Goal: Use online tool/utility: Utilize a website feature to perform a specific function

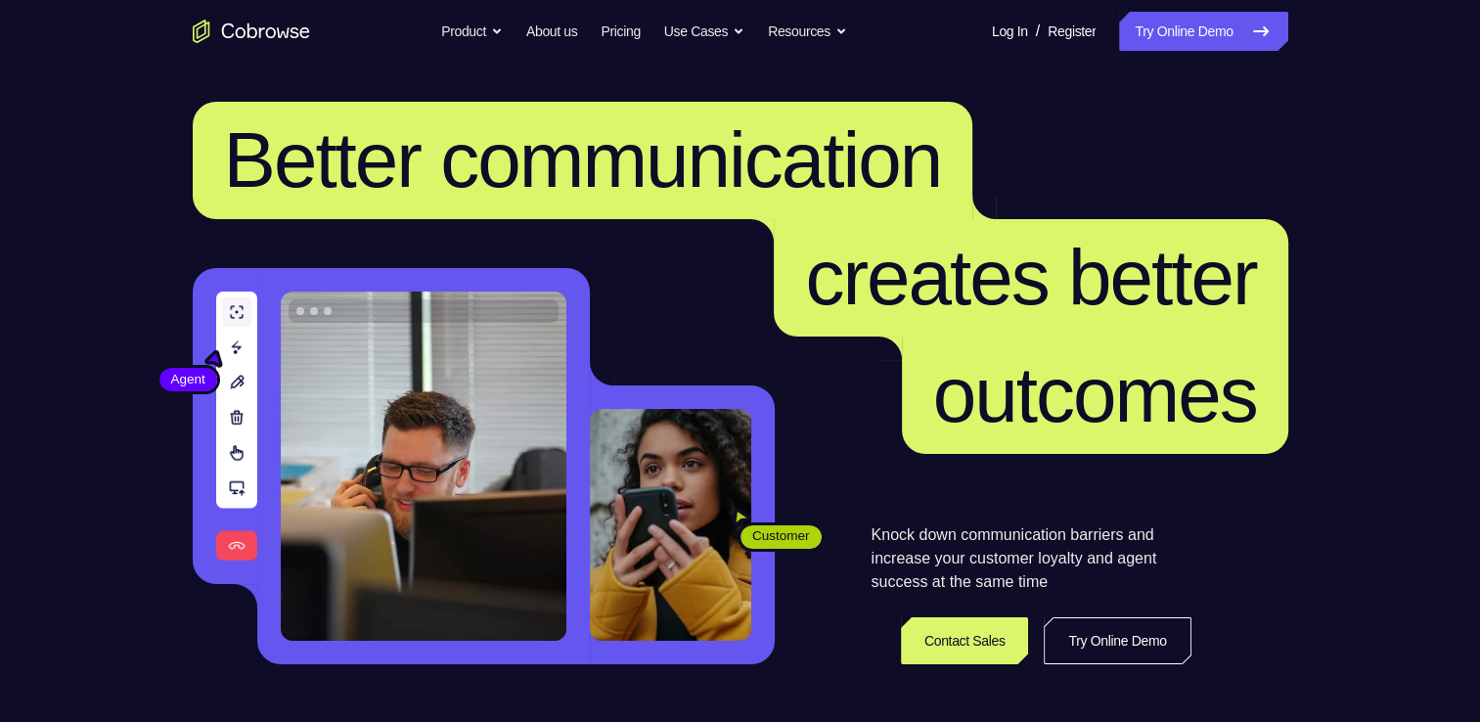
click at [1170, 32] on link "Try Online Demo" at bounding box center [1203, 31] width 168 height 39
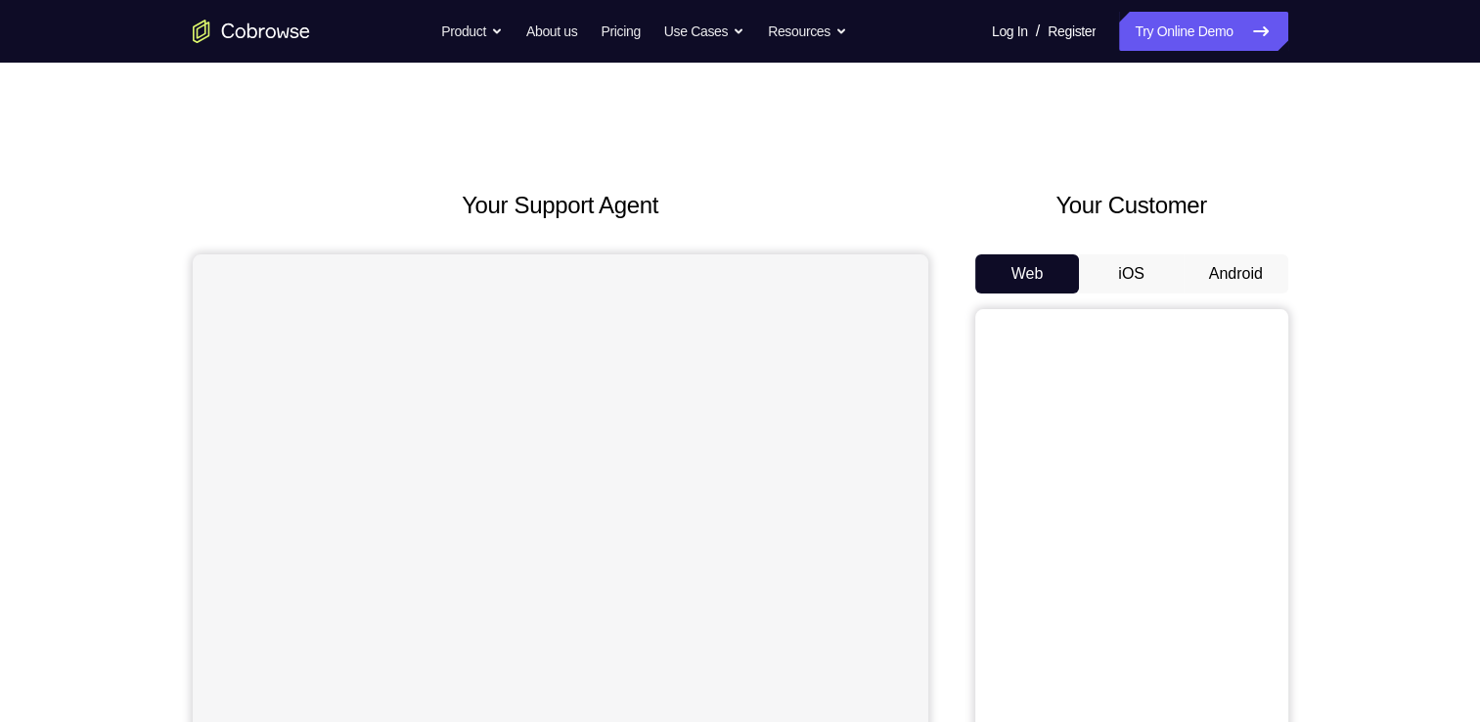
click at [1230, 273] on button "Android" at bounding box center [1236, 273] width 105 height 39
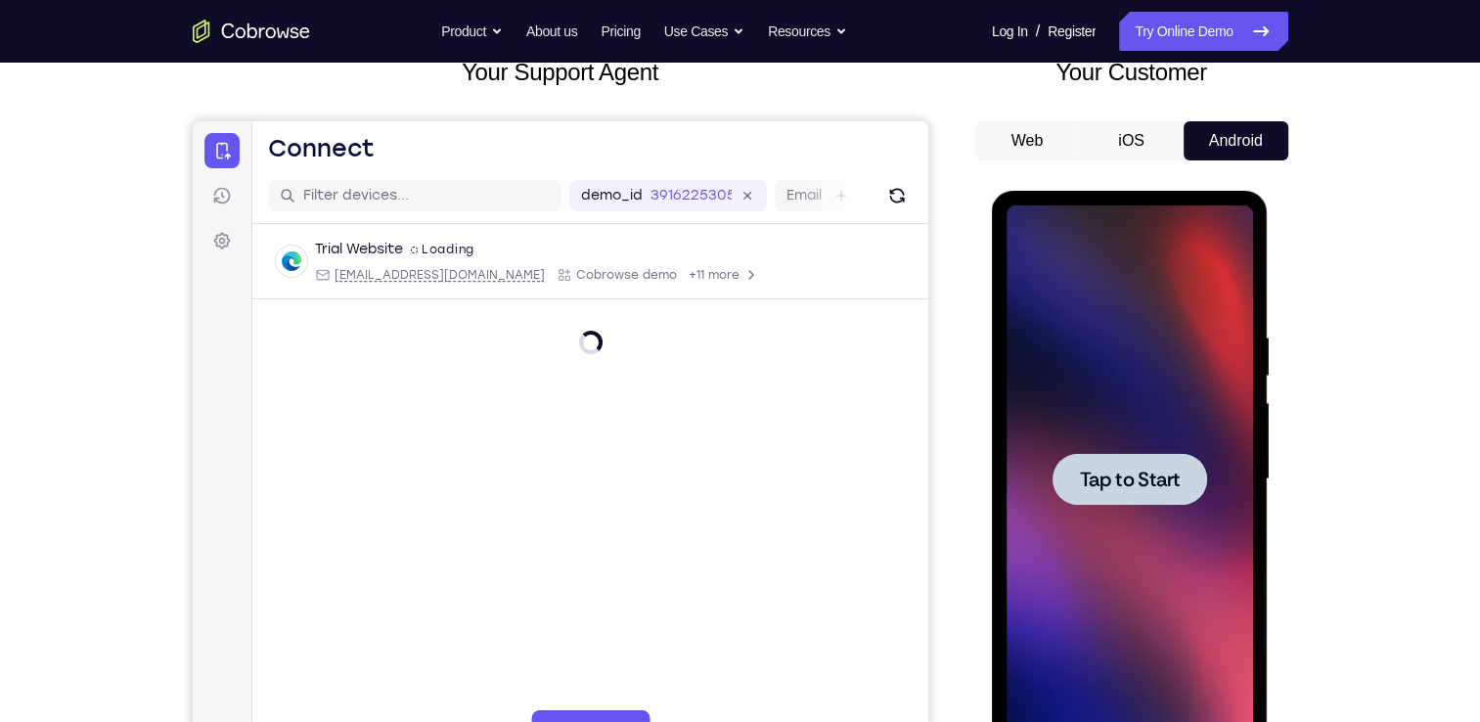
scroll to position [136, 0]
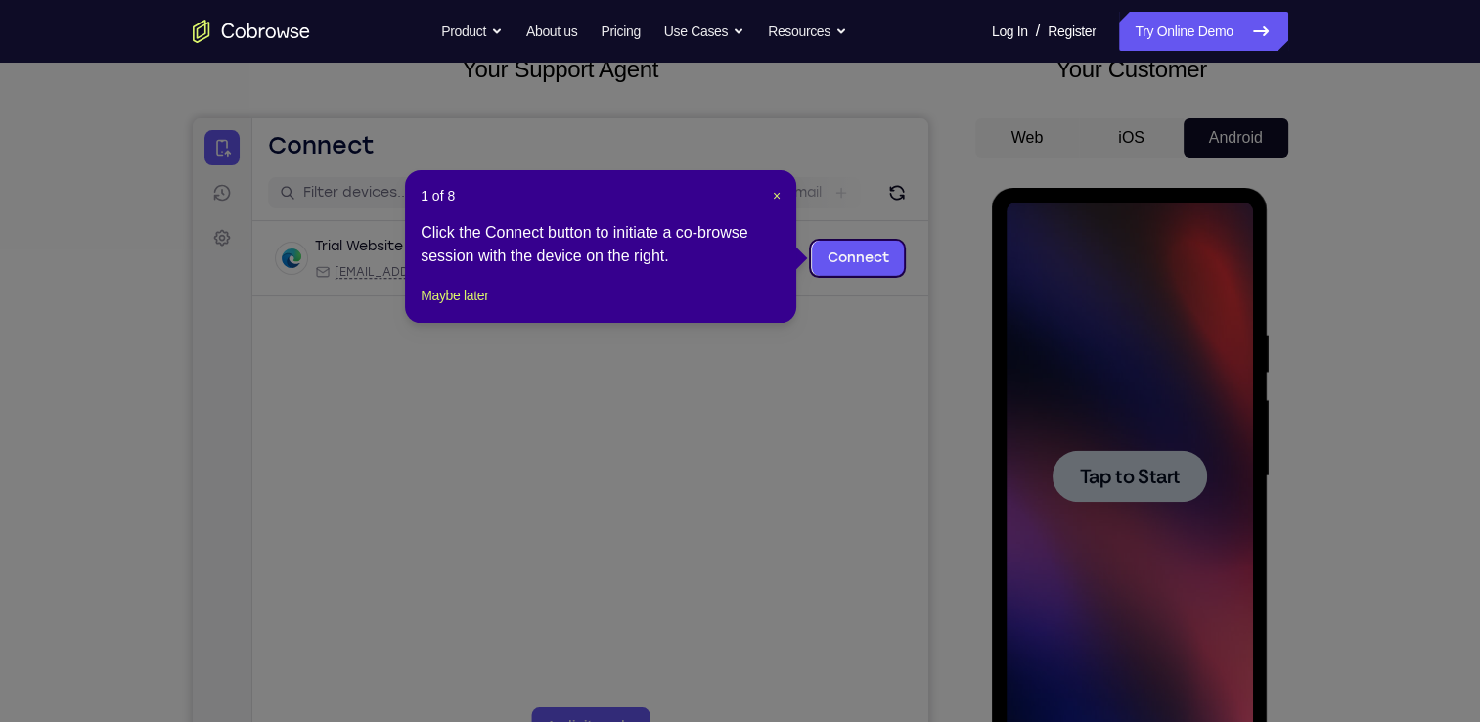
click at [458, 303] on div "1 of 8 × Click the Connect button to initiate a co-browse session with the devi…" at bounding box center [600, 246] width 391 height 153
click at [474, 307] on button "Maybe later" at bounding box center [455, 295] width 68 height 23
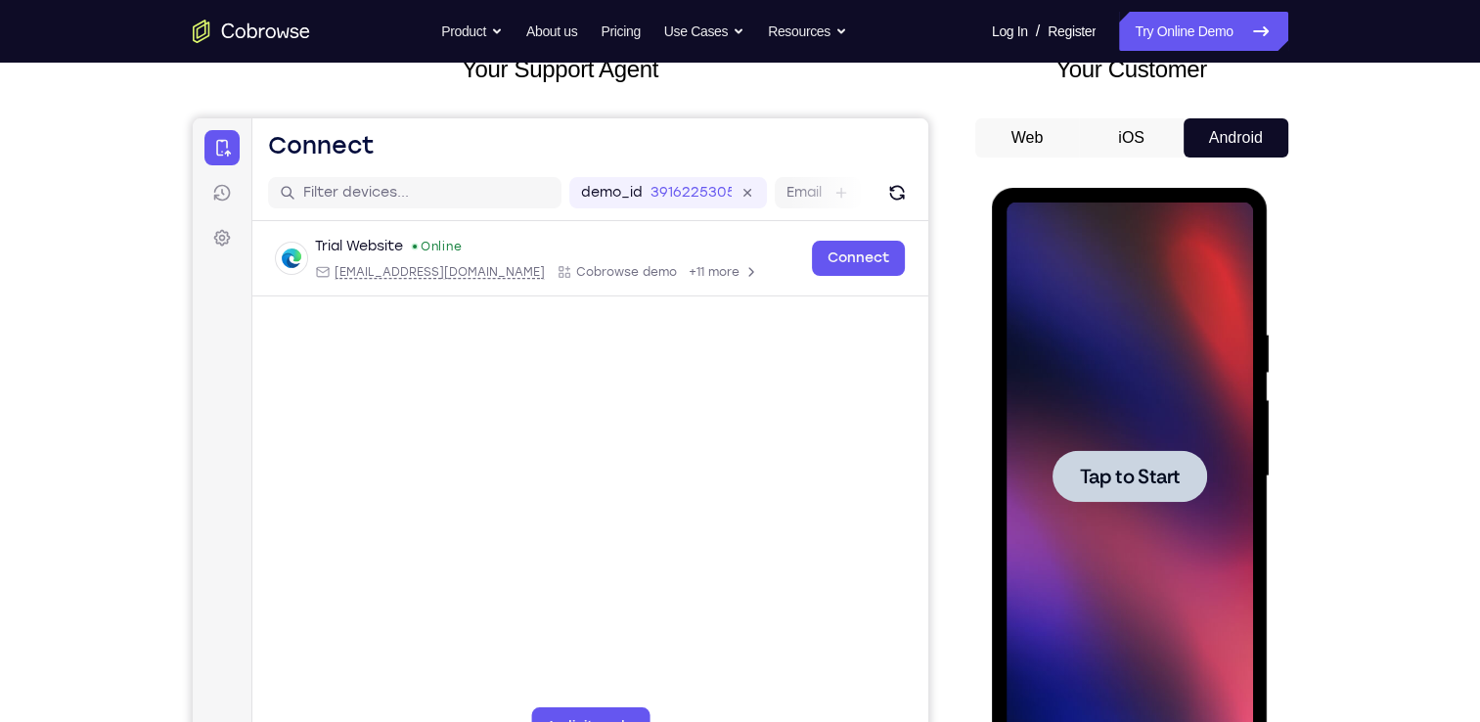
click at [1156, 478] on span "Tap to Start" at bounding box center [1130, 477] width 100 height 20
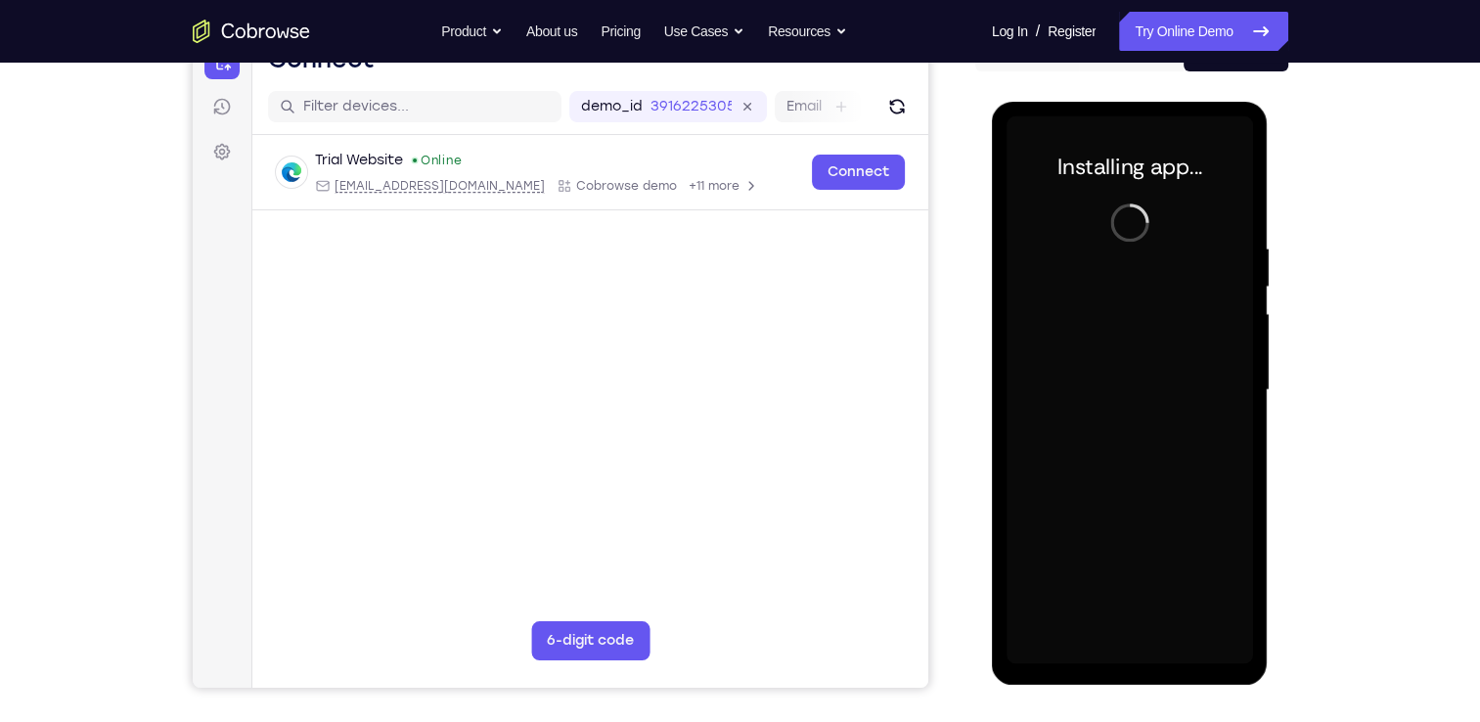
scroll to position [223, 0]
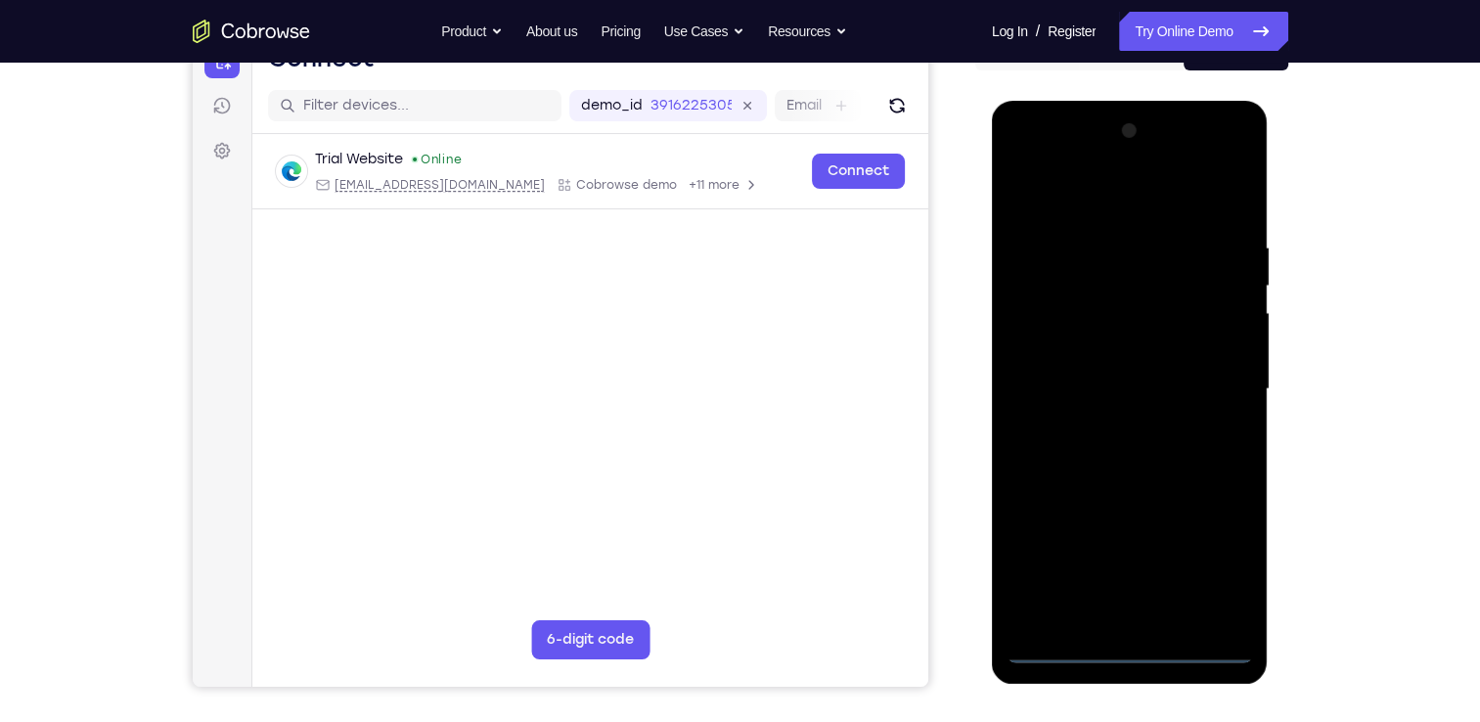
click at [1131, 652] on div at bounding box center [1130, 389] width 247 height 548
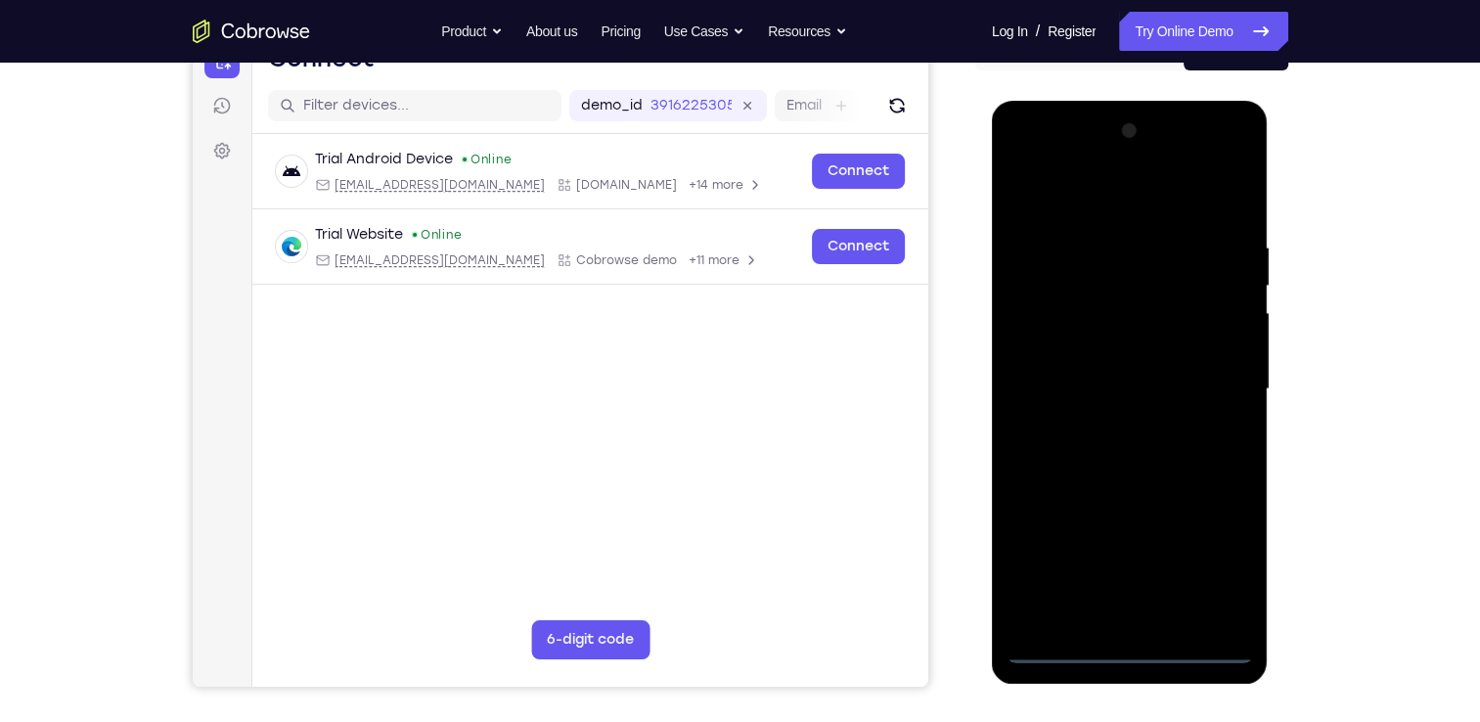
click at [1229, 569] on div at bounding box center [1130, 389] width 247 height 548
click at [1019, 156] on div at bounding box center [1130, 389] width 247 height 548
click at [1221, 385] on div at bounding box center [1130, 389] width 247 height 548
click at [1112, 428] on div at bounding box center [1130, 389] width 247 height 548
click at [1130, 364] on div at bounding box center [1130, 389] width 247 height 548
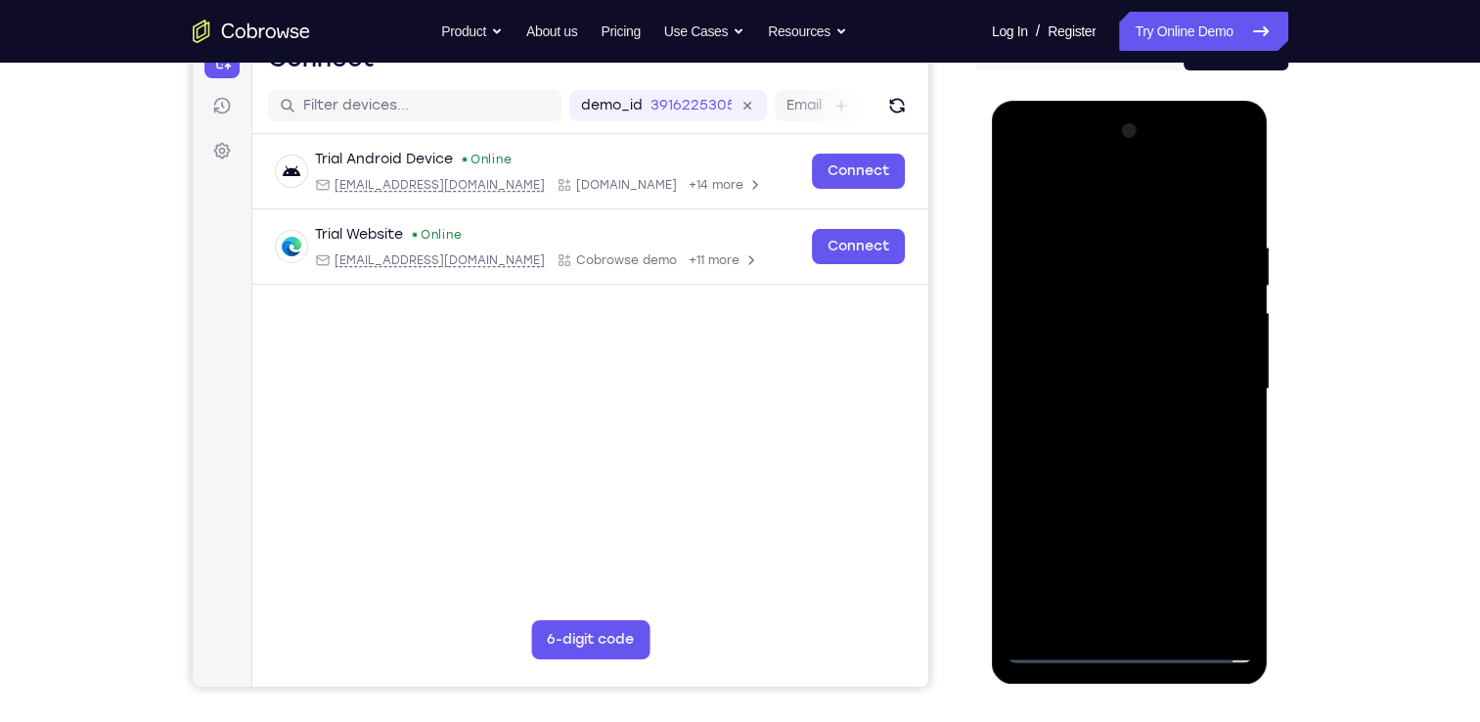
click at [1084, 348] on div at bounding box center [1130, 389] width 247 height 548
click at [1105, 380] on div at bounding box center [1130, 389] width 247 height 548
click at [1139, 458] on div at bounding box center [1130, 389] width 247 height 548
click at [1106, 478] on div at bounding box center [1130, 389] width 247 height 548
click at [1245, 594] on div at bounding box center [1130, 389] width 247 height 548
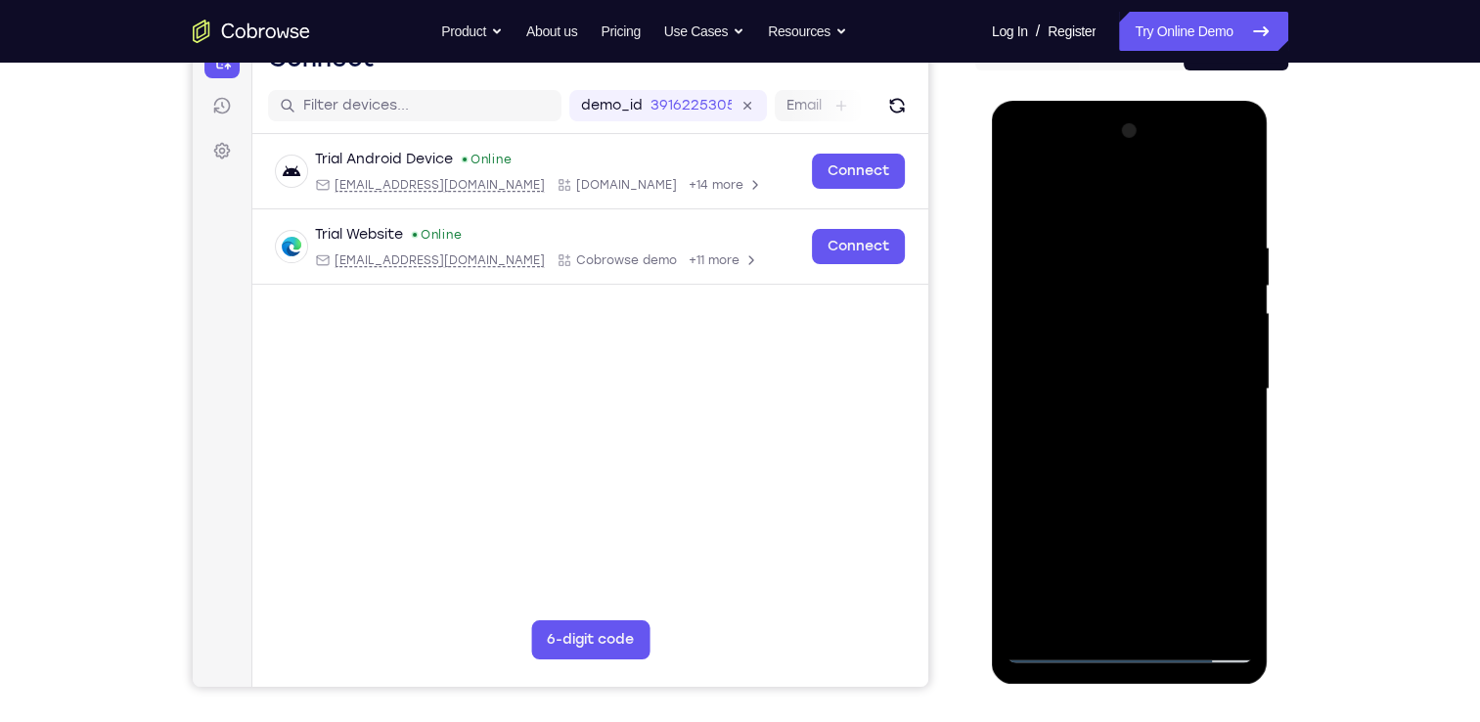
click at [1174, 620] on div at bounding box center [1130, 389] width 247 height 548
click at [1148, 491] on div at bounding box center [1130, 389] width 247 height 548
click at [1098, 290] on div at bounding box center [1130, 389] width 247 height 548
click at [1030, 567] on div at bounding box center [1130, 389] width 247 height 548
click at [1068, 542] on div at bounding box center [1130, 389] width 247 height 548
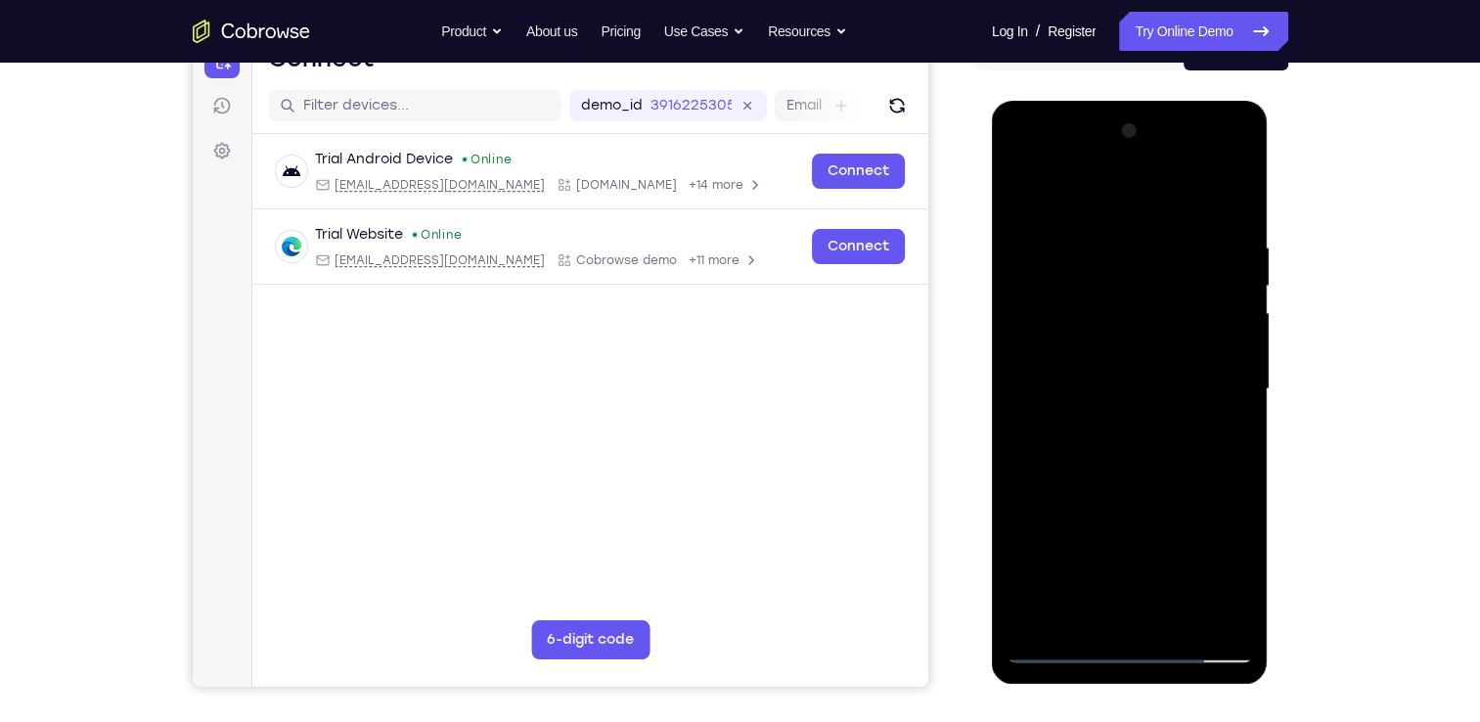
click at [1110, 456] on div at bounding box center [1130, 389] width 247 height 548
click at [1073, 552] on div at bounding box center [1130, 389] width 247 height 548
click at [1074, 187] on div at bounding box center [1130, 389] width 247 height 548
click at [1025, 366] on div at bounding box center [1130, 389] width 247 height 548
drag, startPoint x: 1221, startPoint y: 397, endPoint x: 874, endPoint y: 476, distance: 356.1
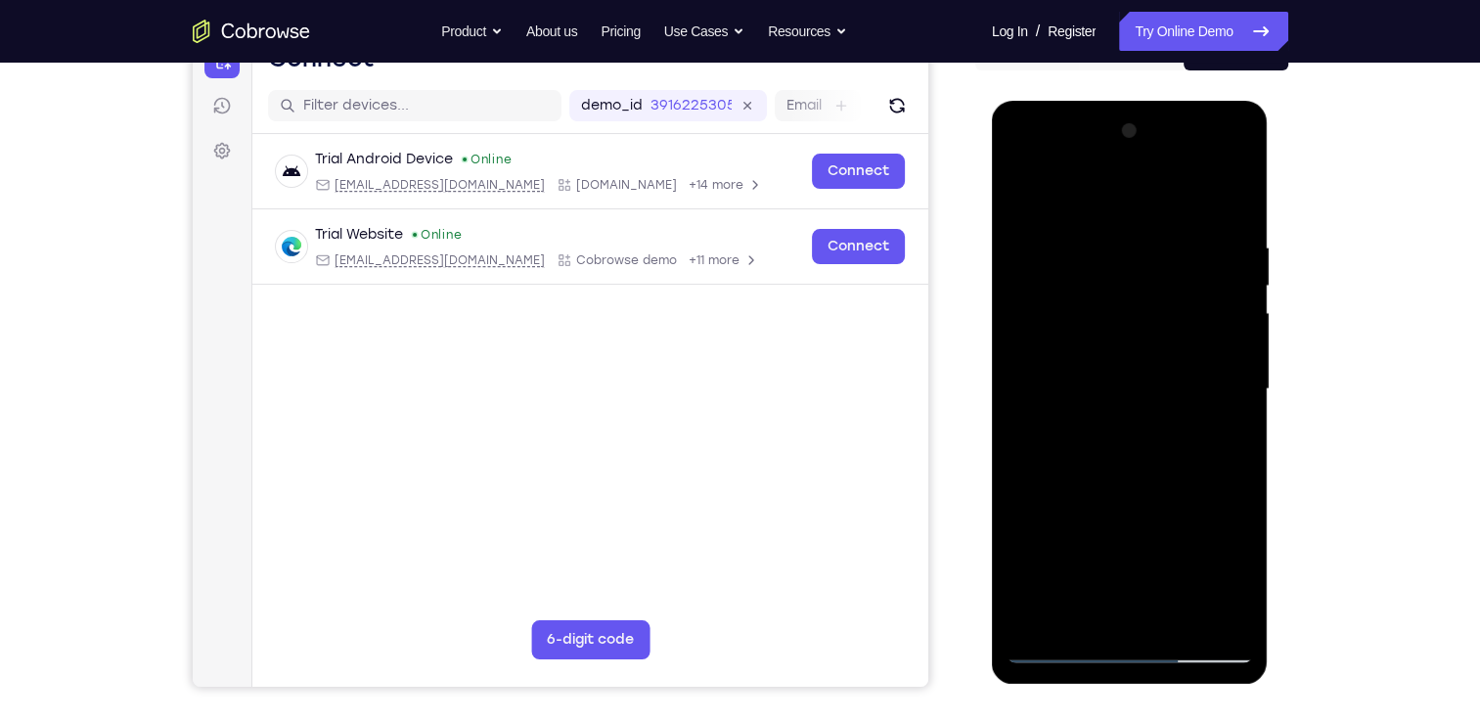
click at [992, 476] on html "Online web based iOS Simulators and Android Emulators. Run iPhone, iPad, Mobile…" at bounding box center [1131, 394] width 279 height 587
drag, startPoint x: 1245, startPoint y: 395, endPoint x: 831, endPoint y: 429, distance: 415.2
click at [992, 429] on html "Online web based iOS Simulators and Android Emulators. Run iPhone, iPad, Mobile…" at bounding box center [1131, 394] width 279 height 587
click at [1237, 139] on div at bounding box center [1130, 389] width 247 height 548
click at [1178, 260] on div at bounding box center [1130, 389] width 247 height 548
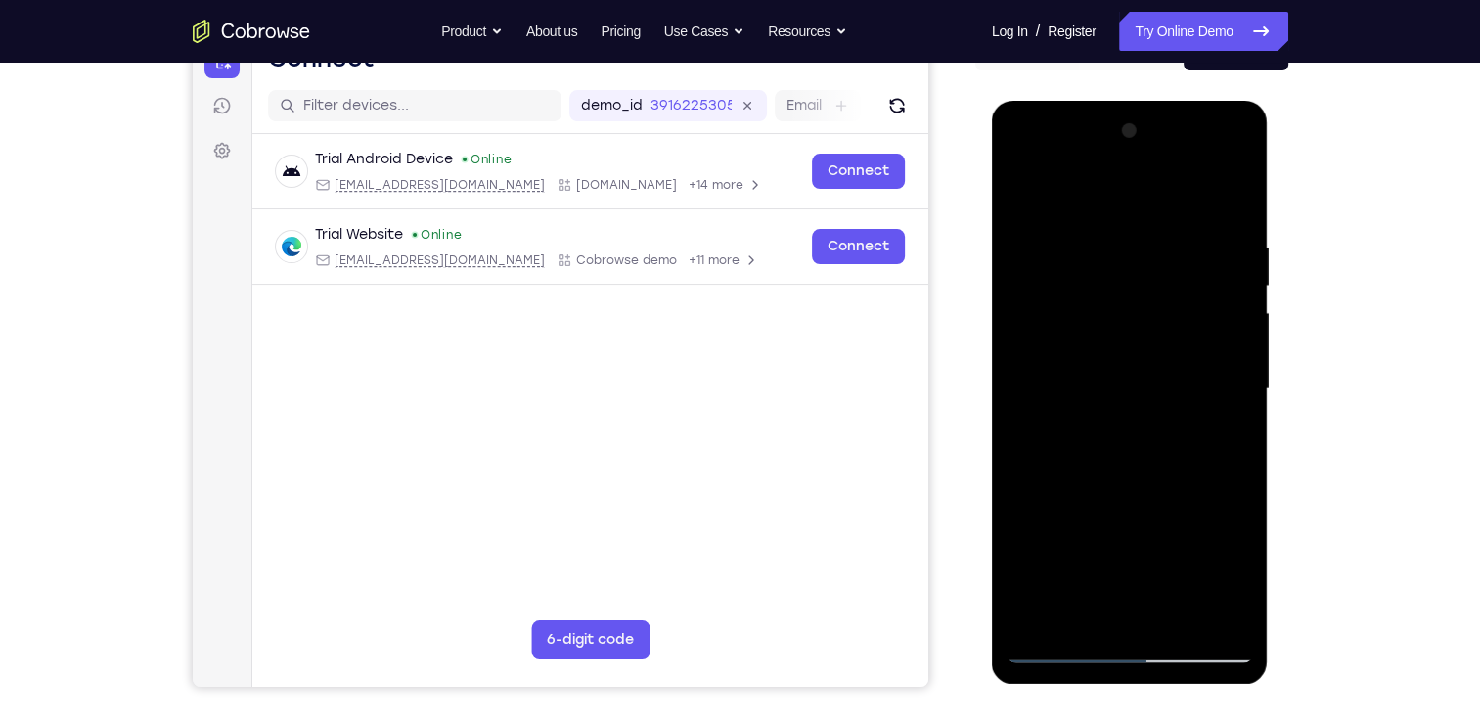
drag, startPoint x: 1148, startPoint y: 299, endPoint x: 1148, endPoint y: 657, distance: 357.2
click at [1148, 657] on div at bounding box center [1130, 389] width 247 height 548
drag, startPoint x: 1131, startPoint y: 374, endPoint x: 1111, endPoint y: 634, distance: 261.1
click at [1111, 634] on div at bounding box center [1130, 389] width 247 height 548
drag, startPoint x: 1152, startPoint y: 392, endPoint x: 1148, endPoint y: 730, distance: 337.6
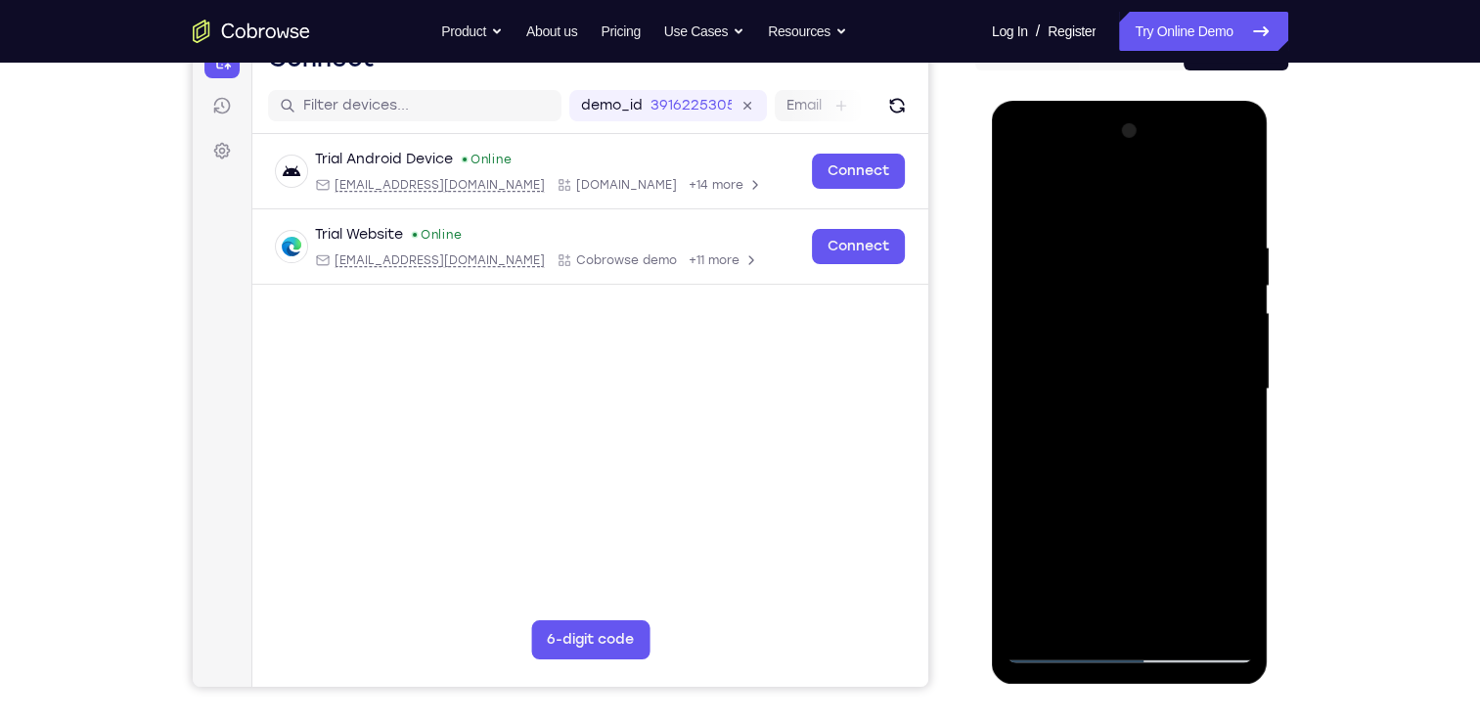
click at [1148, 688] on html "Online web based iOS Simulators and Android Emulators. Run iPhone, iPad, Mobile…" at bounding box center [1131, 394] width 279 height 587
drag, startPoint x: 1140, startPoint y: 297, endPoint x: 1136, endPoint y: 480, distance: 183.0
click at [1136, 480] on div at bounding box center [1130, 389] width 247 height 548
drag, startPoint x: 1159, startPoint y: 268, endPoint x: 1134, endPoint y: 570, distance: 303.3
click at [1134, 570] on div at bounding box center [1130, 389] width 247 height 548
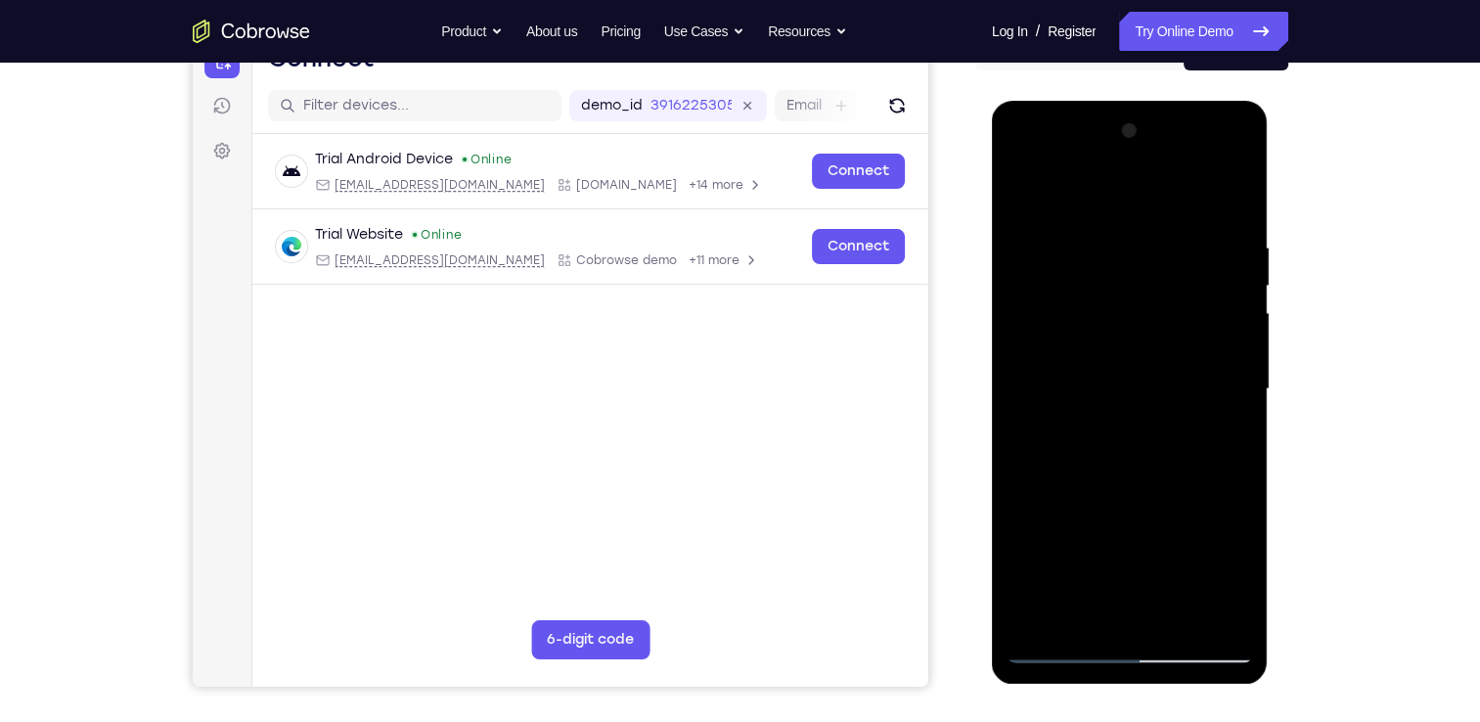
drag, startPoint x: 1151, startPoint y: 338, endPoint x: 1136, endPoint y: 613, distance: 275.4
click at [1136, 613] on div at bounding box center [1130, 389] width 247 height 548
drag, startPoint x: 1120, startPoint y: 281, endPoint x: 1110, endPoint y: 565, distance: 284.0
click at [1110, 565] on div at bounding box center [1130, 389] width 247 height 548
drag, startPoint x: 1123, startPoint y: 258, endPoint x: 1122, endPoint y: 659, distance: 400.2
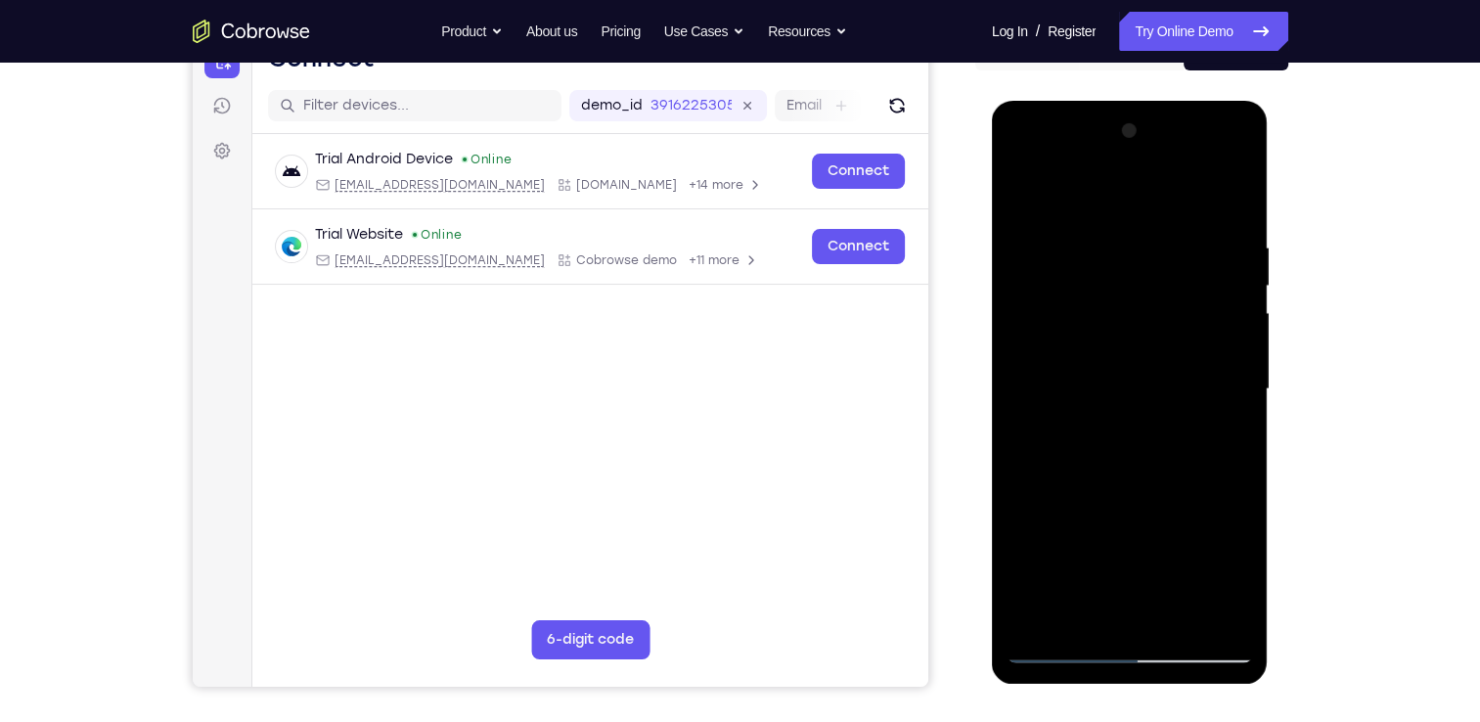
click at [1122, 659] on div at bounding box center [1130, 389] width 247 height 548
drag, startPoint x: 1136, startPoint y: 257, endPoint x: 1160, endPoint y: 772, distance: 515.2
click at [1160, 688] on html "Online web based iOS Simulators and Android Emulators. Run iPhone, iPad, Mobile…" at bounding box center [1131, 394] width 279 height 587
drag, startPoint x: 1112, startPoint y: 309, endPoint x: 1121, endPoint y: 633, distance: 324.0
click at [1121, 633] on div at bounding box center [1130, 389] width 247 height 548
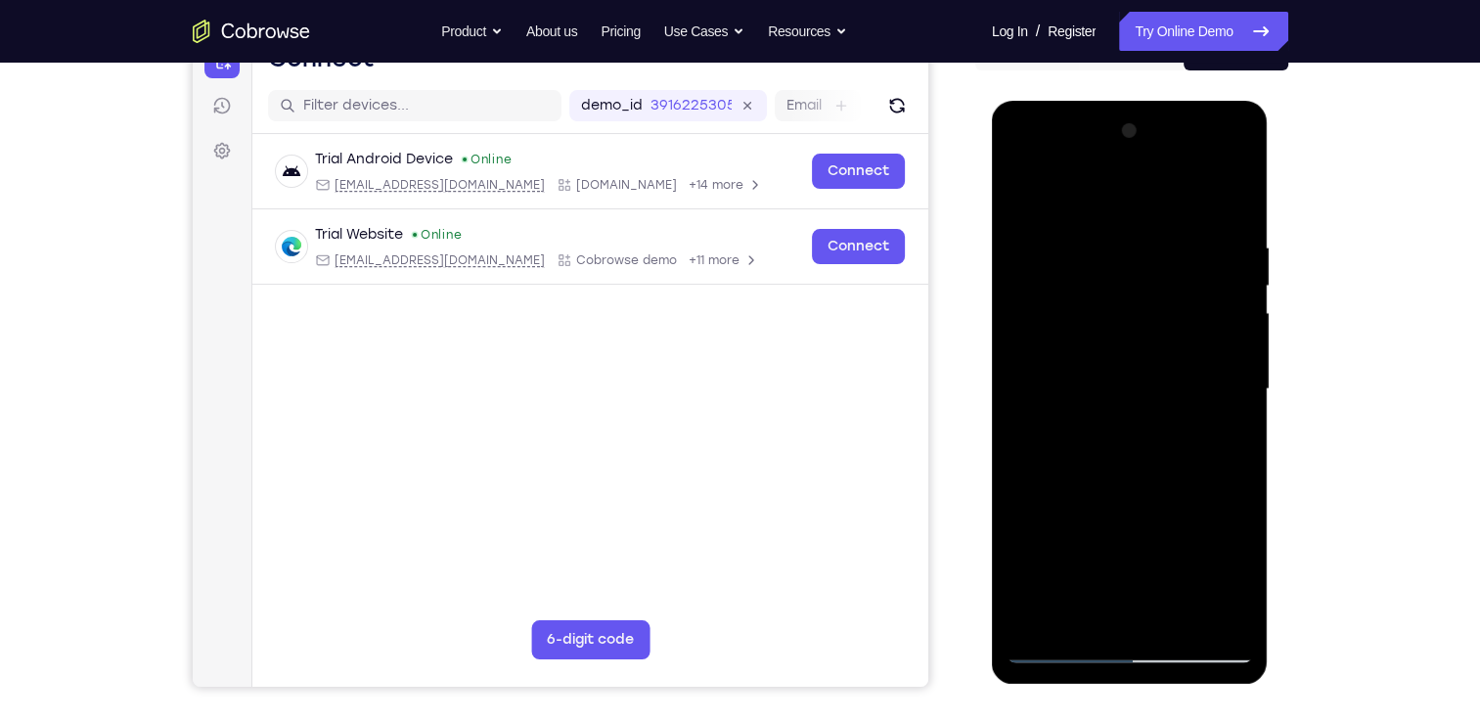
drag, startPoint x: 1127, startPoint y: 296, endPoint x: 1090, endPoint y: 737, distance: 441.9
click at [1090, 688] on html "Online web based iOS Simulators and Android Emulators. Run iPhone, iPad, Mobile…" at bounding box center [1131, 394] width 279 height 587
drag, startPoint x: 1137, startPoint y: 339, endPoint x: 1115, endPoint y: 679, distance: 341.3
click at [1115, 679] on div at bounding box center [1130, 392] width 277 height 583
drag, startPoint x: 1120, startPoint y: 297, endPoint x: 1111, endPoint y: 639, distance: 341.6
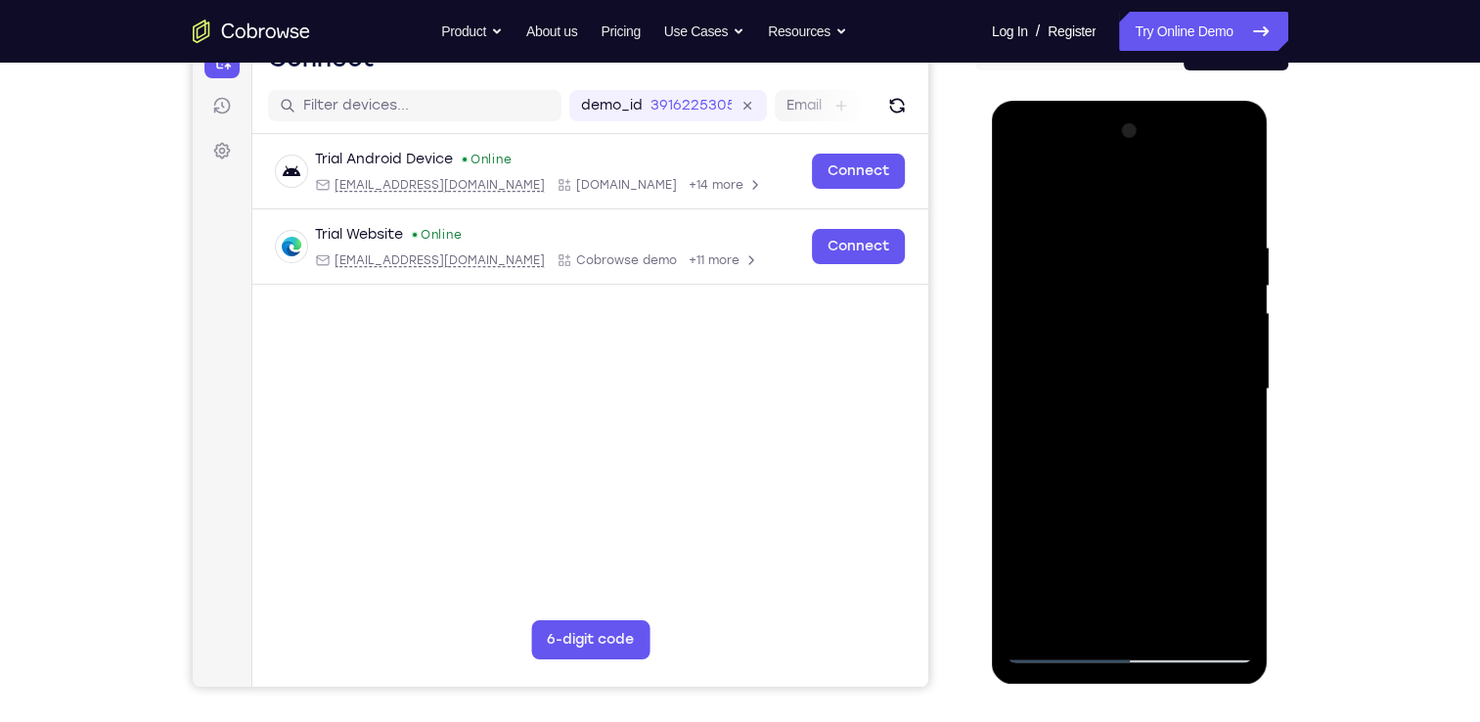
click at [1111, 639] on div at bounding box center [1130, 389] width 247 height 548
drag, startPoint x: 1117, startPoint y: 278, endPoint x: 1128, endPoint y: 501, distance: 223.4
click at [1128, 501] on div at bounding box center [1130, 389] width 247 height 548
drag, startPoint x: 1142, startPoint y: 356, endPoint x: 1135, endPoint y: 495, distance: 139.1
click at [1135, 495] on div at bounding box center [1130, 389] width 247 height 548
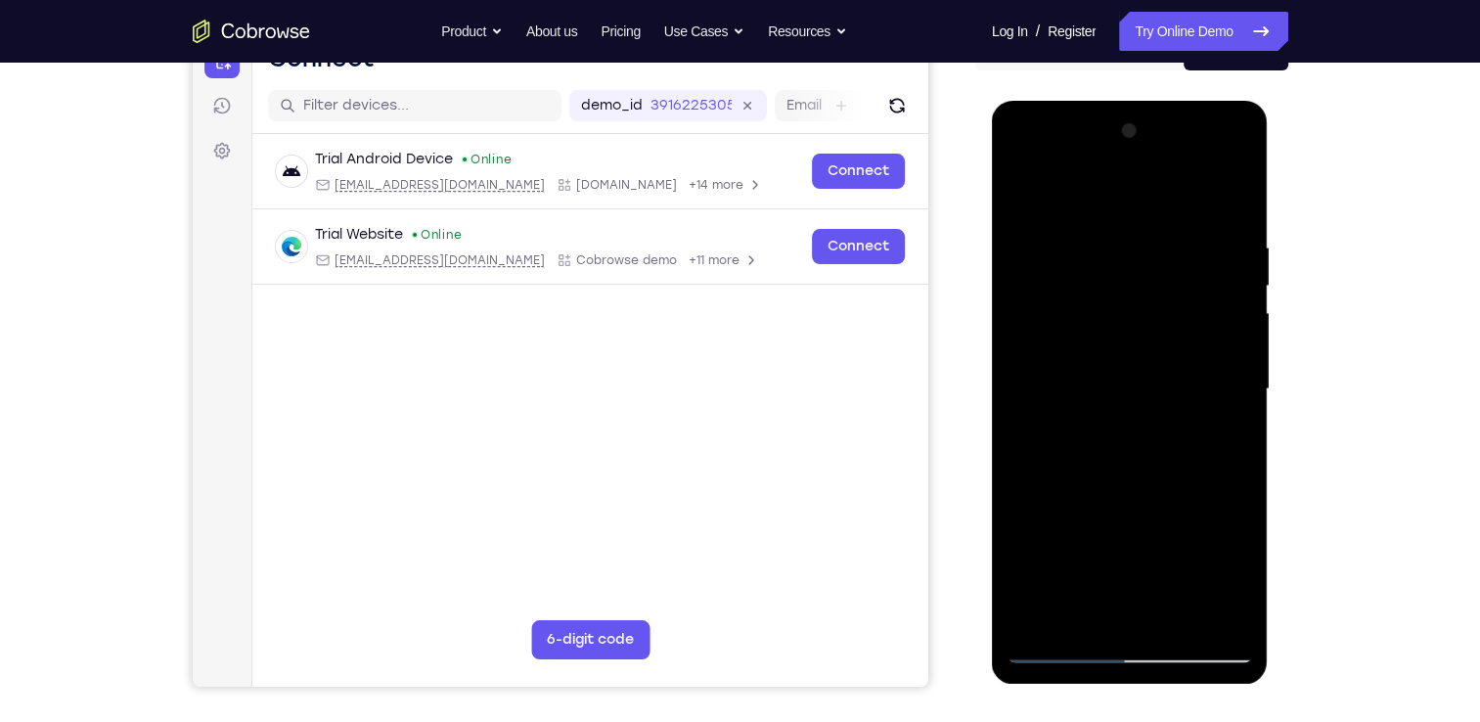
drag, startPoint x: 1127, startPoint y: 322, endPoint x: 1124, endPoint y: 506, distance: 184.0
click at [1124, 506] on div at bounding box center [1130, 389] width 247 height 548
drag, startPoint x: 1115, startPoint y: 295, endPoint x: 1125, endPoint y: 472, distance: 177.4
click at [1125, 472] on div at bounding box center [1130, 389] width 247 height 548
drag, startPoint x: 1145, startPoint y: 255, endPoint x: 1135, endPoint y: 444, distance: 189.1
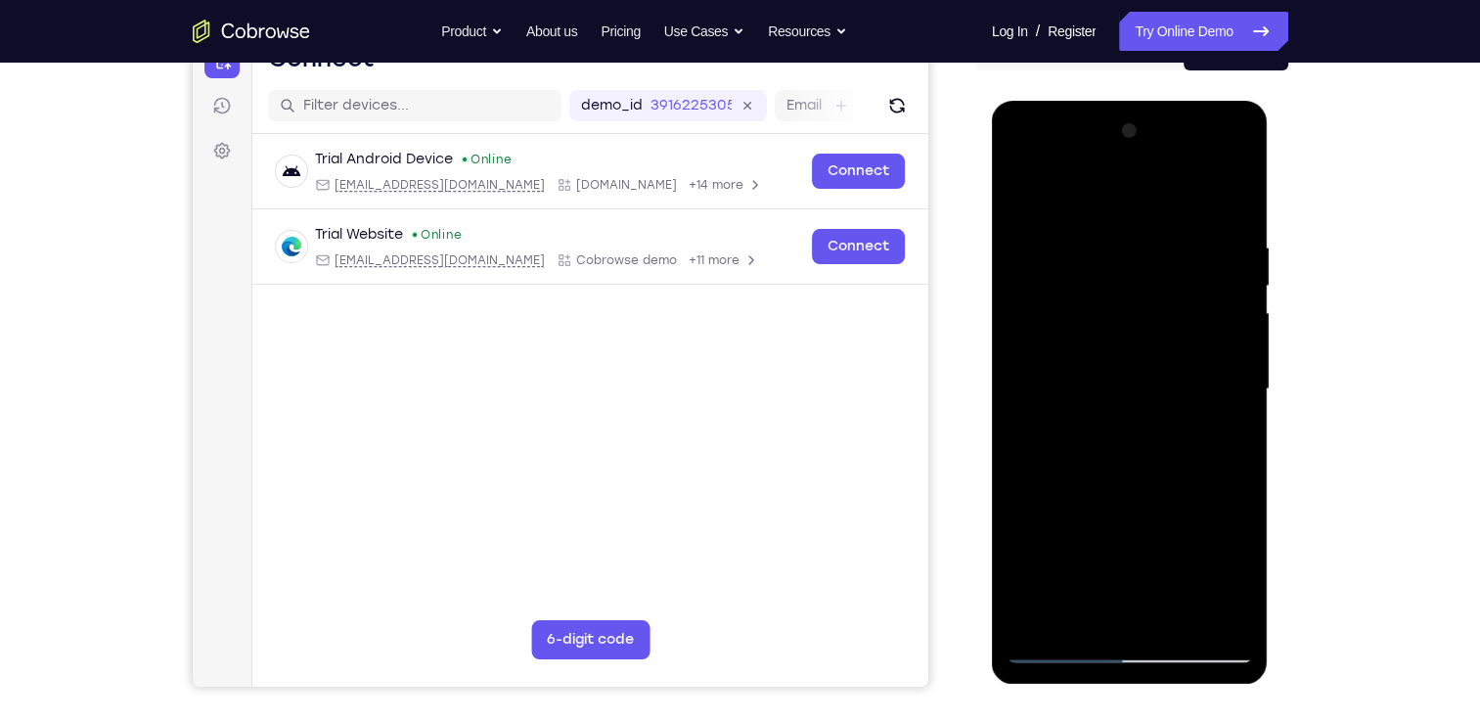
click at [1135, 444] on div at bounding box center [1130, 389] width 247 height 548
drag, startPoint x: 1139, startPoint y: 331, endPoint x: 1143, endPoint y: 420, distance: 89.1
click at [1143, 420] on div at bounding box center [1130, 389] width 247 height 548
drag, startPoint x: 1209, startPoint y: 284, endPoint x: 1179, endPoint y: 539, distance: 257.2
click at [1179, 539] on div at bounding box center [1130, 389] width 247 height 548
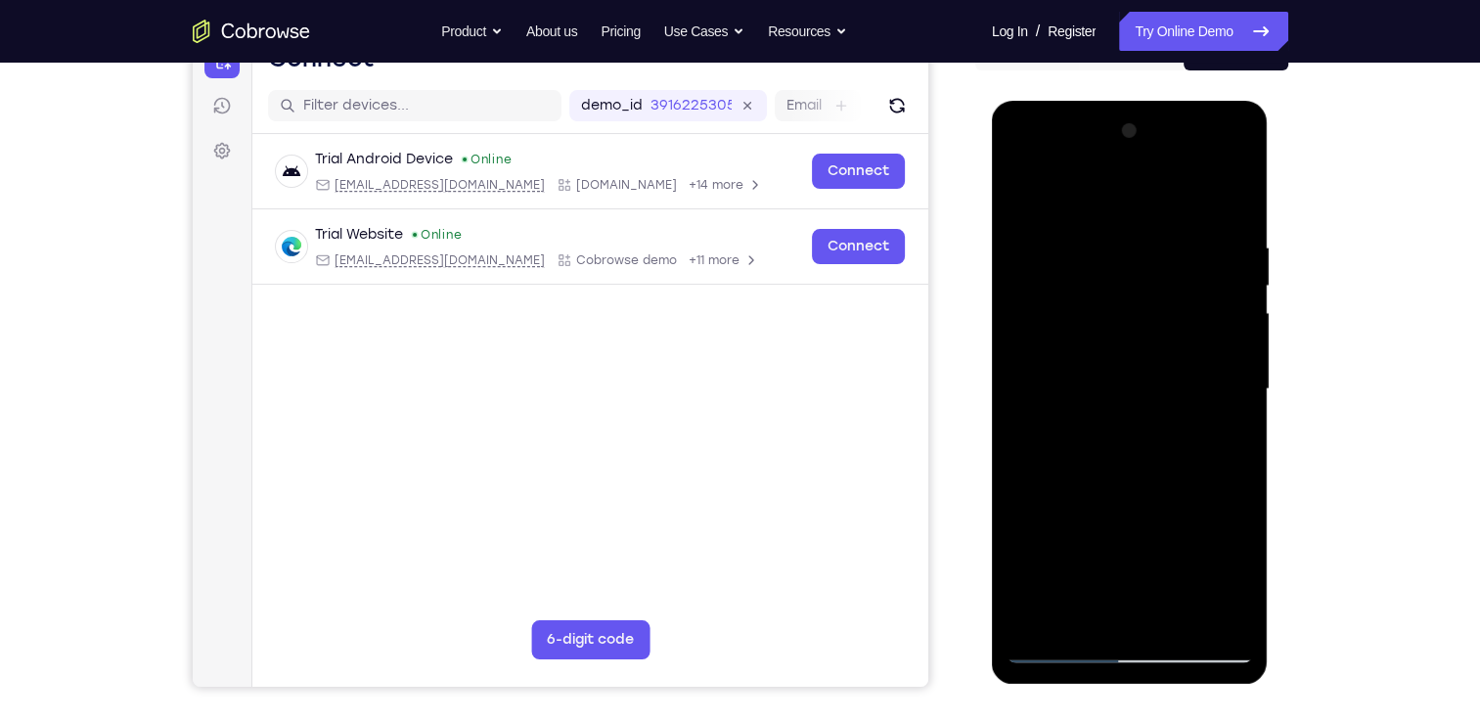
drag, startPoint x: 1129, startPoint y: 361, endPoint x: 1125, endPoint y: 490, distance: 129.2
click at [1125, 490] on div at bounding box center [1130, 389] width 247 height 548
drag, startPoint x: 1143, startPoint y: 283, endPoint x: 1152, endPoint y: 487, distance: 204.7
click at [1152, 487] on div at bounding box center [1130, 389] width 247 height 548
drag, startPoint x: 1135, startPoint y: 334, endPoint x: 1135, endPoint y: 492, distance: 158.5
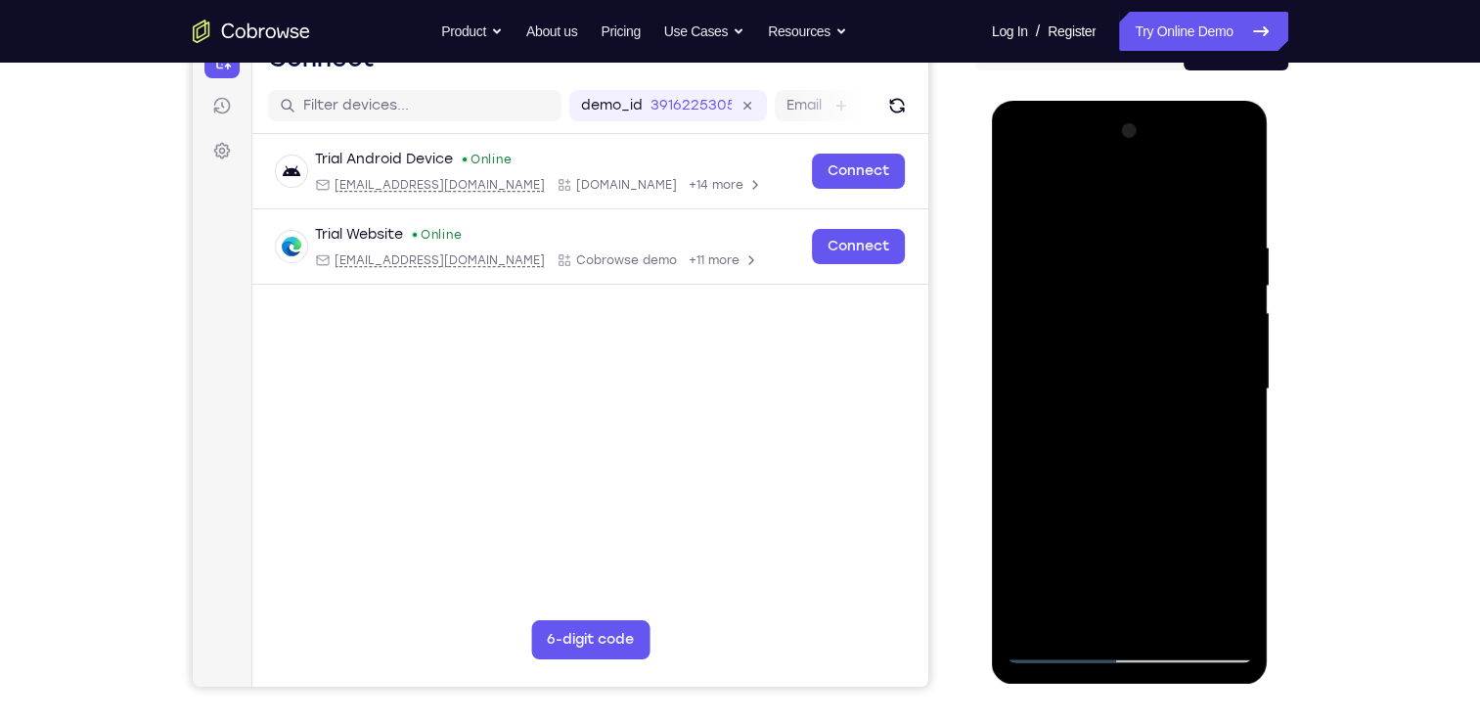
click at [1135, 492] on div at bounding box center [1130, 389] width 247 height 548
drag, startPoint x: 1135, startPoint y: 339, endPoint x: 1135, endPoint y: 566, distance: 227.0
click at [1135, 566] on div at bounding box center [1130, 389] width 247 height 548
drag, startPoint x: 1178, startPoint y: 284, endPoint x: 1189, endPoint y: 548, distance: 264.4
click at [1189, 548] on div at bounding box center [1130, 389] width 247 height 548
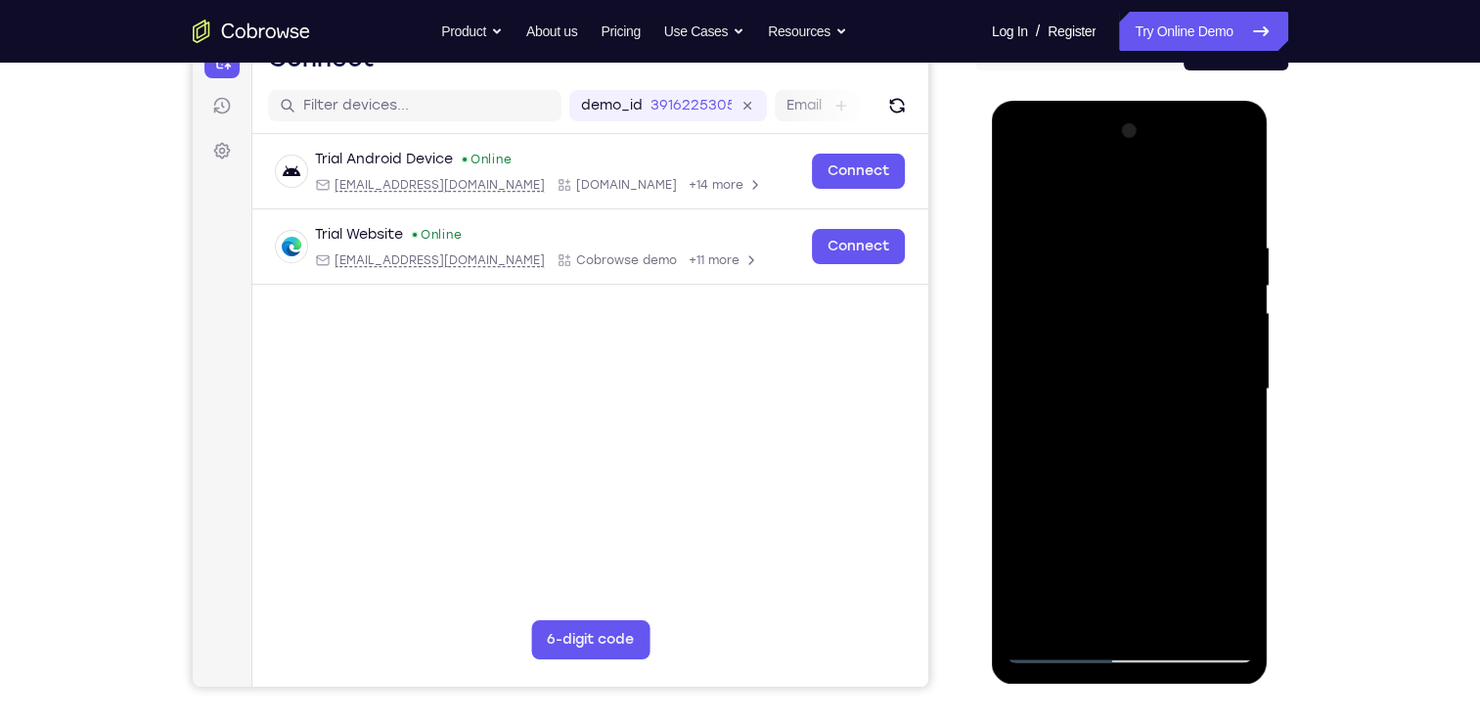
drag, startPoint x: 1123, startPoint y: 328, endPoint x: 1140, endPoint y: 460, distance: 133.1
click at [1140, 460] on div at bounding box center [1130, 389] width 247 height 548
drag, startPoint x: 1109, startPoint y: 357, endPoint x: 1119, endPoint y: 498, distance: 141.3
click at [1119, 498] on div at bounding box center [1130, 389] width 247 height 548
drag, startPoint x: 1115, startPoint y: 307, endPoint x: 1109, endPoint y: 492, distance: 185.0
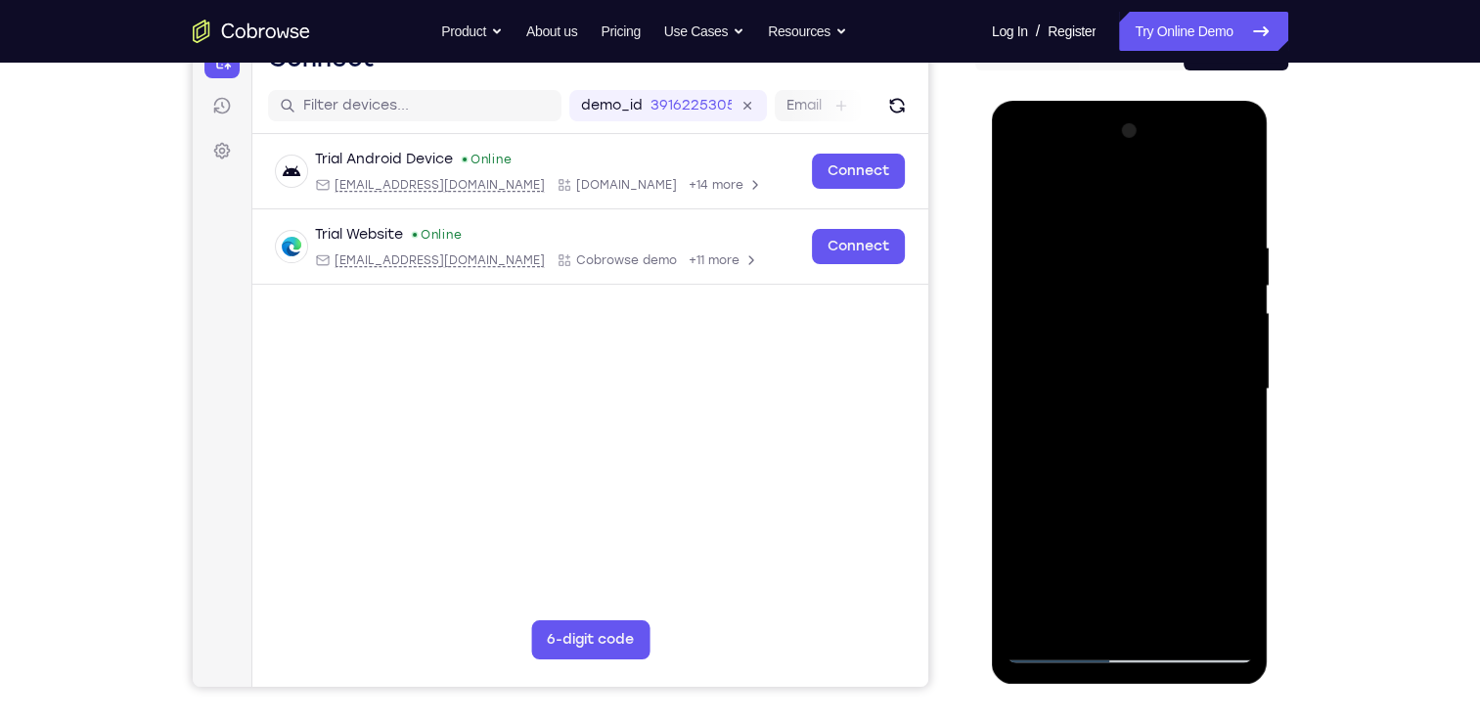
click at [1109, 492] on div at bounding box center [1130, 389] width 247 height 548
drag, startPoint x: 1115, startPoint y: 339, endPoint x: 1132, endPoint y: 621, distance: 283.3
click at [1132, 621] on div at bounding box center [1130, 389] width 247 height 548
drag, startPoint x: 1097, startPoint y: 316, endPoint x: 1123, endPoint y: 567, distance: 251.9
click at [1123, 567] on div at bounding box center [1130, 389] width 247 height 548
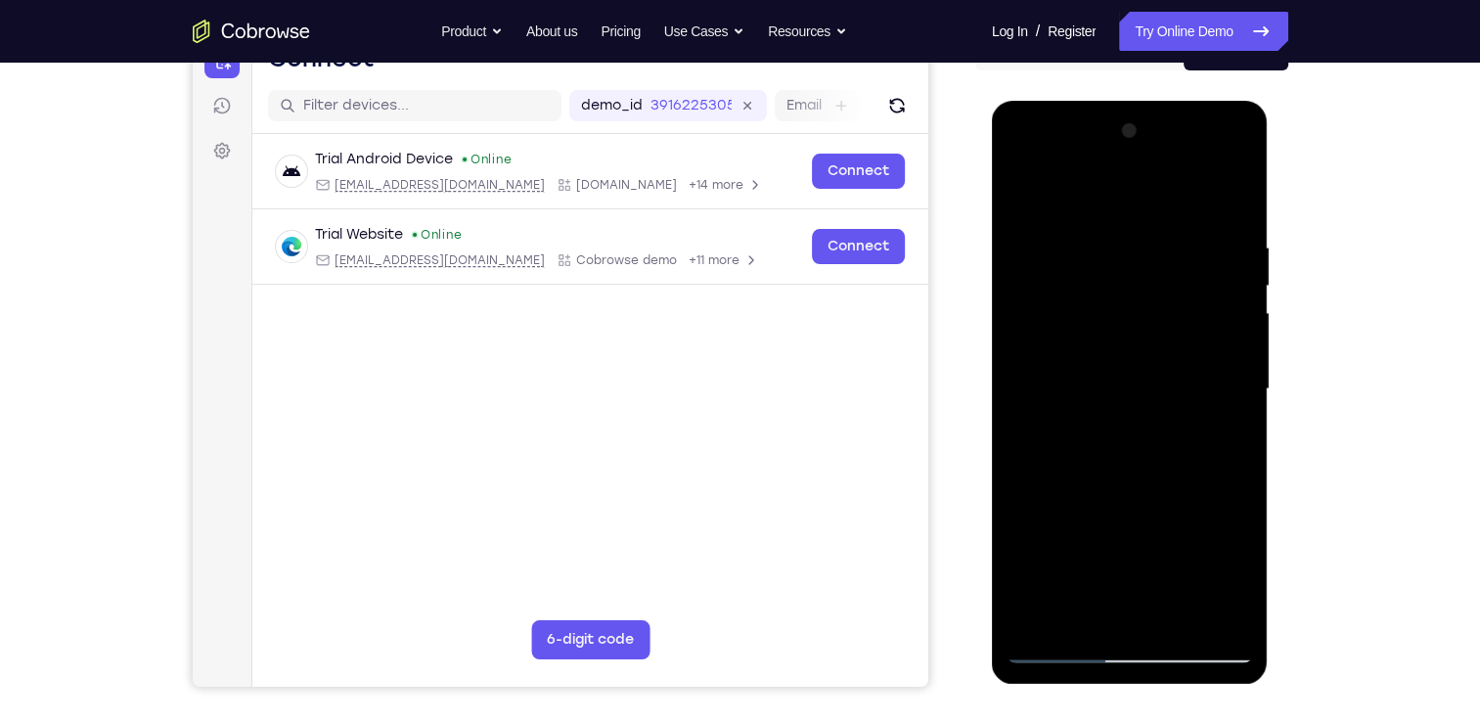
drag
click at [1155, 565] on div at bounding box center [1130, 389] width 247 height 548
click at [1072, 592] on div at bounding box center [1130, 389] width 247 height 548
click at [1117, 688] on html "Online web based iOS Simulators and Android Emulators. Run iPhone, iPad, Mobile…" at bounding box center [1131, 394] width 279 height 587
click at [1130, 688] on html "Online web based iOS Simulators and Android Emulators. Run iPhone, iPad, Mobile…" at bounding box center [1131, 394] width 279 height 587
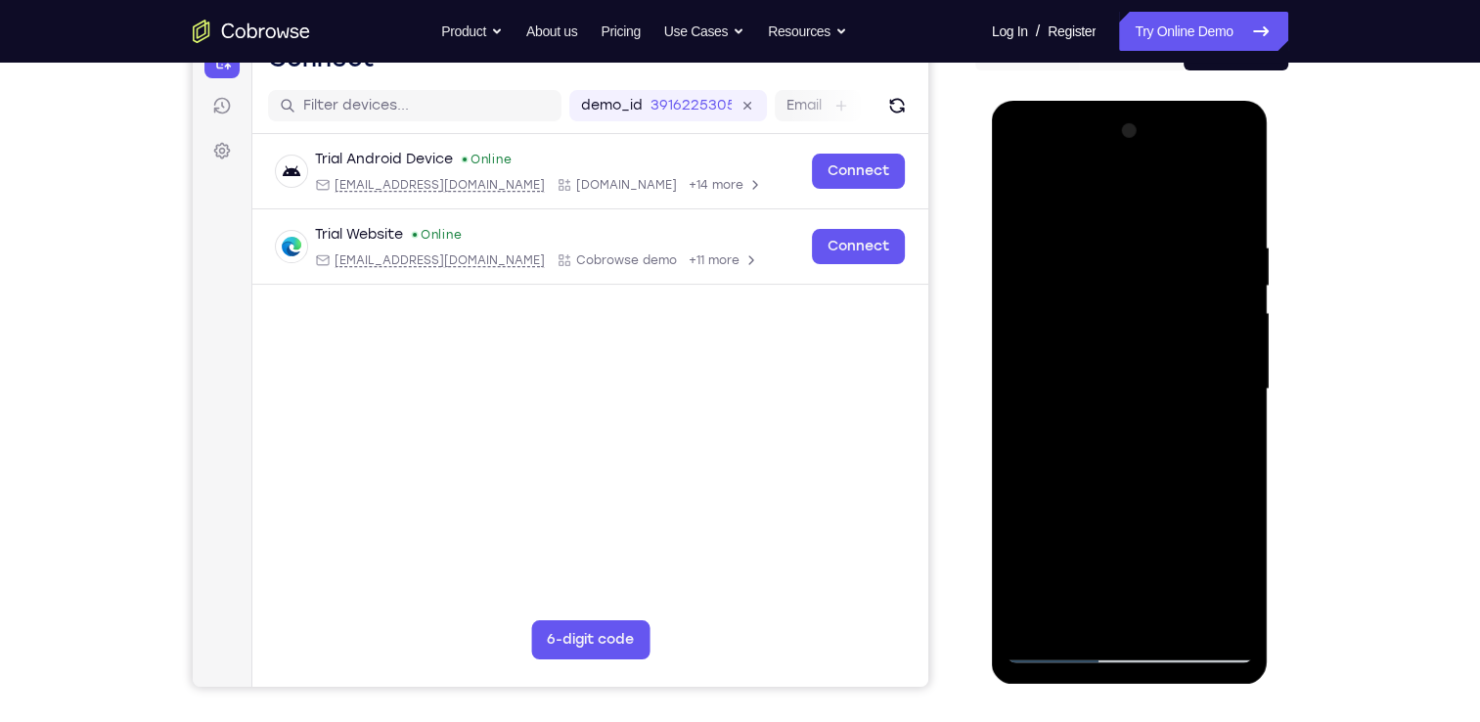
click at [1150, 638] on div at bounding box center [1130, 389] width 247 height 548
click at [1176, 644] on div at bounding box center [1130, 389] width 247 height 548
click at [1181, 681] on div at bounding box center [1130, 392] width 277 height 583
click at [1165, 606] on div at bounding box center [1130, 389] width 247 height 548
click at [1182, 654] on div at bounding box center [1130, 389] width 247 height 548
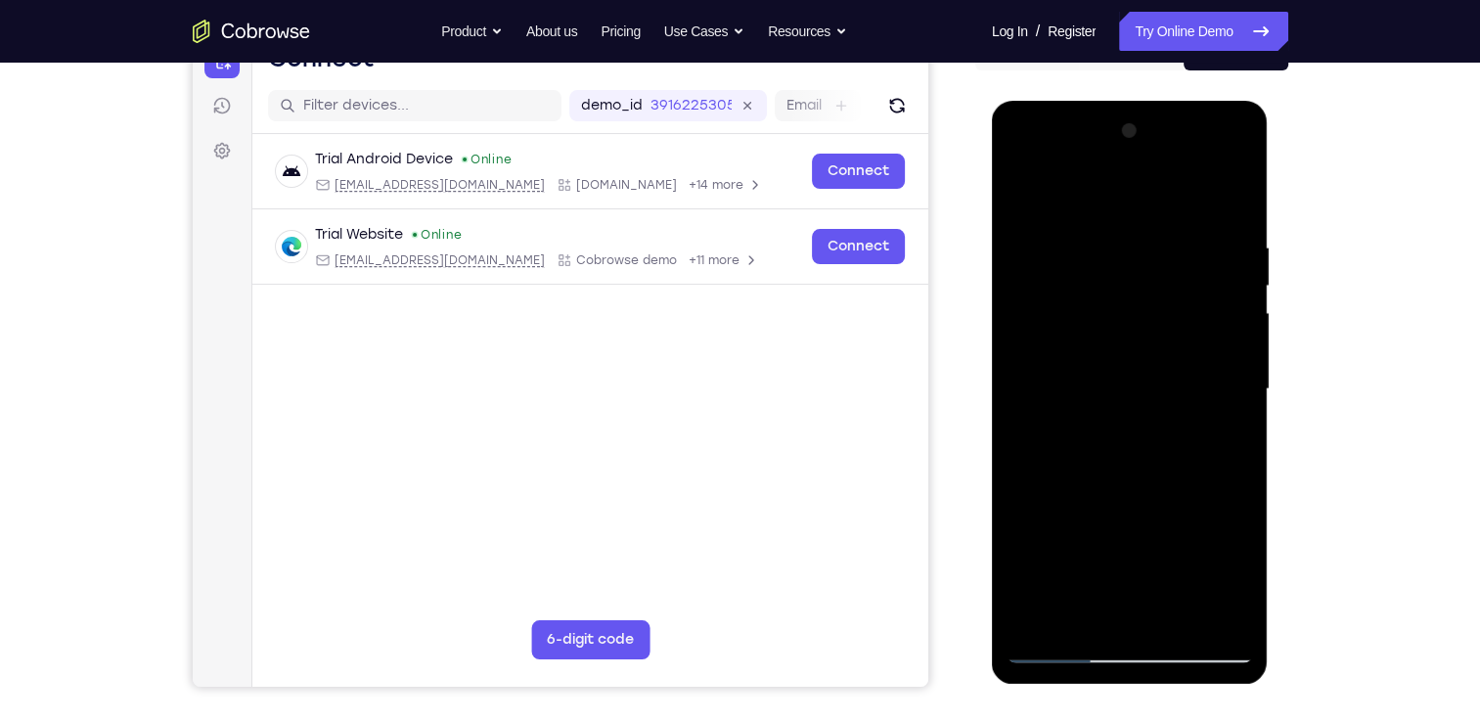
click at [1125, 688] on html "Online web based iOS Simulators and Android Emulators. Run iPhone, iPad, Mobile…" at bounding box center [1131, 394] width 279 height 587
click at [1135, 632] on div at bounding box center [1130, 389] width 247 height 548
click at [1165, 623] on div at bounding box center [1130, 389] width 247 height 548
click at [1138, 688] on html "Online web based iOS Simulators and Android Emulators. Run iPhone, iPad, Mobile…" at bounding box center [1131, 394] width 279 height 587
click at [1115, 662] on div at bounding box center [1130, 389] width 247 height 548
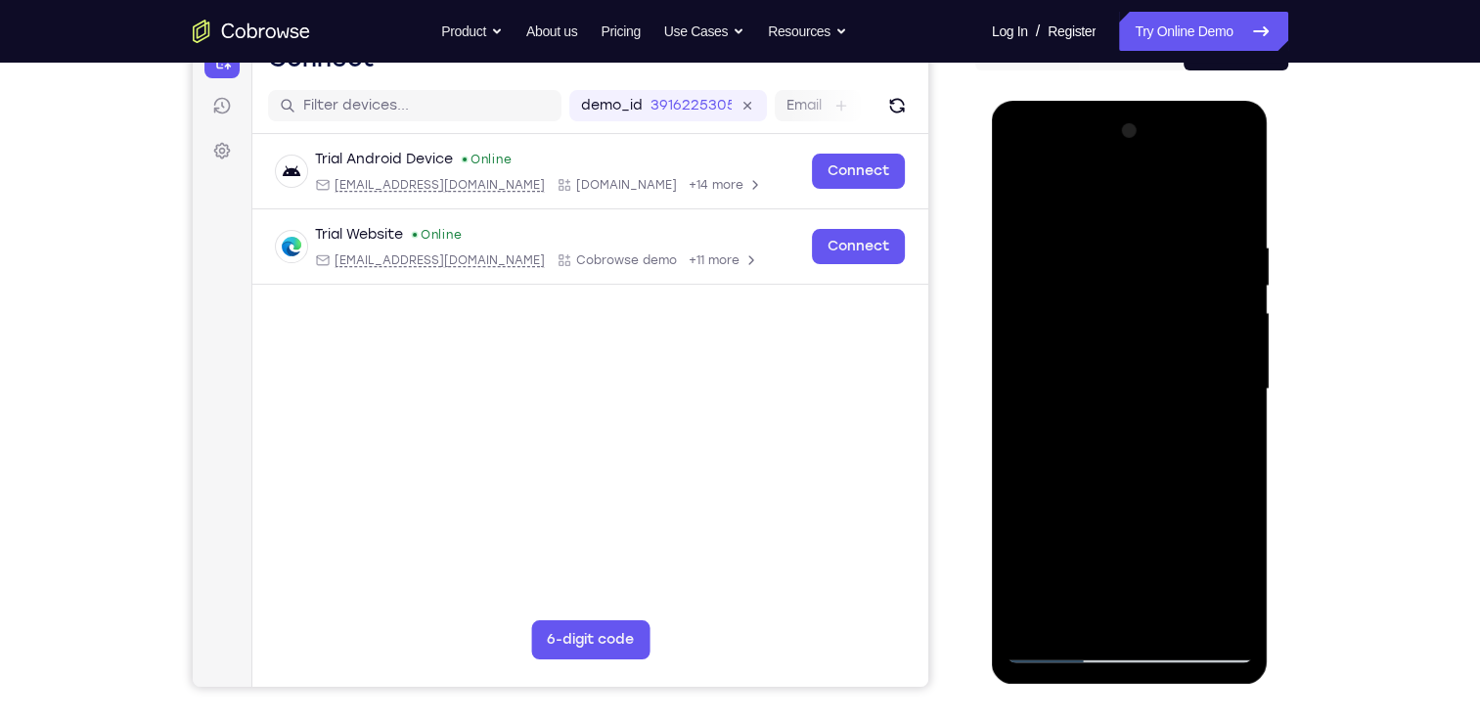
click at [1135, 590] on div at bounding box center [1130, 389] width 247 height 548
click at [1152, 590] on div at bounding box center [1130, 389] width 247 height 548
click at [1103, 604] on div at bounding box center [1130, 389] width 247 height 548
click at [1151, 624] on div at bounding box center [1130, 389] width 247 height 548
click at [1147, 611] on div at bounding box center [1130, 389] width 247 height 548
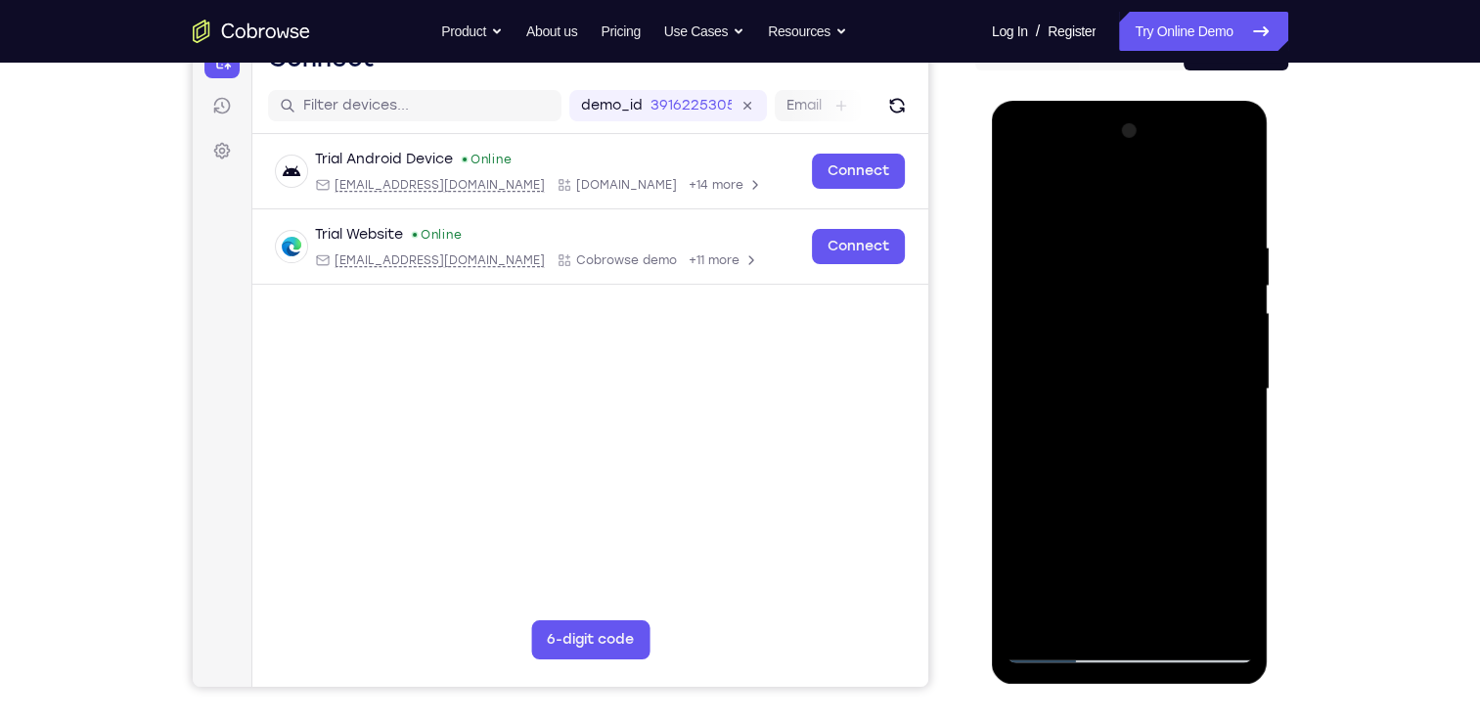
click at [1161, 634] on div at bounding box center [1130, 389] width 247 height 548
click at [1143, 523] on div at bounding box center [1130, 389] width 247 height 548
click at [1138, 671] on div at bounding box center [1130, 392] width 277 height 583
click at [1175, 613] on div at bounding box center [1130, 389] width 247 height 548
click at [1139, 522] on div at bounding box center [1130, 389] width 247 height 548
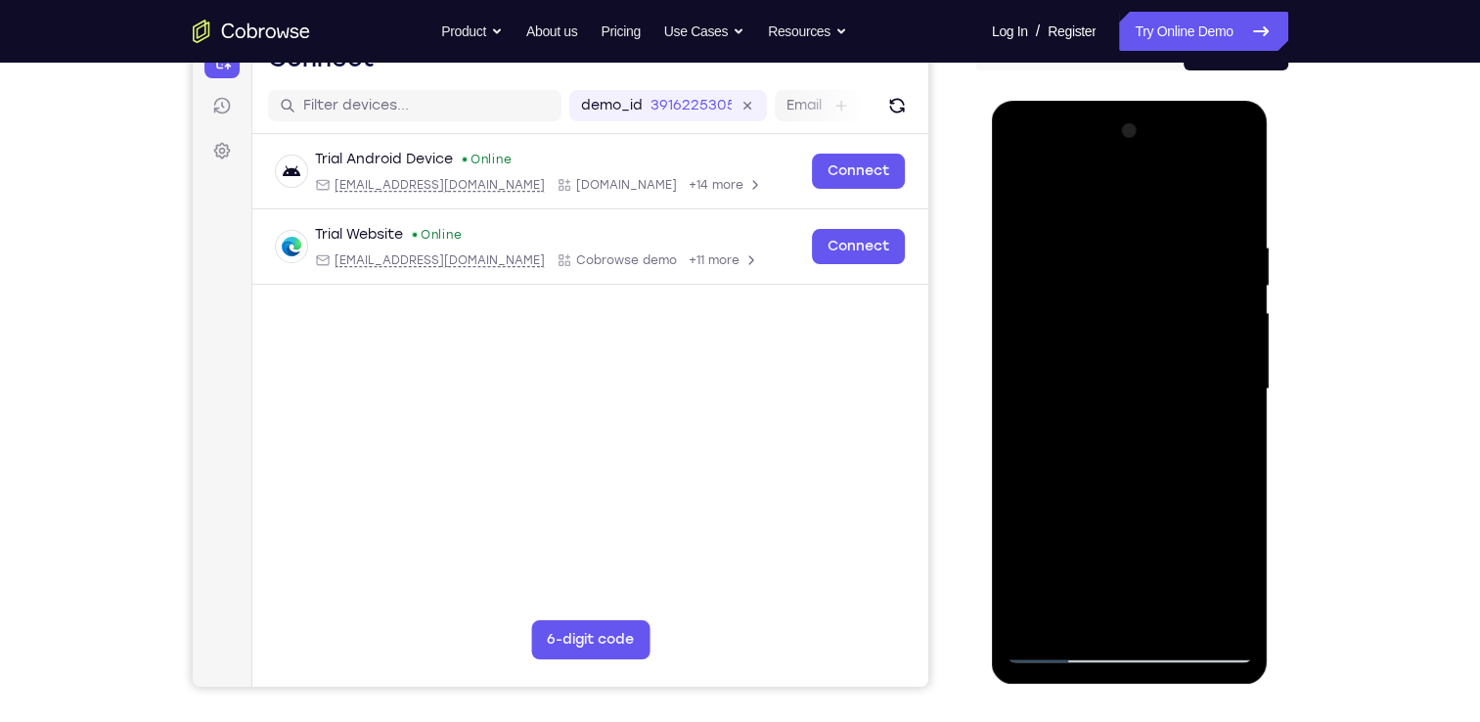
click at [1105, 542] on div at bounding box center [1130, 389] width 247 height 548
click at [1170, 576] on div at bounding box center [1130, 389] width 247 height 548
click at [1137, 554] on div at bounding box center [1130, 389] width 247 height 548
click at [1142, 568] on div at bounding box center [1130, 389] width 247 height 548
click at [1141, 614] on div at bounding box center [1130, 389] width 247 height 548
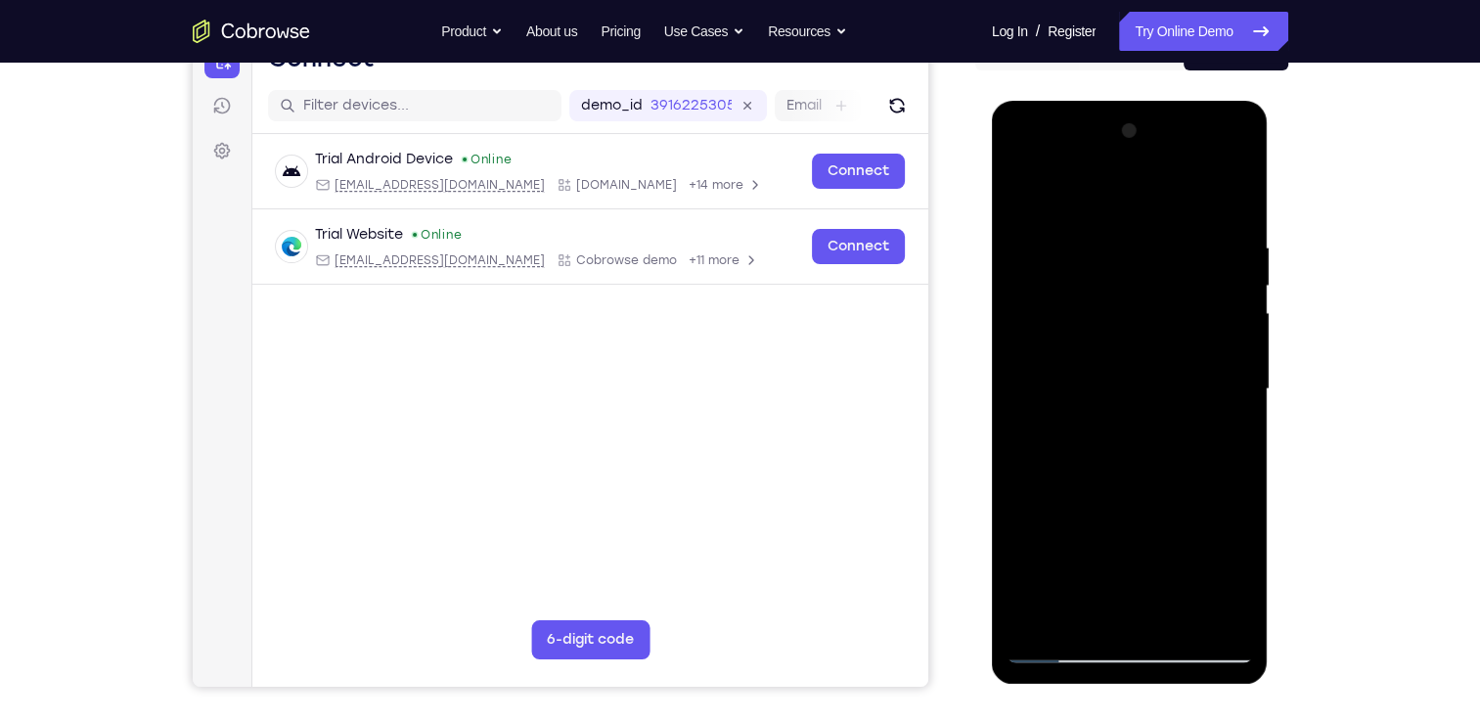
click at [1164, 598] on div at bounding box center [1130, 389] width 247 height 548
click at [1154, 549] on div at bounding box center [1130, 389] width 247 height 548
click at [1119, 536] on div at bounding box center [1130, 389] width 247 height 548
drag, startPoint x: 1135, startPoint y: 296, endPoint x: 1177, endPoint y: 507, distance: 215.5
click at [1177, 507] on div at bounding box center [1130, 389] width 247 height 548
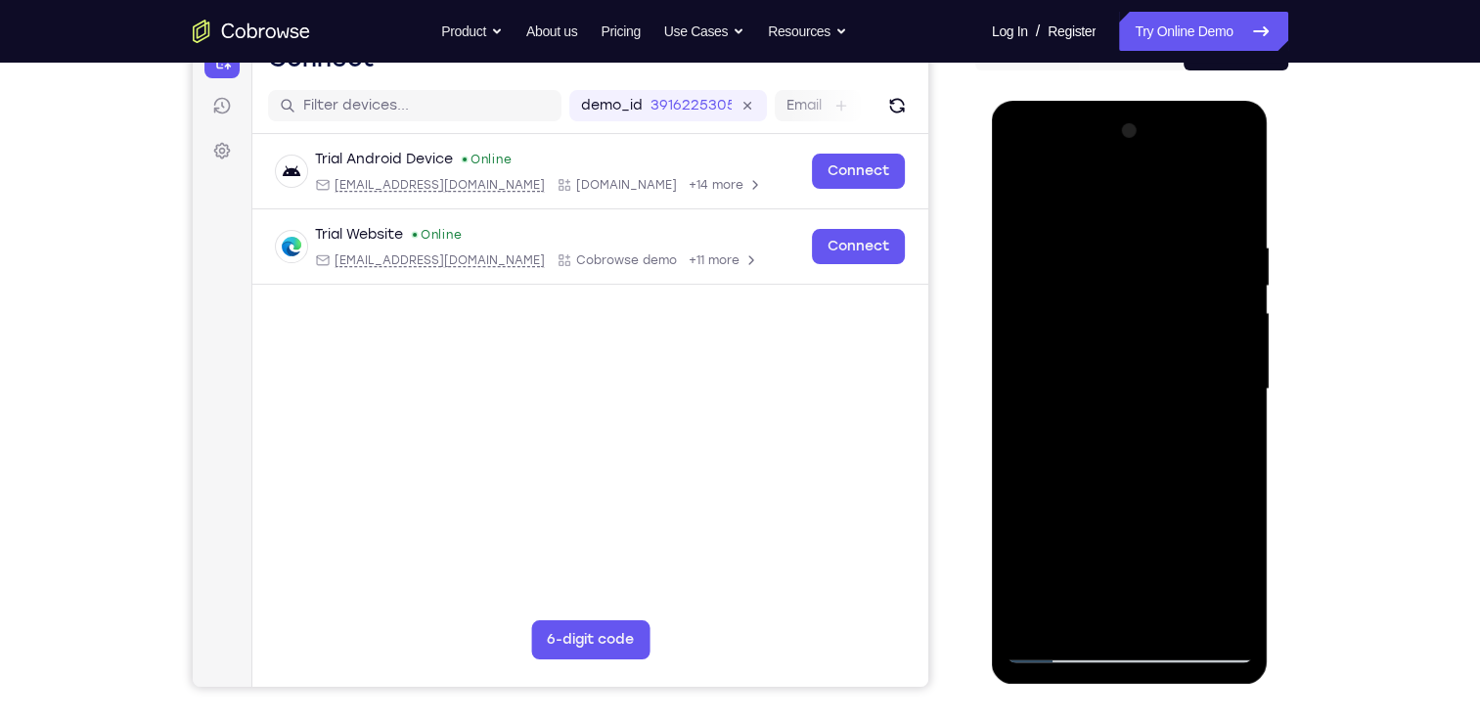
click at [1124, 513] on div at bounding box center [1130, 389] width 247 height 548
click at [1135, 534] on div at bounding box center [1130, 389] width 247 height 548
drag, startPoint x: 1148, startPoint y: 254, endPoint x: 1157, endPoint y: 542, distance: 287.8
click at [1157, 542] on div at bounding box center [1130, 389] width 247 height 548
click at [1125, 554] on div at bounding box center [1130, 389] width 247 height 548
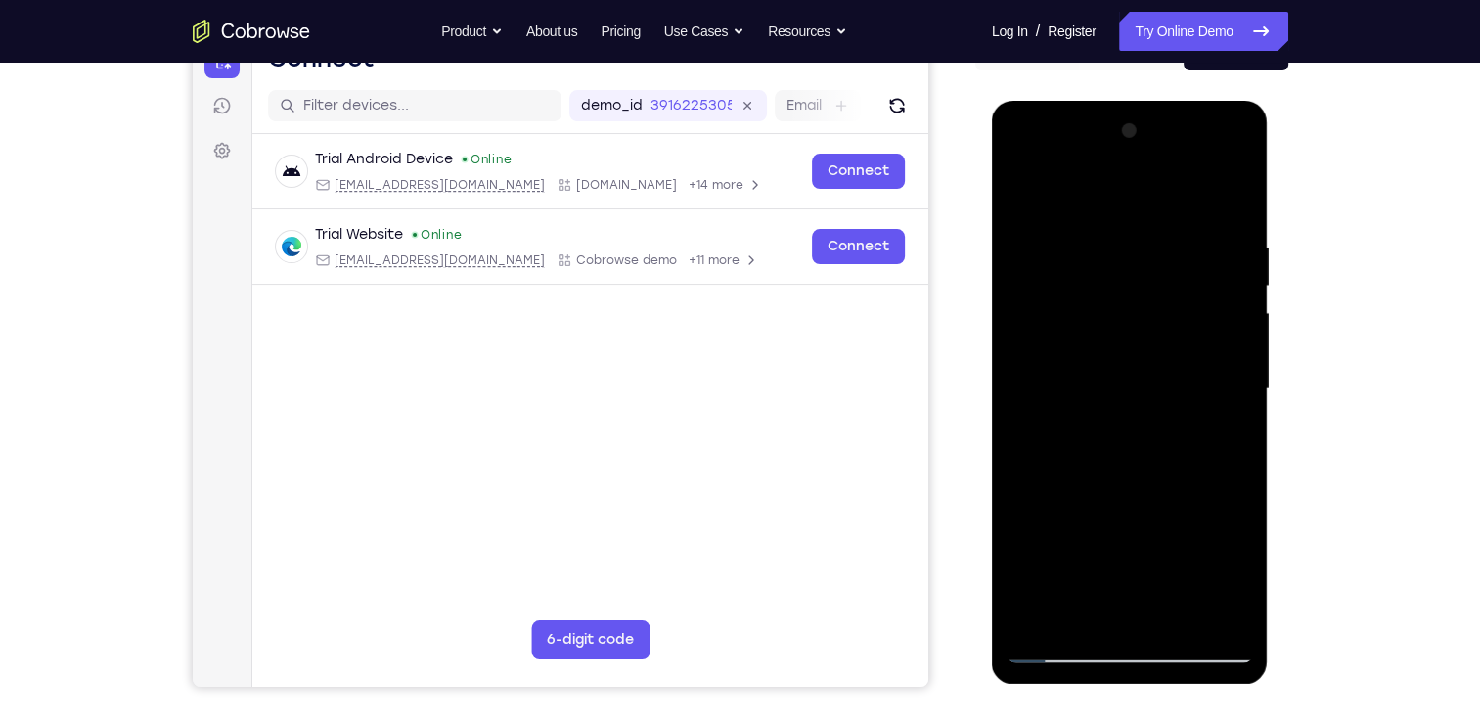
click at [1150, 530] on div at bounding box center [1130, 389] width 247 height 548
click at [1166, 549] on div at bounding box center [1130, 389] width 247 height 548
drag, startPoint x: 1163, startPoint y: 472, endPoint x: 1193, endPoint y: 378, distance: 98.4
click at [1193, 378] on div at bounding box center [1130, 389] width 247 height 548
drag, startPoint x: 1121, startPoint y: 542, endPoint x: 1167, endPoint y: 423, distance: 127.9
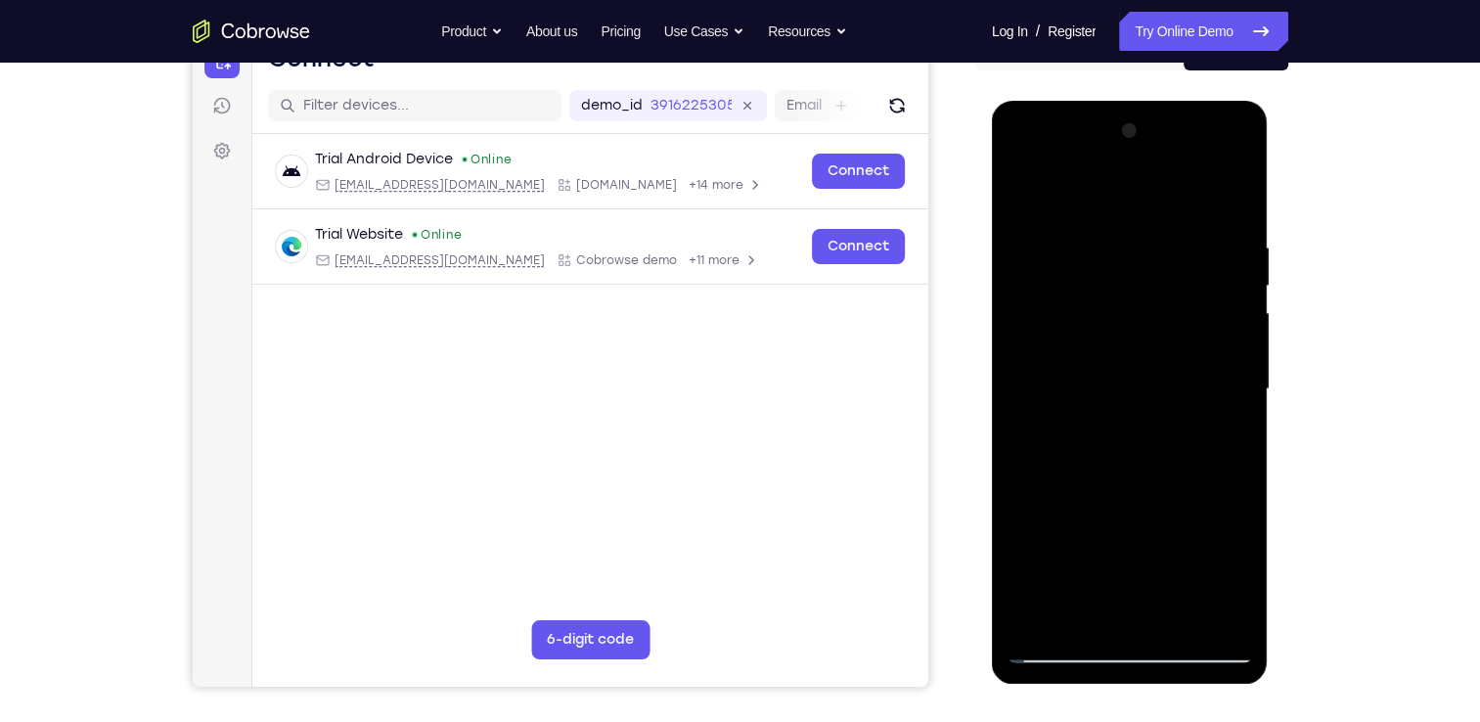
click at [1167, 423] on div at bounding box center [1130, 389] width 247 height 548
drag, startPoint x: 1124, startPoint y: 546, endPoint x: 1177, endPoint y: 339, distance: 214.1
click at [1177, 339] on div at bounding box center [1130, 389] width 247 height 548
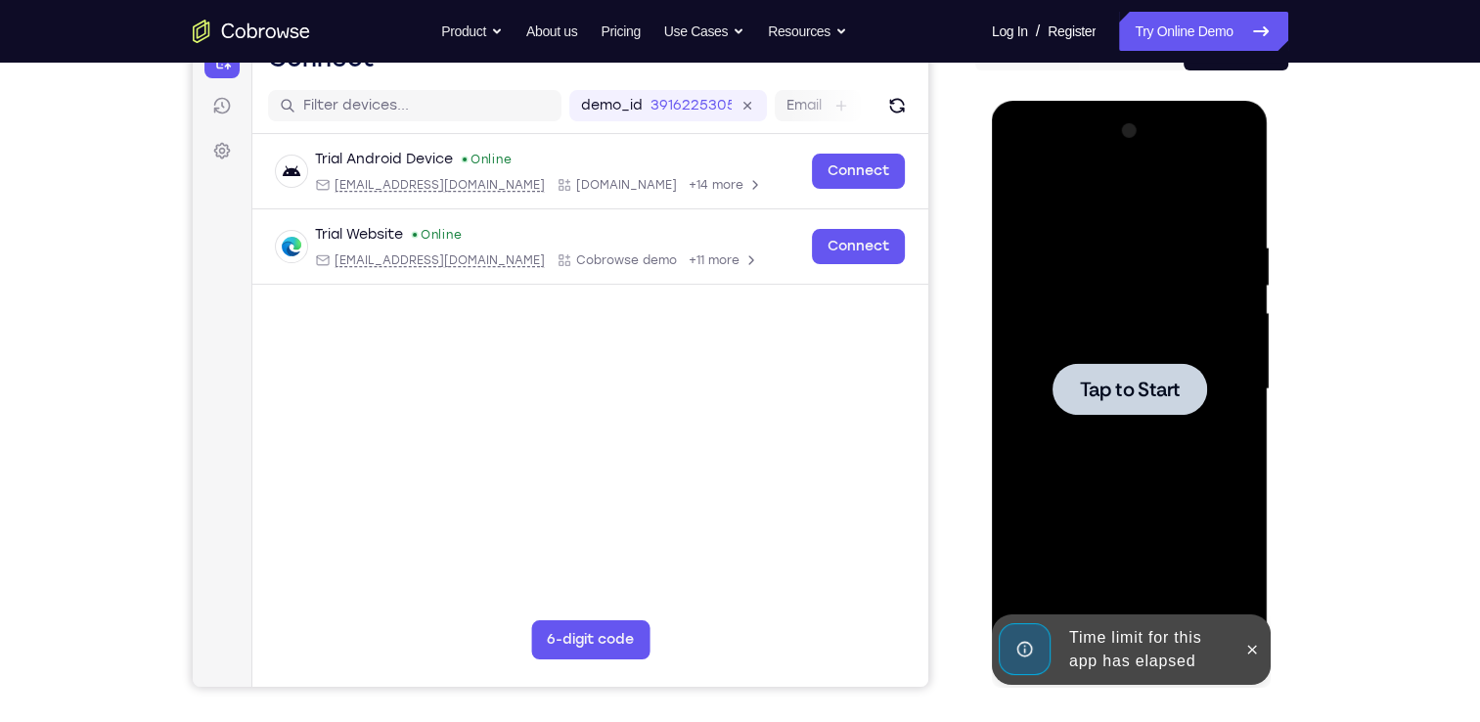
drag, startPoint x: 1137, startPoint y: 529, endPoint x: 1187, endPoint y: 456, distance: 88.7
click at [1187, 101] on div "Tap to Start" at bounding box center [1130, 101] width 277 height 0
click at [1163, 404] on div at bounding box center [1130, 389] width 155 height 52
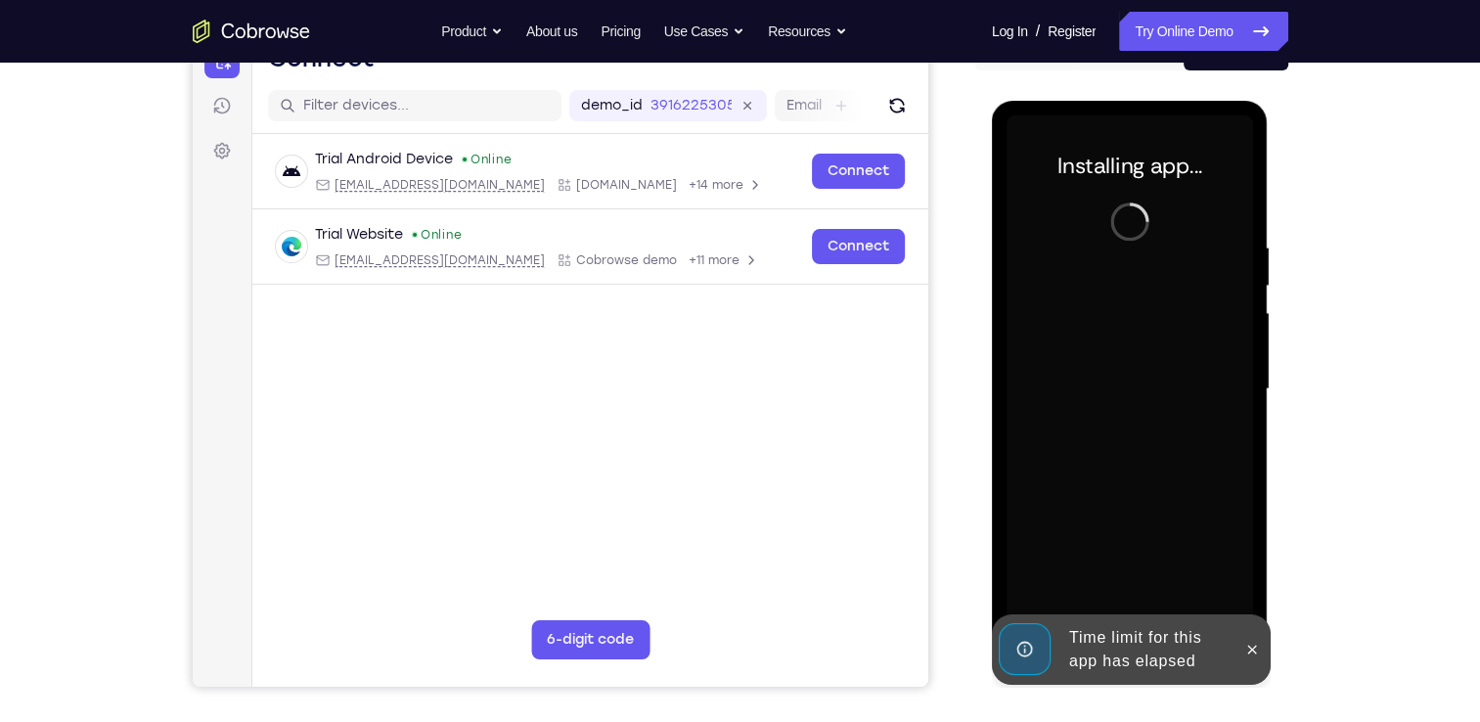
click at [1243, 635] on div at bounding box center [1252, 649] width 31 height 70
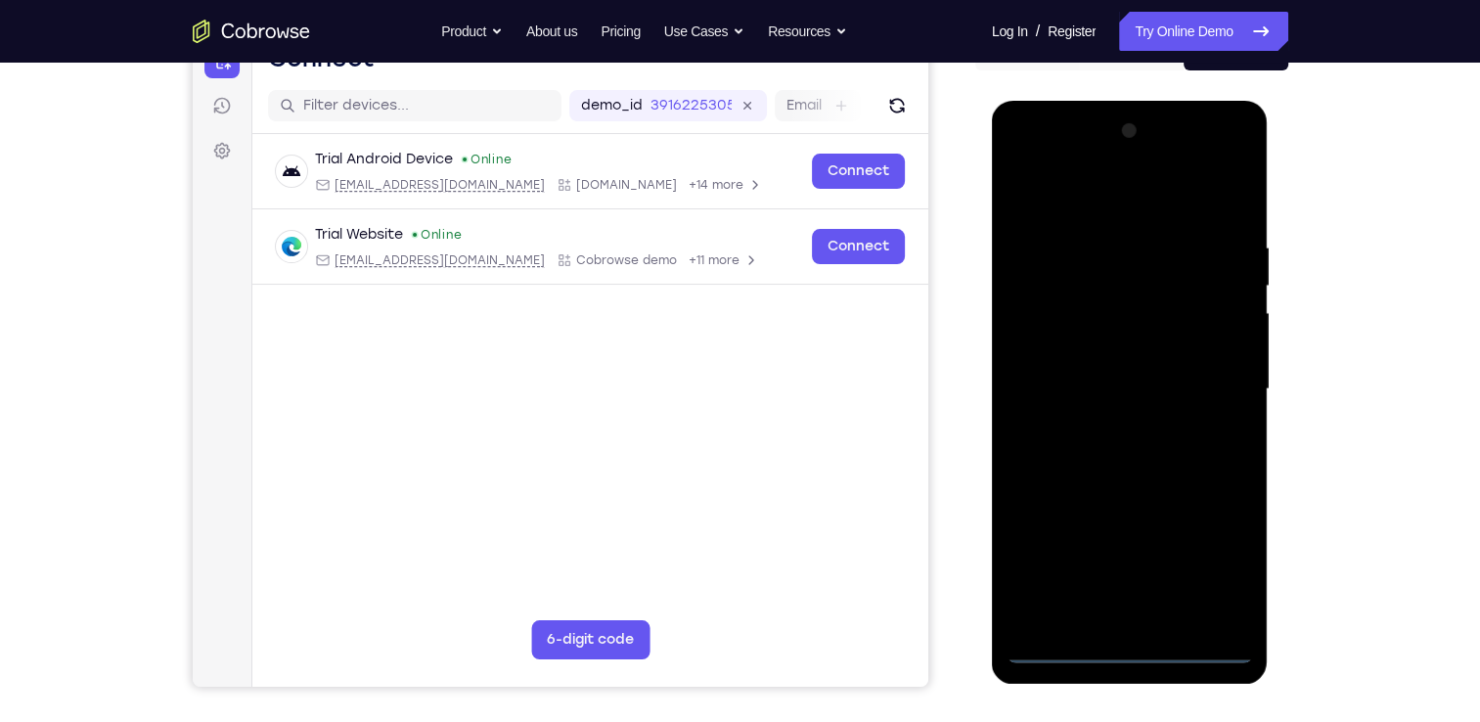
click at [1129, 653] on div at bounding box center [1130, 389] width 247 height 548
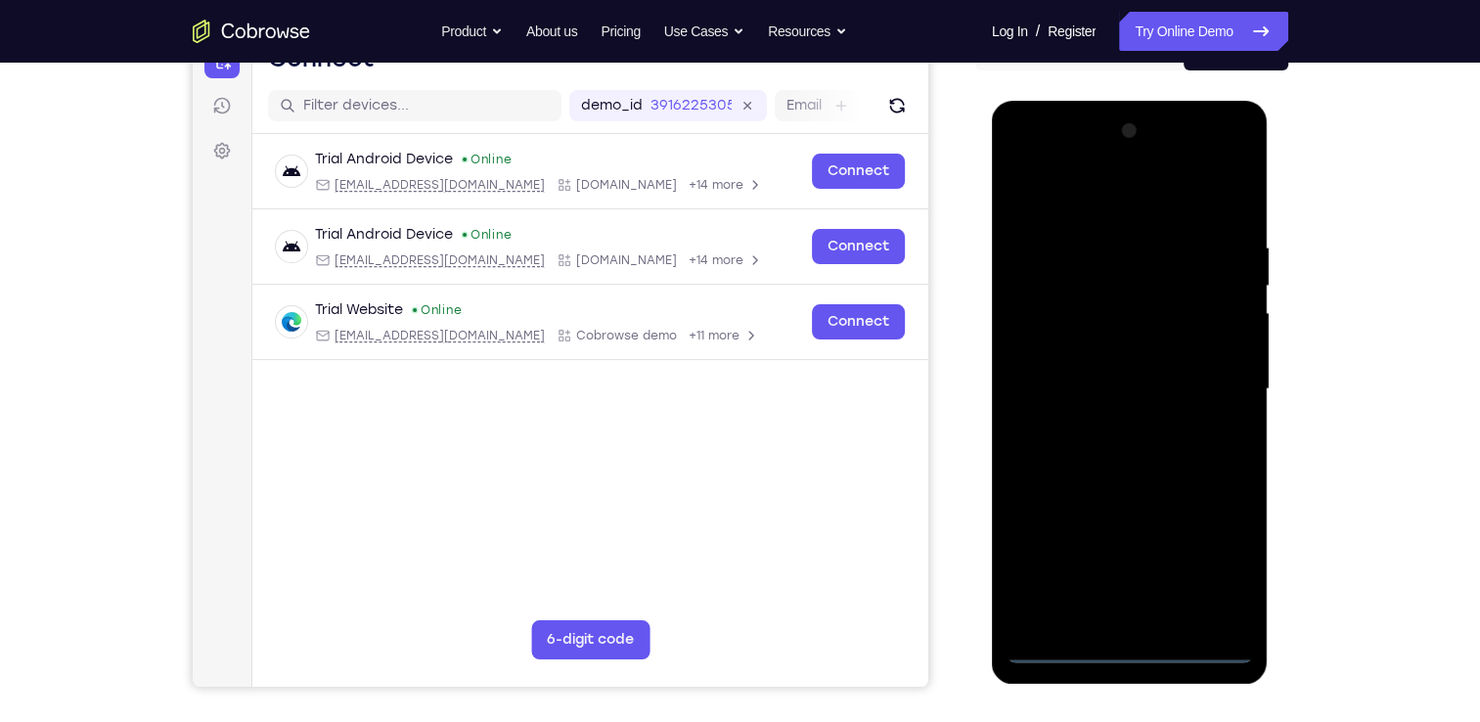
click at [1209, 566] on div at bounding box center [1130, 389] width 247 height 548
click at [1022, 163] on div at bounding box center [1130, 389] width 247 height 548
click at [1206, 397] on div at bounding box center [1130, 389] width 247 height 548
click at [1106, 418] on div at bounding box center [1130, 389] width 247 height 548
click at [1078, 357] on div at bounding box center [1130, 389] width 247 height 548
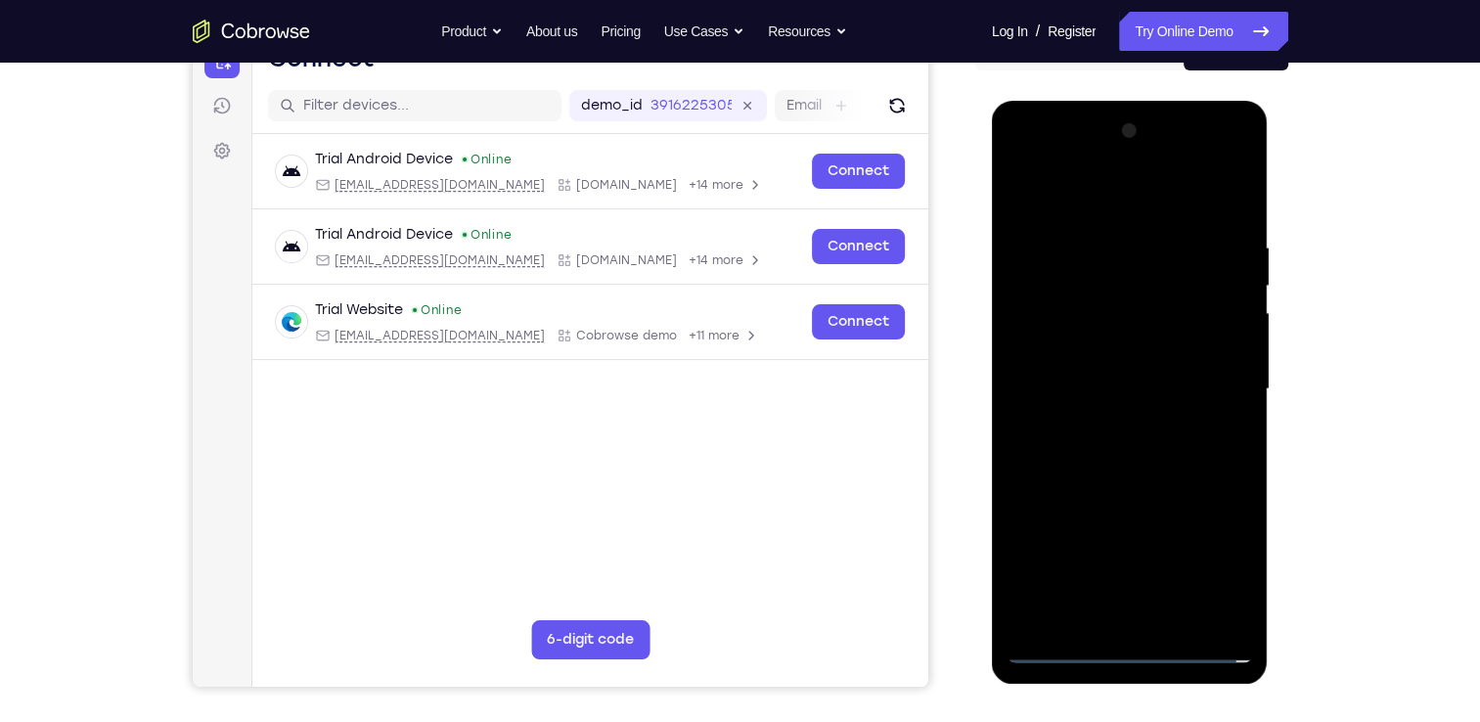
click at [1092, 344] on div at bounding box center [1130, 389] width 247 height 548
click at [1131, 381] on div at bounding box center [1130, 389] width 247 height 548
click at [1115, 460] on div at bounding box center [1130, 389] width 247 height 548
click at [1126, 437] on div at bounding box center [1130, 389] width 247 height 548
drag, startPoint x: 1090, startPoint y: 205, endPoint x: 1129, endPoint y: -38, distance: 245.8
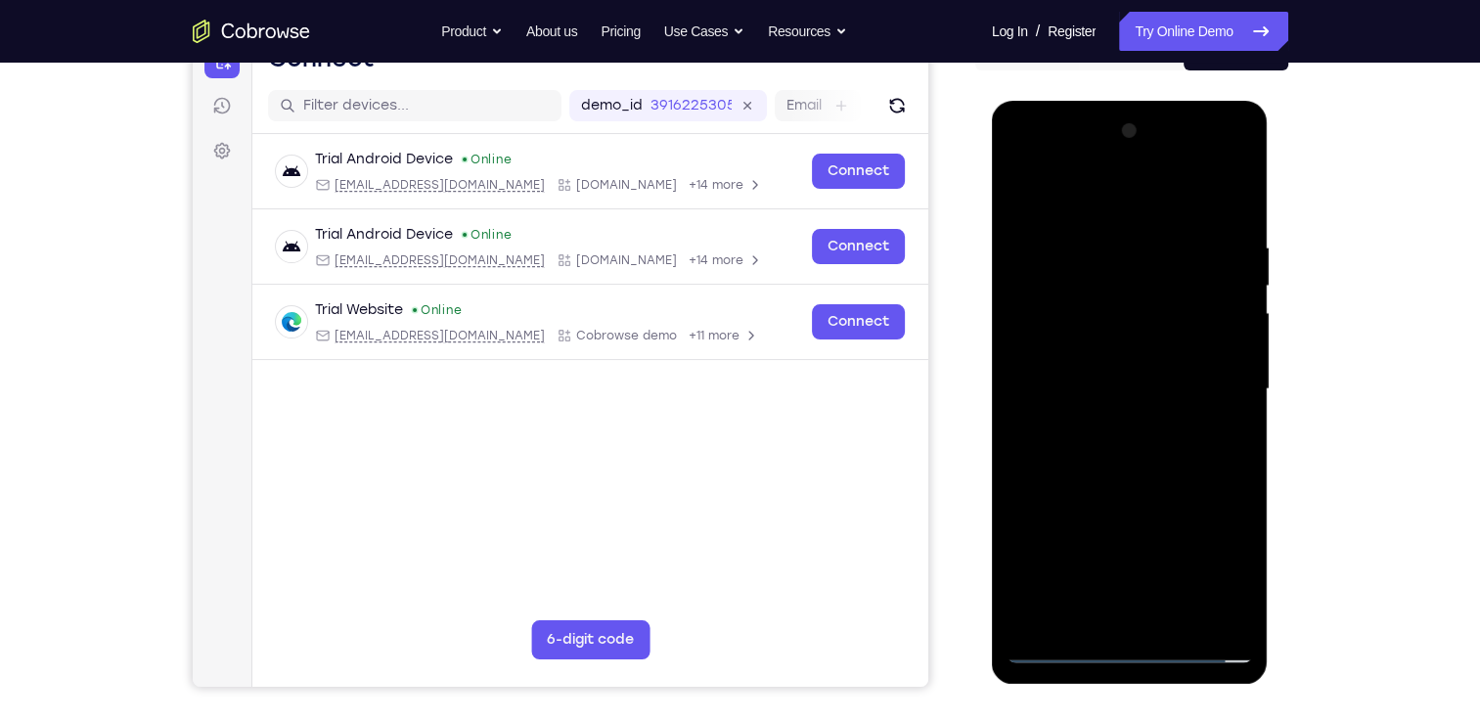
click at [1129, 101] on html "Online web based iOS Simulators and Android Emulators. Run iPhone, iPad, Mobile…" at bounding box center [1131, 394] width 279 height 587
click at [1138, 478] on div at bounding box center [1130, 389] width 247 height 548
click at [1099, 257] on div at bounding box center [1130, 389] width 247 height 548
click at [1233, 196] on div at bounding box center [1130, 389] width 247 height 548
click at [1243, 597] on div at bounding box center [1130, 389] width 247 height 548
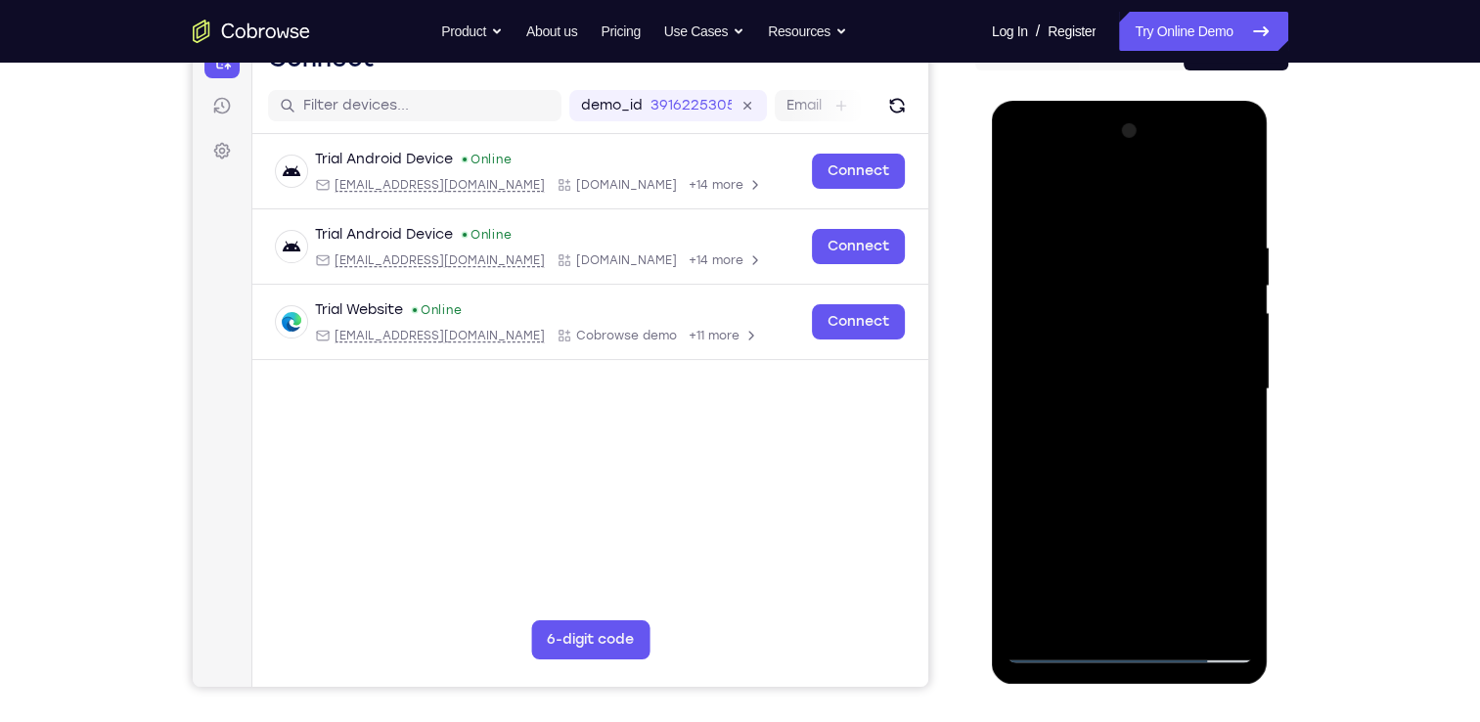
click at [1182, 621] on div at bounding box center [1130, 389] width 247 height 548
click at [1131, 491] on div at bounding box center [1130, 389] width 247 height 548
click at [1126, 426] on div at bounding box center [1130, 389] width 247 height 548
drag, startPoint x: 1202, startPoint y: 250, endPoint x: 1173, endPoint y: 531, distance: 283.2
click at [1173, 531] on div at bounding box center [1130, 389] width 247 height 548
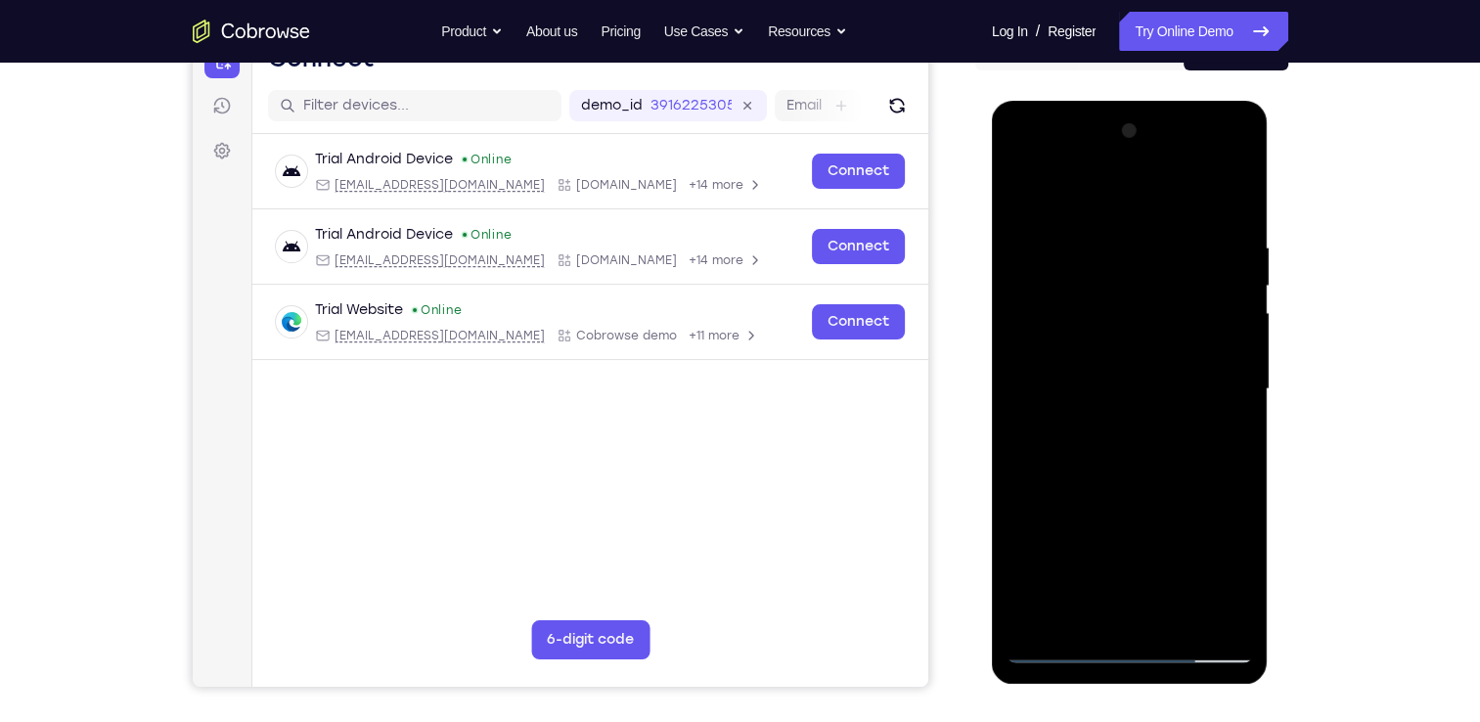
drag, startPoint x: 1199, startPoint y: 530, endPoint x: 1178, endPoint y: 421, distance: 111.5
click at [1178, 421] on div at bounding box center [1130, 389] width 247 height 548
drag, startPoint x: 1073, startPoint y: 519, endPoint x: 1142, endPoint y: 376, distance: 158.4
click at [1142, 376] on div at bounding box center [1130, 389] width 247 height 548
drag, startPoint x: 1053, startPoint y: 538, endPoint x: 1059, endPoint y: 428, distance: 110.7
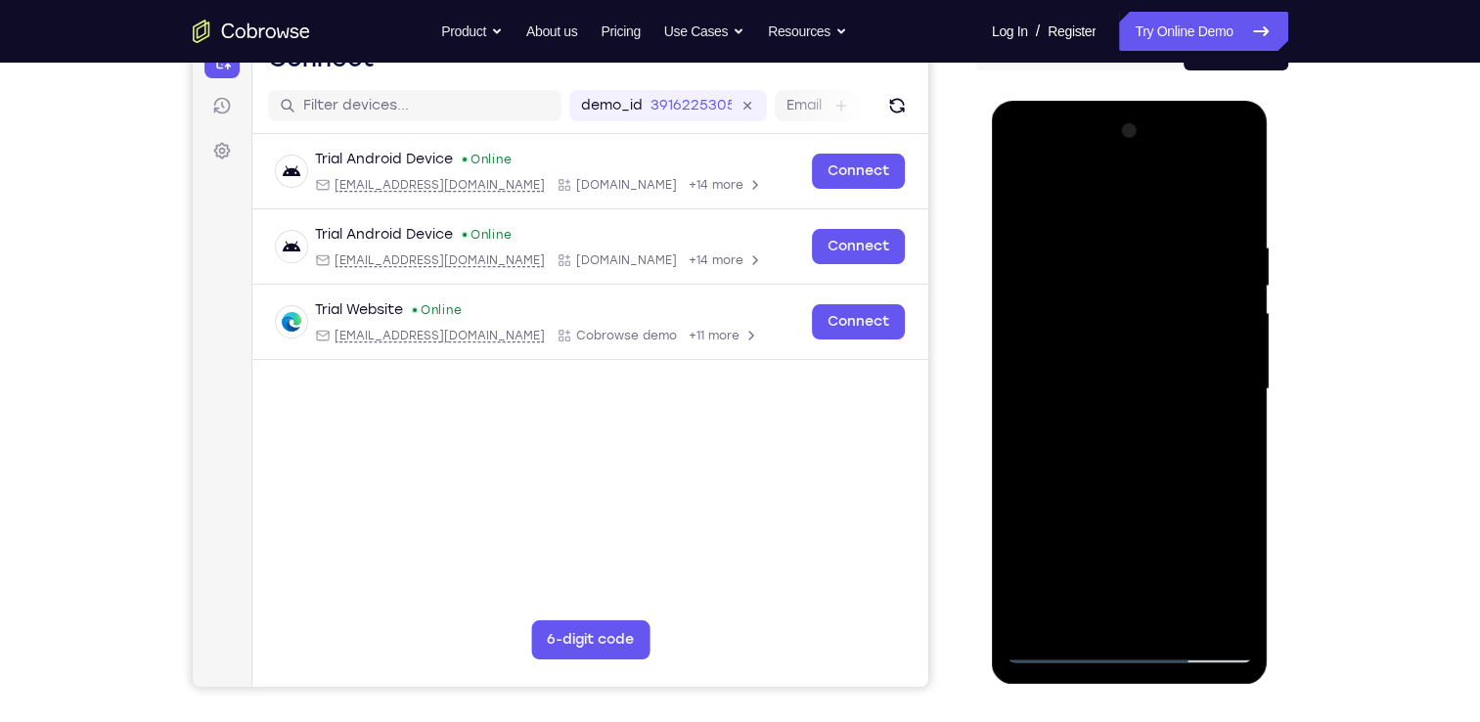
click at [1059, 428] on div at bounding box center [1130, 389] width 247 height 548
click at [1101, 611] on div at bounding box center [1130, 389] width 247 height 548
click at [1144, 607] on div at bounding box center [1130, 389] width 247 height 548
click at [1225, 573] on div at bounding box center [1130, 389] width 247 height 548
click at [1215, 441] on div at bounding box center [1130, 389] width 247 height 548
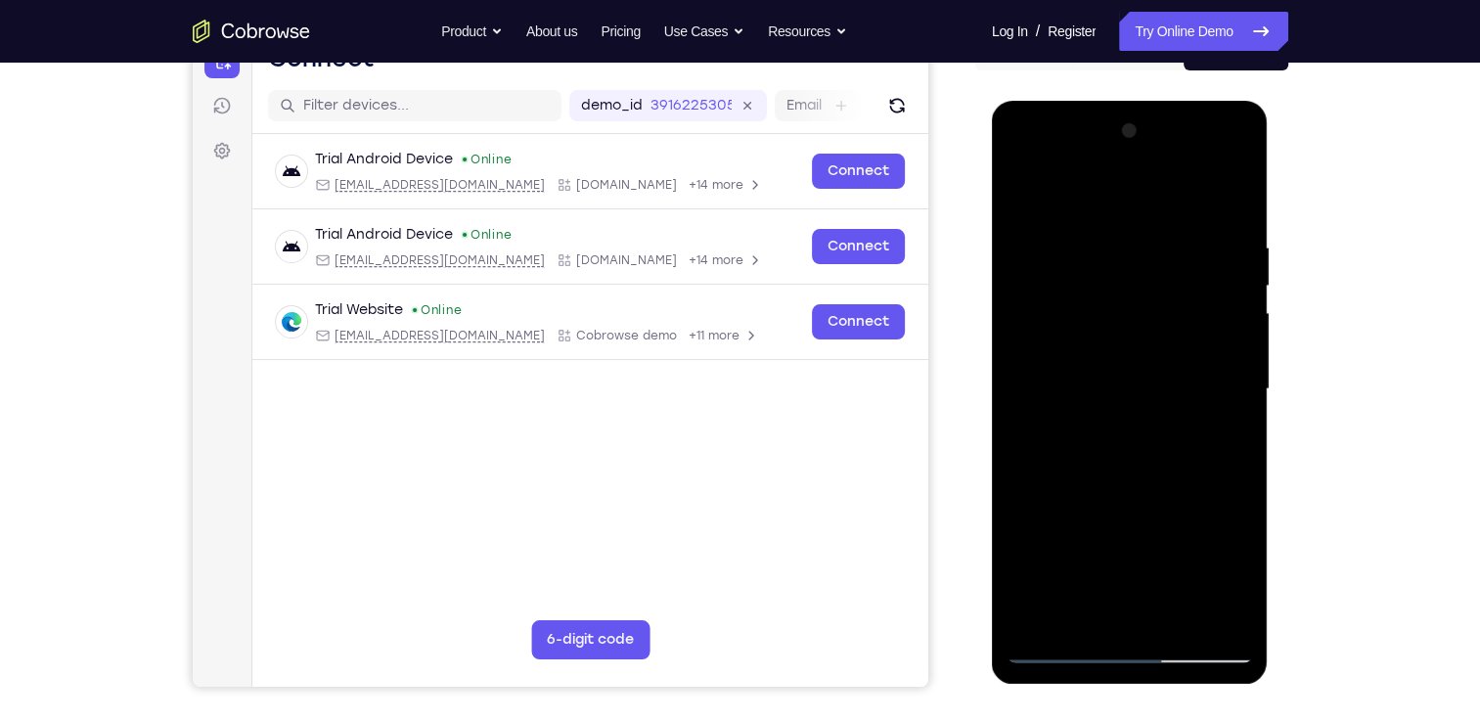
click at [1025, 192] on div at bounding box center [1130, 389] width 247 height 548
click at [1141, 554] on div at bounding box center [1130, 389] width 247 height 548
click at [1018, 190] on div at bounding box center [1130, 389] width 247 height 548
click at [1127, 477] on div at bounding box center [1130, 389] width 247 height 548
drag, startPoint x: 1197, startPoint y: 288, endPoint x: 1180, endPoint y: 515, distance: 227.6
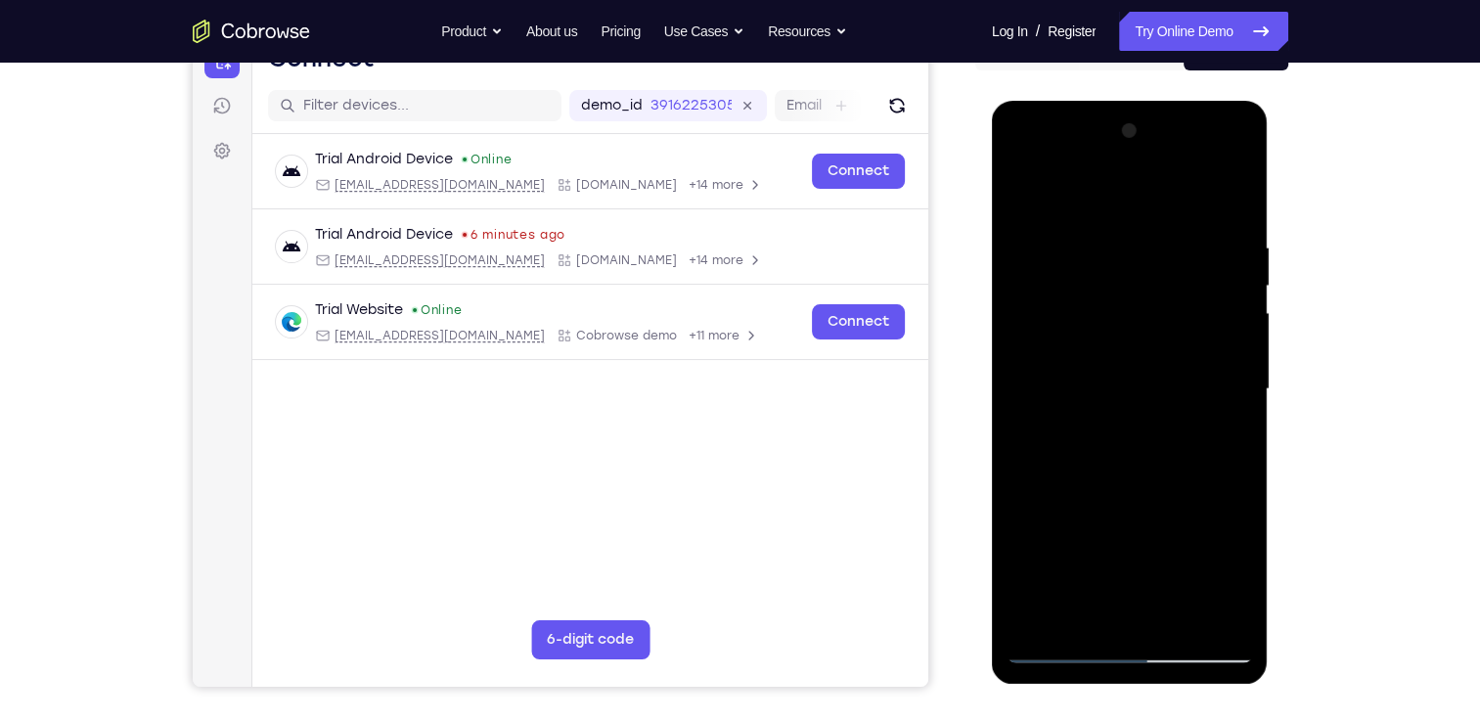
click at [1180, 515] on div at bounding box center [1130, 389] width 247 height 548
drag, startPoint x: 1164, startPoint y: 458, endPoint x: 1170, endPoint y: 300, distance: 157.6
click at [1170, 300] on div at bounding box center [1130, 389] width 247 height 548
click at [1028, 194] on div at bounding box center [1130, 389] width 247 height 548
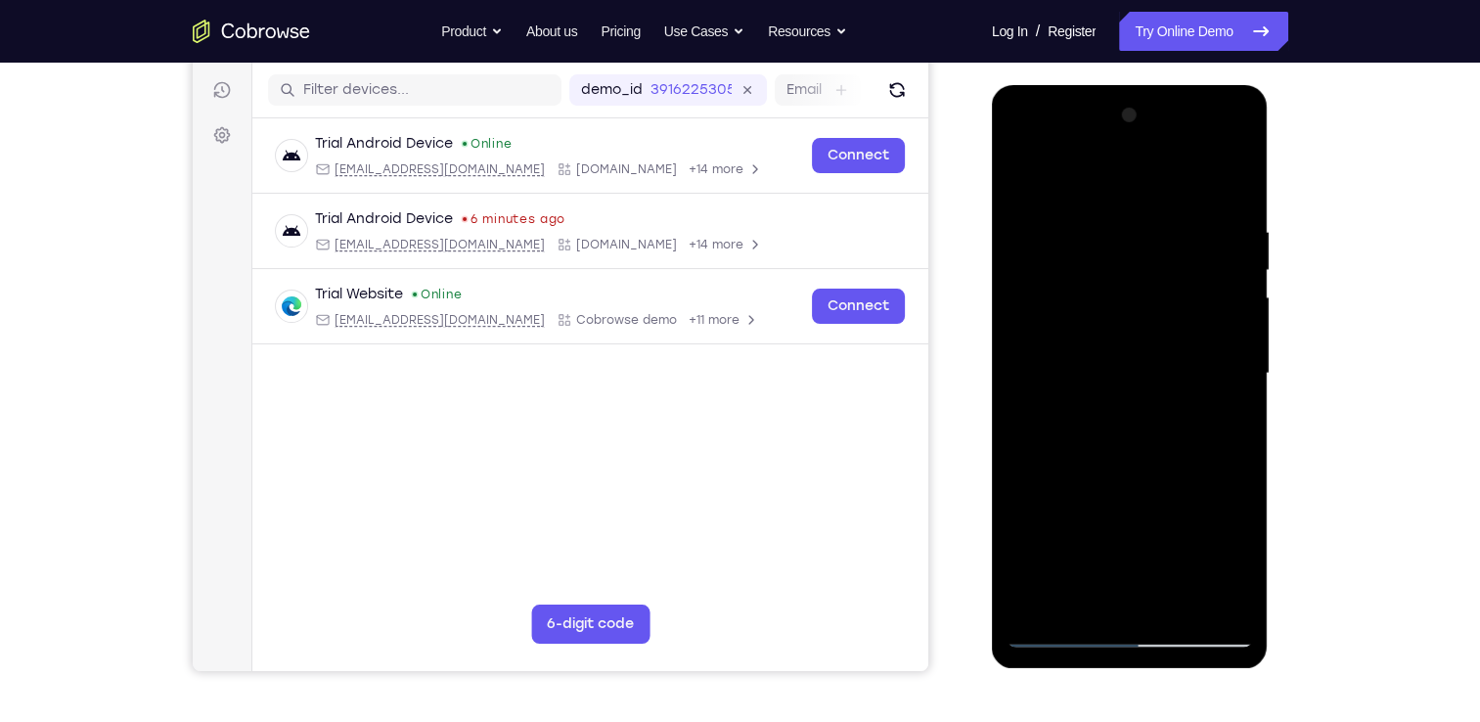
scroll to position [231, 0]
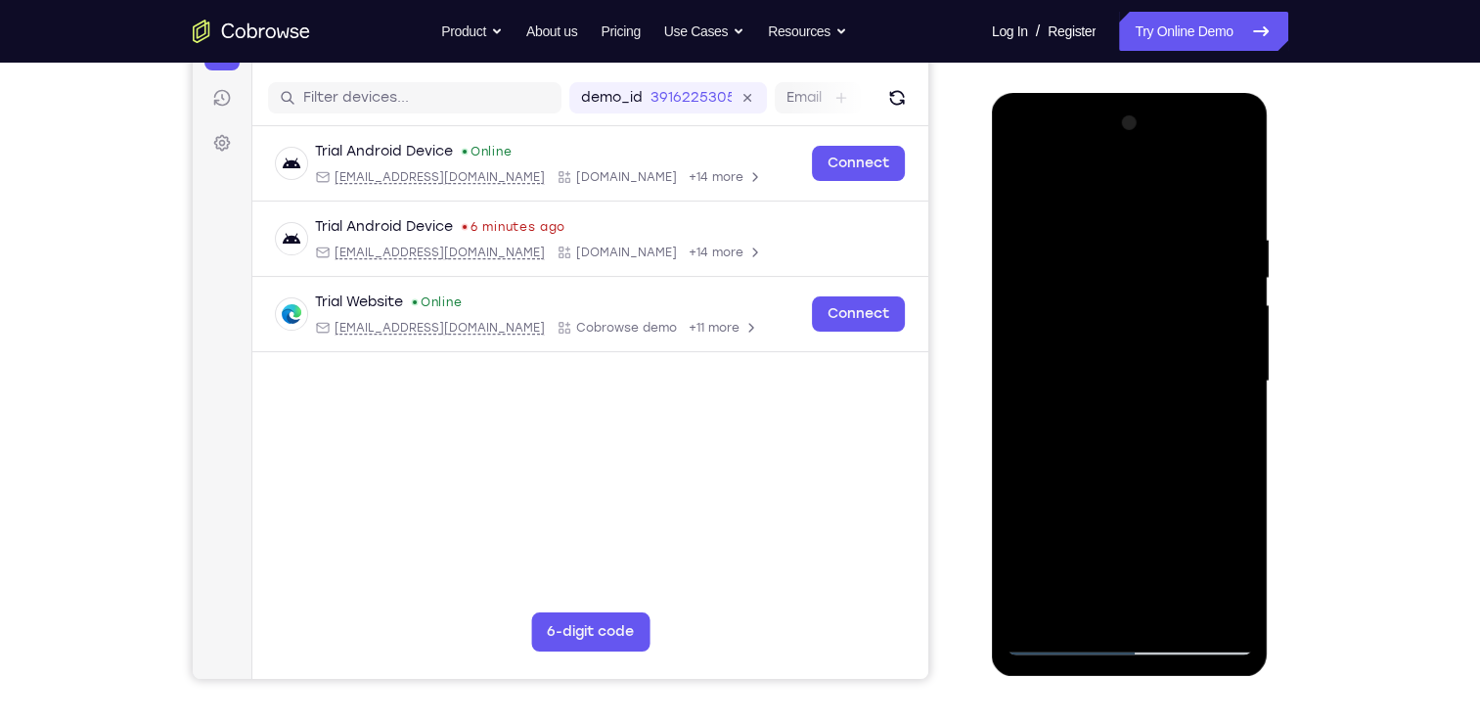
drag, startPoint x: 1122, startPoint y: 514, endPoint x: 1133, endPoint y: 648, distance: 134.5
click at [1133, 648] on div at bounding box center [1130, 382] width 247 height 548
click at [1168, 416] on div at bounding box center [1130, 382] width 247 height 548
click at [1022, 181] on div at bounding box center [1130, 382] width 247 height 548
click at [1101, 452] on div at bounding box center [1130, 382] width 247 height 548
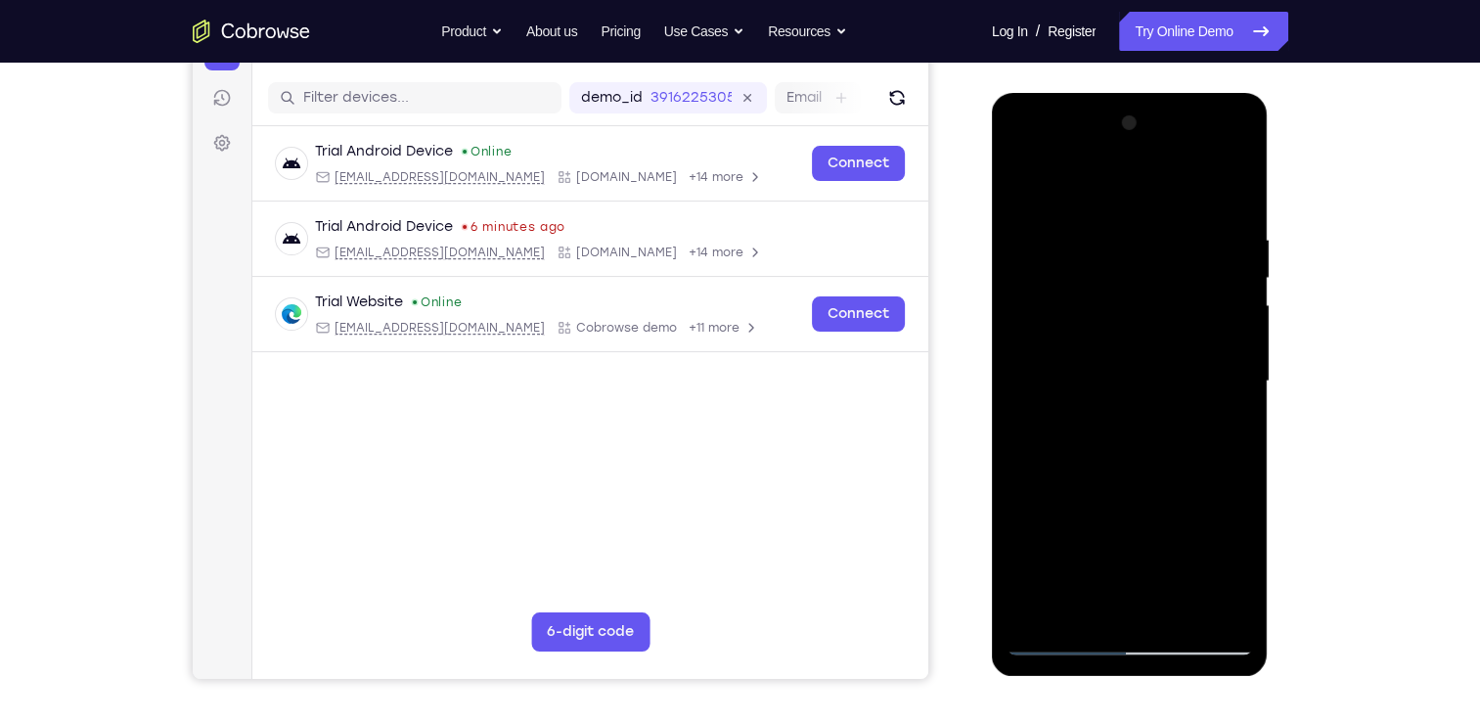
click at [1021, 190] on div at bounding box center [1130, 382] width 247 height 548
click at [1027, 176] on div at bounding box center [1130, 382] width 247 height 548
drag, startPoint x: 1118, startPoint y: 523, endPoint x: 1118, endPoint y: 366, distance: 156.6
click at [1118, 366] on div at bounding box center [1130, 382] width 247 height 548
click at [1037, 600] on div at bounding box center [1130, 382] width 247 height 548
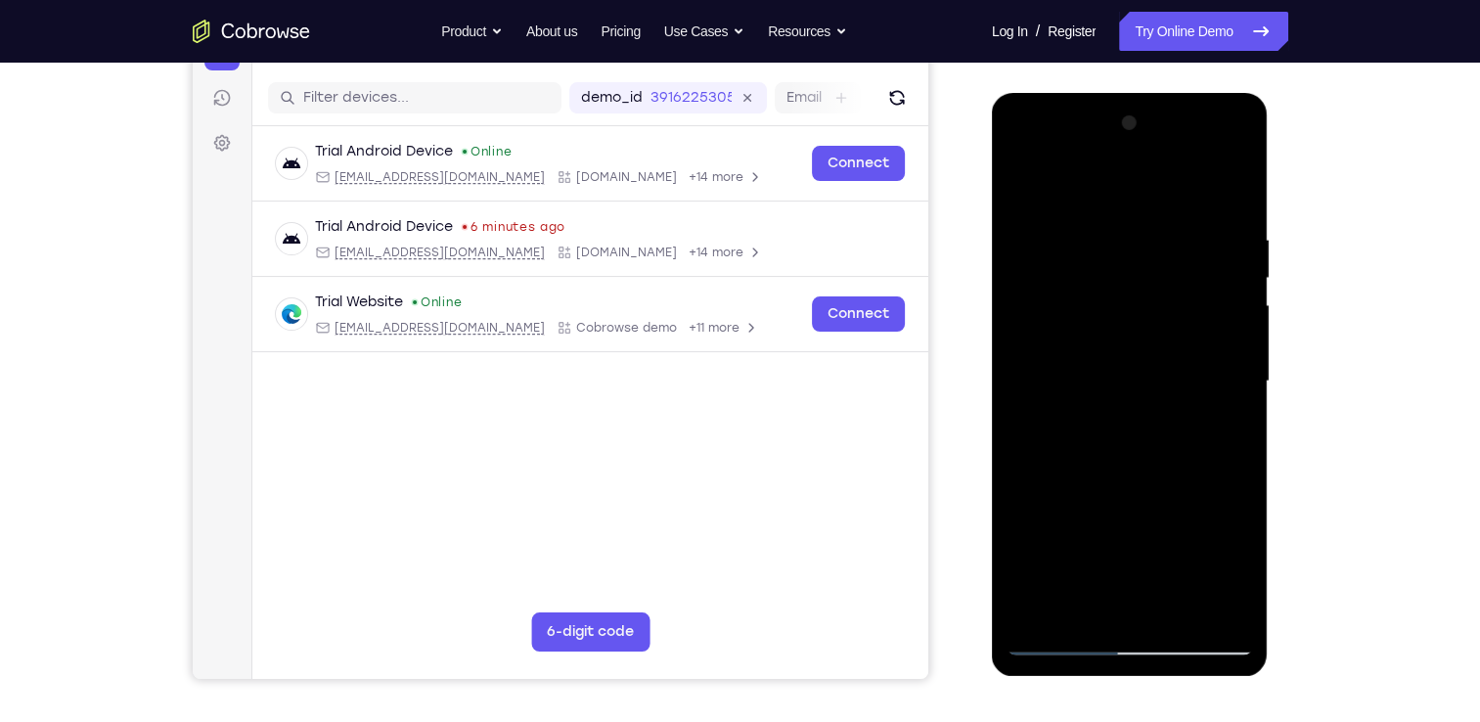
drag, startPoint x: 1139, startPoint y: 359, endPoint x: 1134, endPoint y: 611, distance: 251.5
click at [1134, 611] on div at bounding box center [1130, 382] width 247 height 548
drag, startPoint x: 1161, startPoint y: 467, endPoint x: 1152, endPoint y: 511, distance: 44.9
click at [1152, 511] on div at bounding box center [1130, 382] width 247 height 548
click at [1104, 238] on div at bounding box center [1130, 382] width 247 height 548
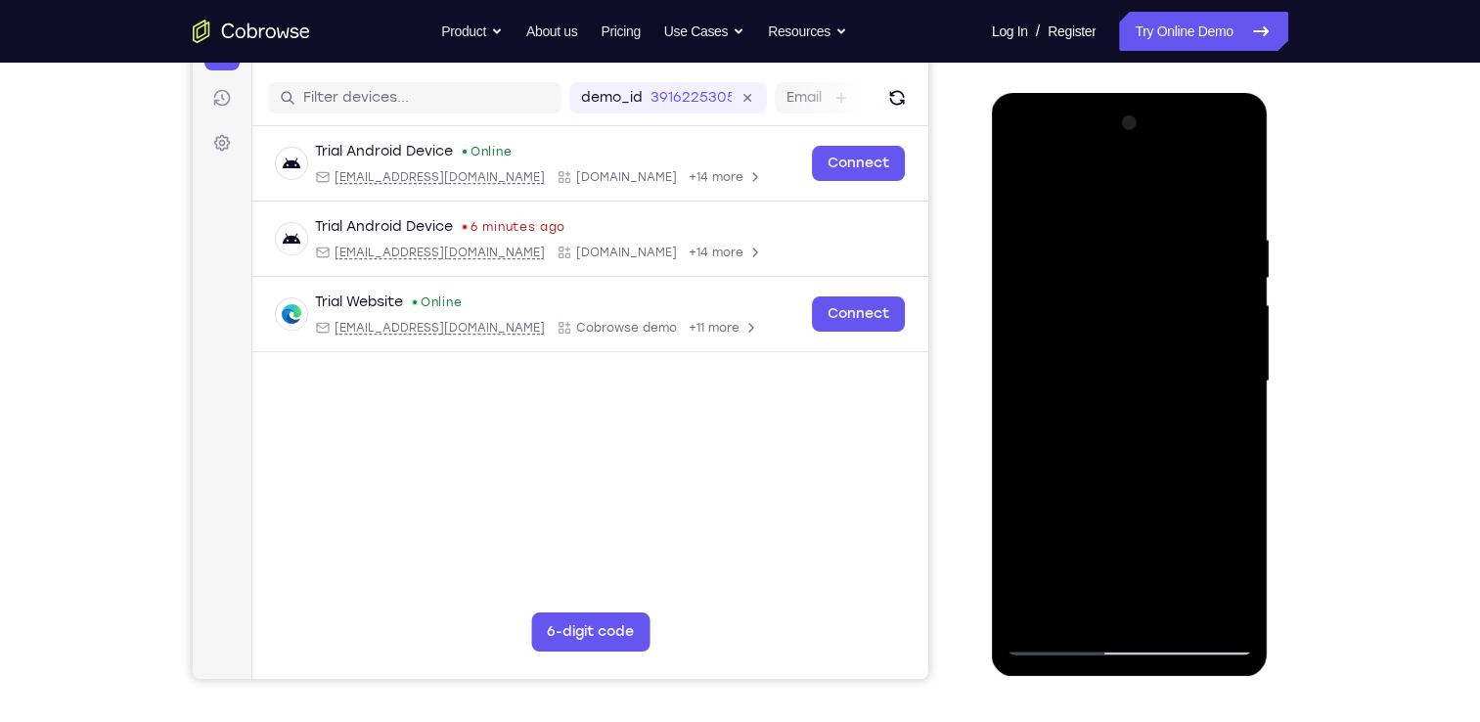
click at [1054, 192] on div at bounding box center [1130, 382] width 247 height 548
click at [1179, 610] on div at bounding box center [1130, 382] width 247 height 548
click at [1114, 370] on div at bounding box center [1130, 382] width 247 height 548
click at [1087, 594] on div at bounding box center [1130, 382] width 247 height 548
click at [1223, 432] on div at bounding box center [1130, 382] width 247 height 548
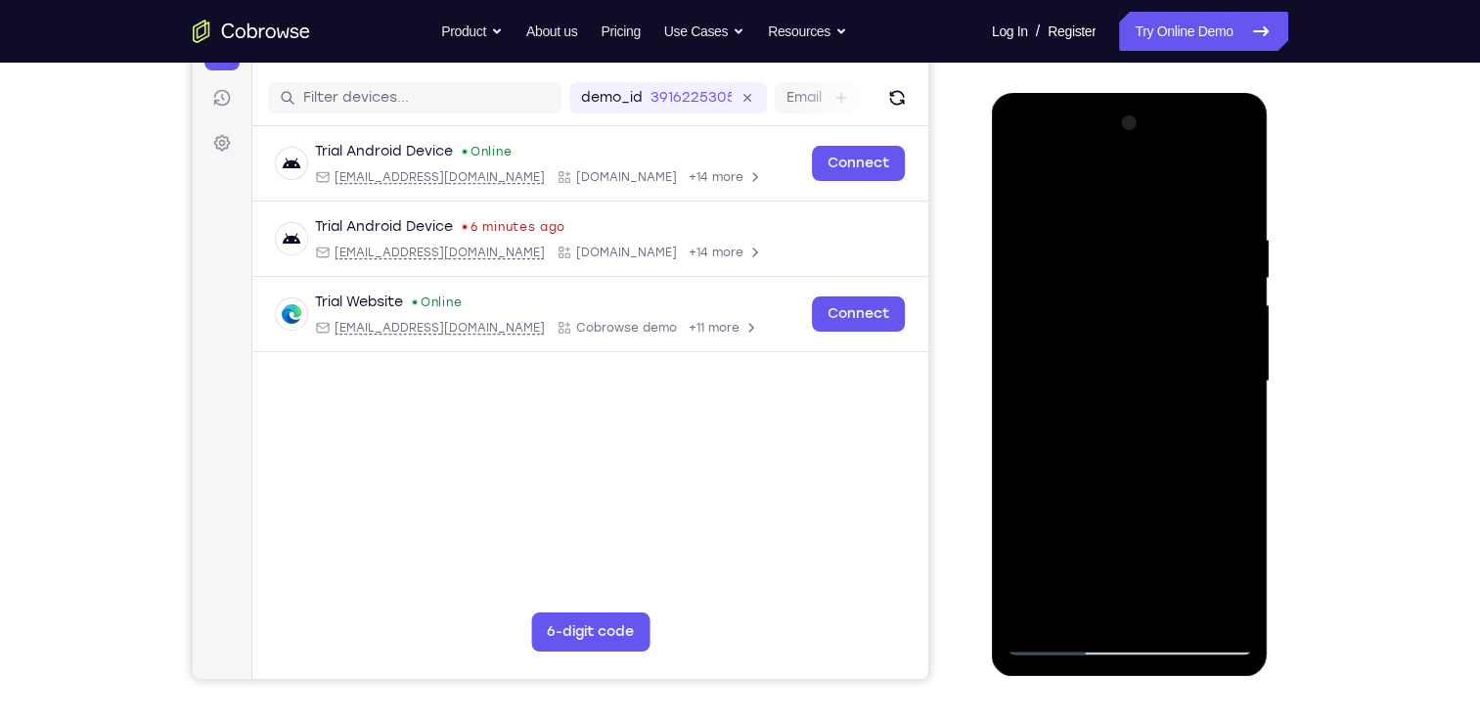
click at [1216, 434] on div at bounding box center [1130, 382] width 247 height 548
click at [1024, 192] on div at bounding box center [1130, 382] width 247 height 548
click at [1029, 186] on div at bounding box center [1130, 382] width 247 height 548
click at [1096, 234] on div at bounding box center [1130, 382] width 247 height 548
click at [1061, 194] on div at bounding box center [1130, 382] width 247 height 548
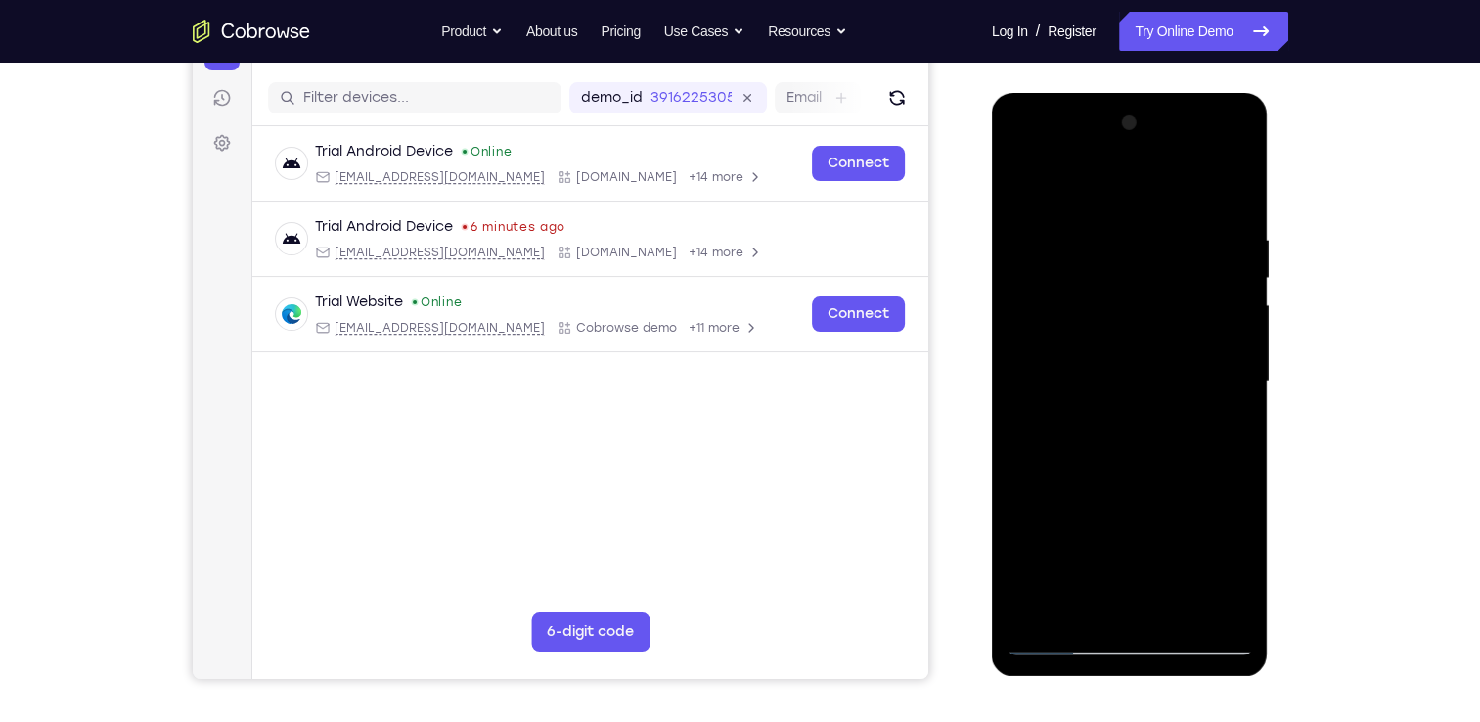
click at [1078, 333] on div at bounding box center [1130, 382] width 247 height 548
click at [1069, 205] on div at bounding box center [1130, 382] width 247 height 548
click at [1217, 413] on div at bounding box center [1130, 382] width 247 height 548
drag, startPoint x: 1119, startPoint y: 449, endPoint x: 1103, endPoint y: 182, distance: 267.6
click at [1103, 182] on div at bounding box center [1130, 382] width 247 height 548
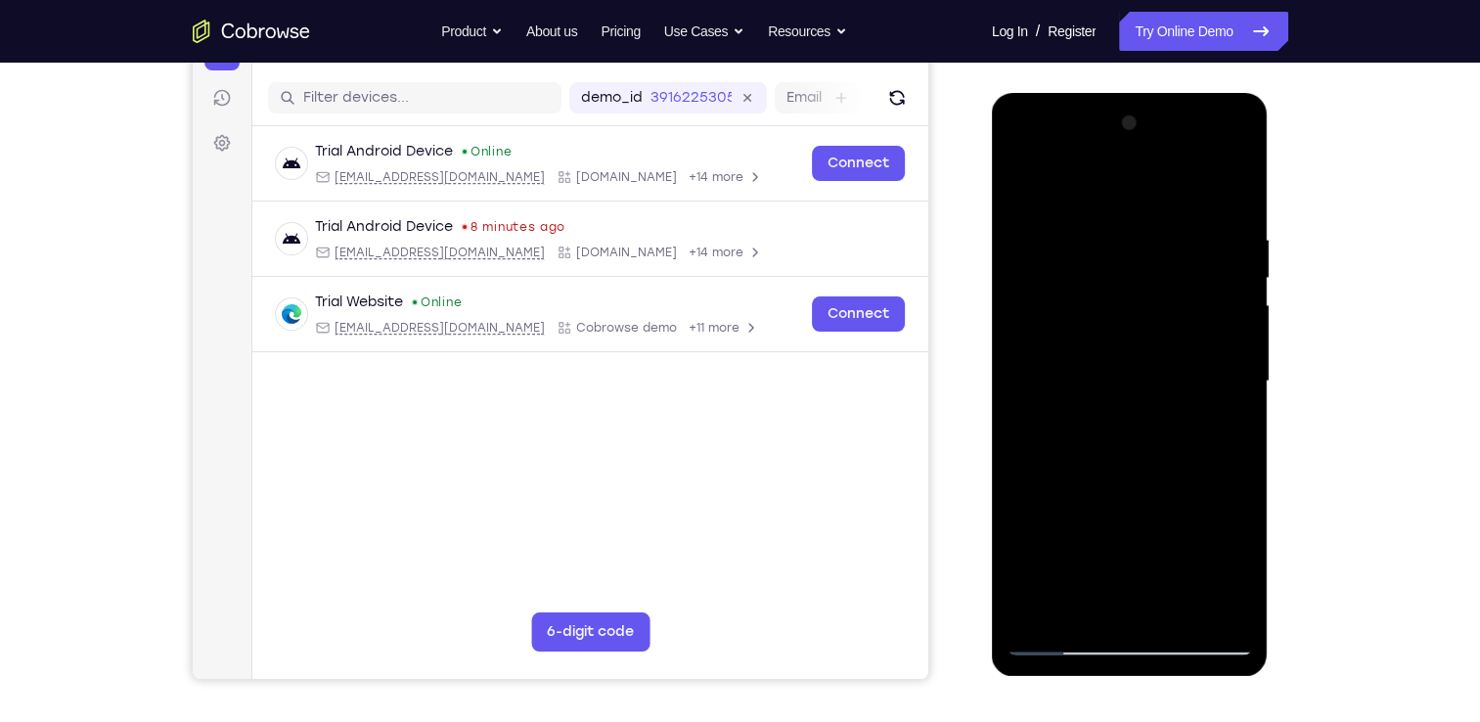
drag, startPoint x: 1107, startPoint y: 541, endPoint x: 1120, endPoint y: 368, distance: 173.7
click at [1120, 368] on div at bounding box center [1130, 382] width 247 height 548
drag, startPoint x: 1115, startPoint y: 542, endPoint x: 1105, endPoint y: 276, distance: 266.4
click at [1105, 276] on div at bounding box center [1130, 382] width 247 height 548
click at [1023, 178] on div at bounding box center [1130, 382] width 247 height 548
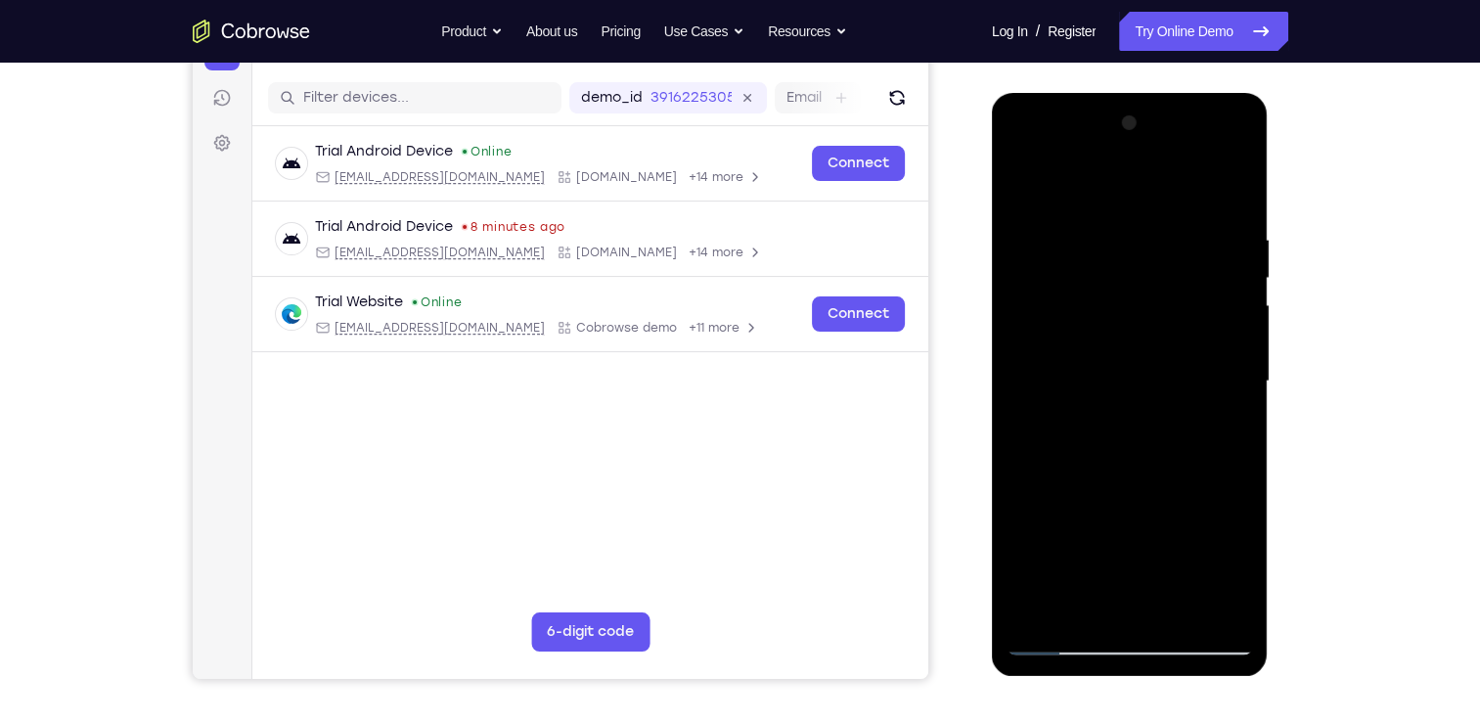
click at [1033, 269] on div at bounding box center [1130, 382] width 247 height 548
click at [1206, 568] on div at bounding box center [1130, 382] width 247 height 548
click at [1237, 128] on div at bounding box center [1130, 382] width 247 height 548
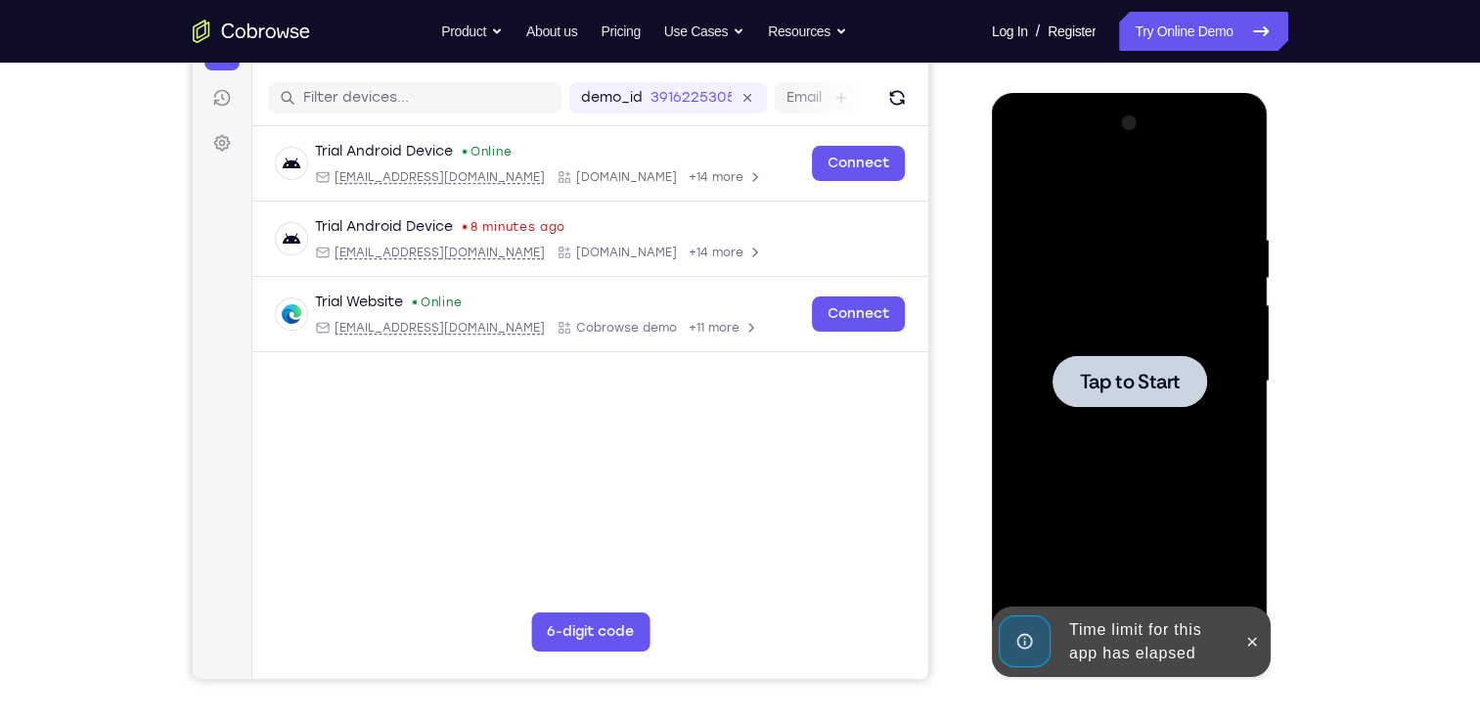
click at [1129, 391] on span "Tap to Start" at bounding box center [1130, 382] width 100 height 20
click at [1263, 641] on button at bounding box center [1252, 641] width 31 height 31
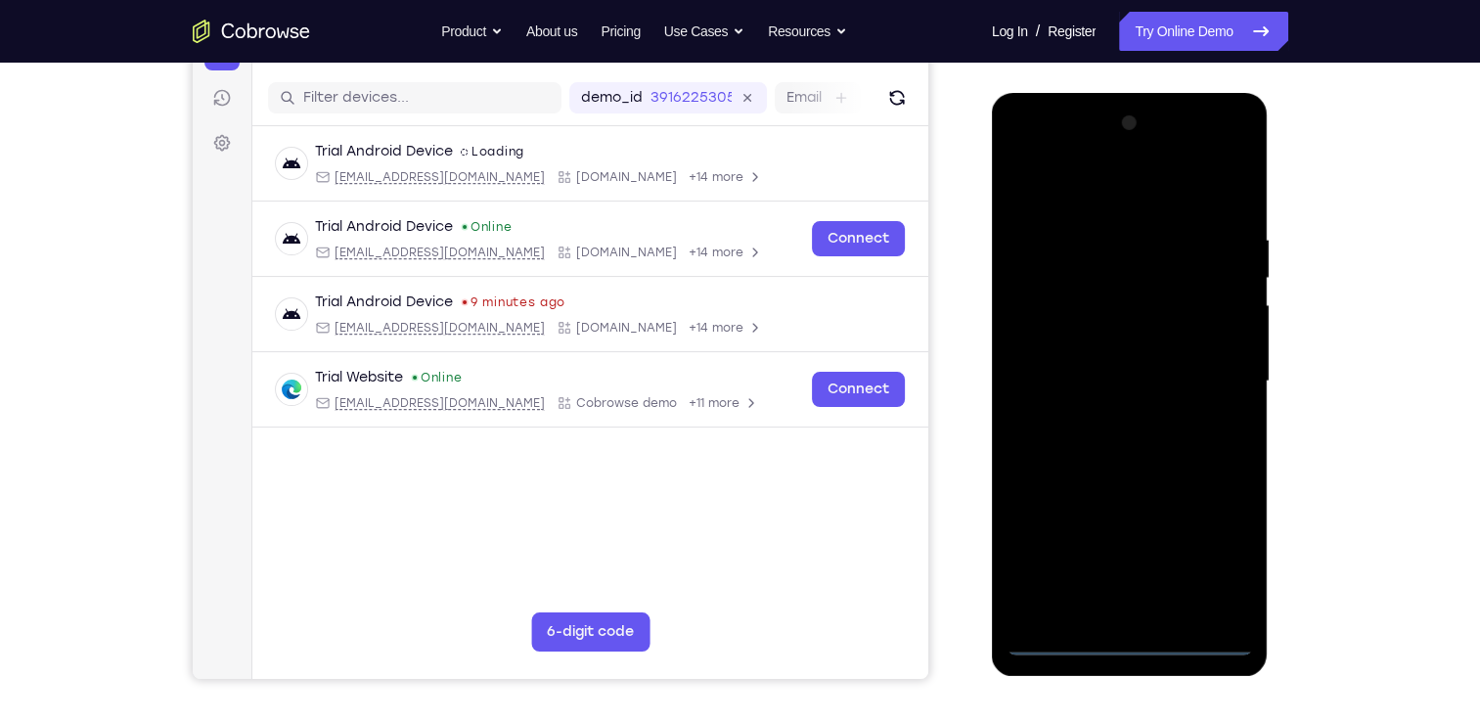
click at [1129, 636] on div at bounding box center [1130, 382] width 247 height 548
click at [1222, 556] on div at bounding box center [1130, 382] width 247 height 548
click at [1024, 158] on div at bounding box center [1130, 382] width 247 height 548
click at [1225, 381] on div at bounding box center [1130, 382] width 247 height 548
click at [1146, 613] on div at bounding box center [1130, 382] width 247 height 548
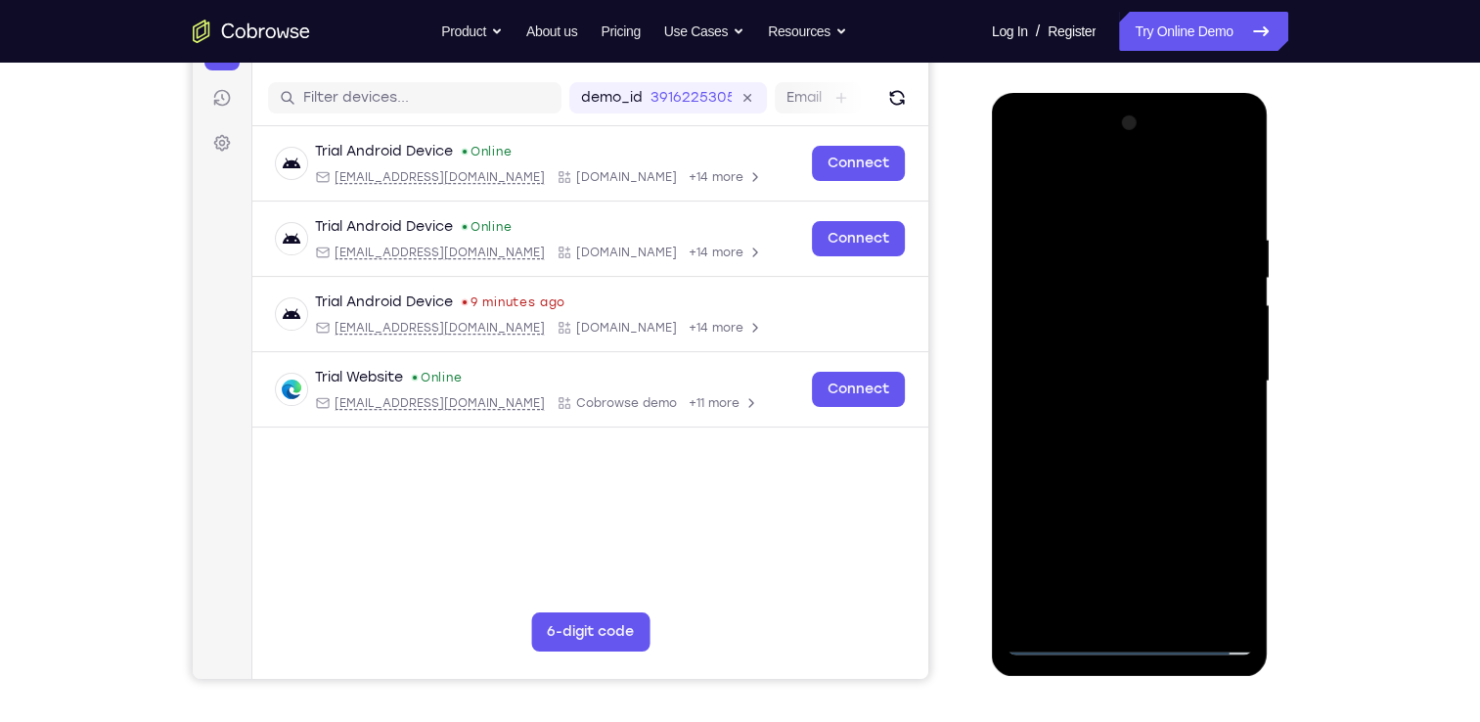
click at [1104, 366] on div at bounding box center [1130, 382] width 247 height 548
click at [1116, 344] on div at bounding box center [1130, 382] width 247 height 548
click at [1123, 377] on div at bounding box center [1130, 382] width 247 height 548
click at [1147, 446] on div at bounding box center [1130, 382] width 247 height 548
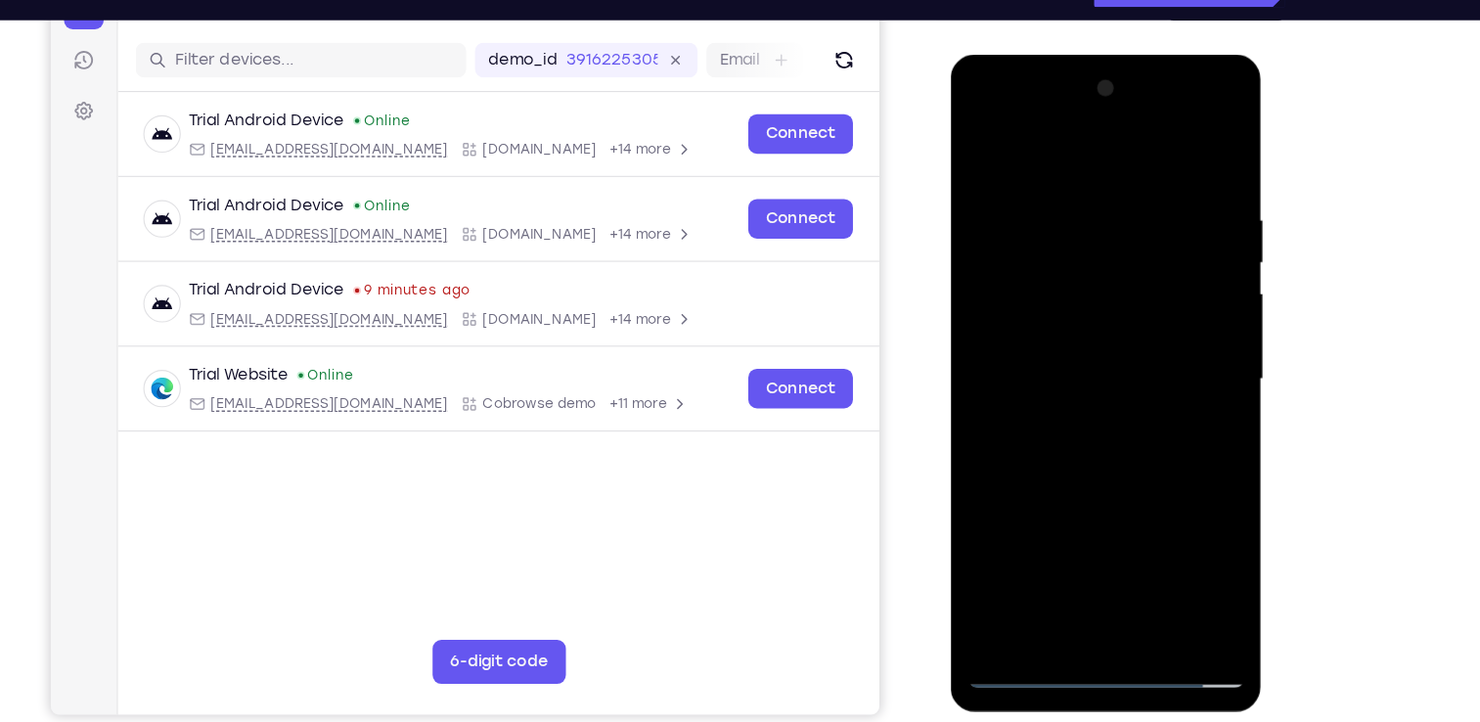
click at [1143, 399] on div at bounding box center [1088, 342] width 247 height 548
drag, startPoint x: 1063, startPoint y: 161, endPoint x: 1073, endPoint y: 27, distance: 134.5
click at [1073, 54] on html "Online web based iOS Simulators and Android Emulators. Run iPhone, iPad, Mobile…" at bounding box center [1089, 347] width 279 height 587
click at [1075, 400] on div at bounding box center [1088, 342] width 247 height 548
click at [1076, 432] on div at bounding box center [1088, 342] width 247 height 548
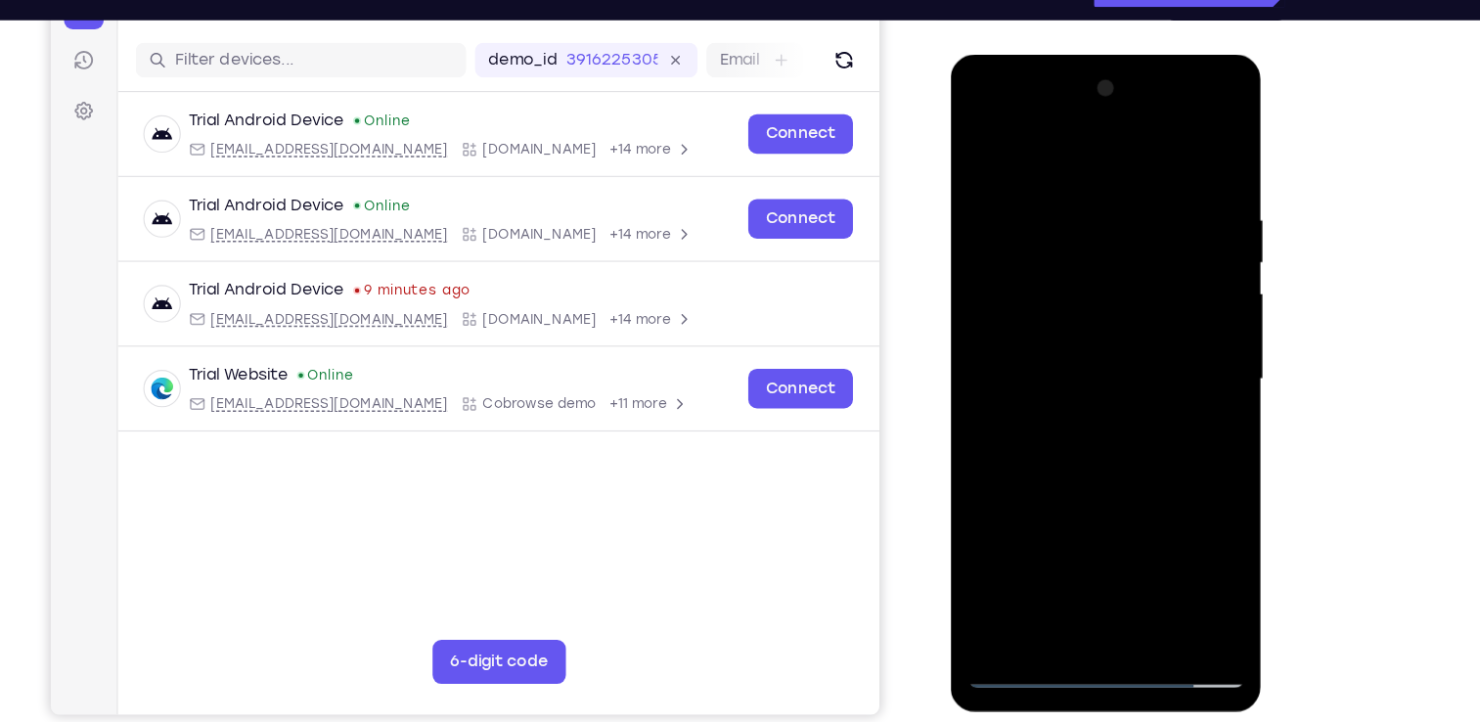
click at [1201, 549] on div at bounding box center [1088, 342] width 247 height 548
drag, startPoint x: 1135, startPoint y: 454, endPoint x: 1161, endPoint y: 151, distance: 304.4
click at [1161, 151] on div at bounding box center [1088, 342] width 247 height 548
drag, startPoint x: 1138, startPoint y: 434, endPoint x: 1145, endPoint y: 181, distance: 253.5
click at [1145, 181] on div at bounding box center [1088, 342] width 247 height 548
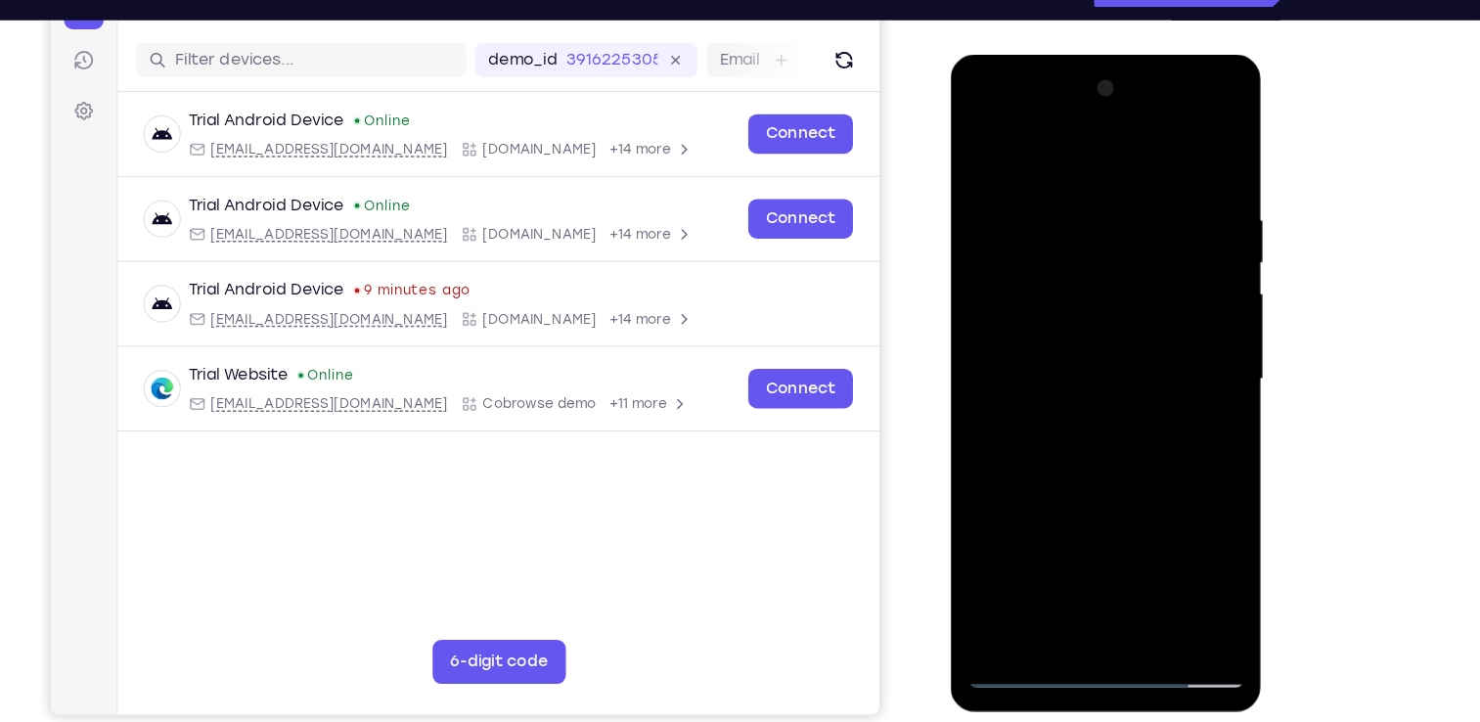
drag, startPoint x: 1117, startPoint y: 523, endPoint x: 1043, endPoint y: 161, distance: 369.6
click at [1043, 161] on div at bounding box center [1088, 342] width 247 height 548
drag, startPoint x: 1100, startPoint y: 451, endPoint x: 1062, endPoint y: 146, distance: 307.7
click at [1062, 146] on div at bounding box center [1088, 342] width 247 height 548
drag, startPoint x: 1105, startPoint y: 416, endPoint x: 1107, endPoint y: 236, distance: 180.1
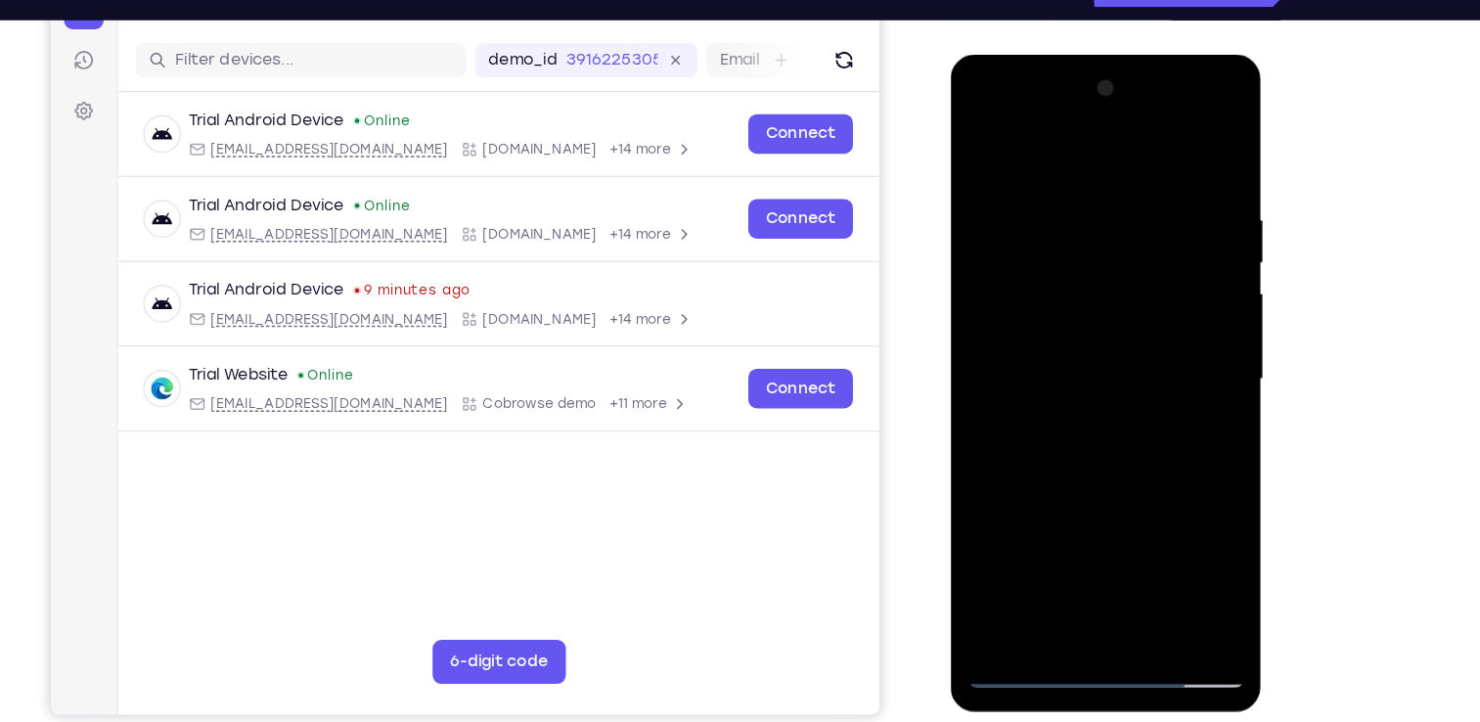
click at [1107, 236] on div at bounding box center [1088, 342] width 247 height 548
click at [1052, 447] on div at bounding box center [1088, 342] width 247 height 548
drag, startPoint x: 1108, startPoint y: 467, endPoint x: 1092, endPoint y: 99, distance: 368.3
click at [1092, 99] on div at bounding box center [1088, 342] width 247 height 548
drag, startPoint x: 1107, startPoint y: 383, endPoint x: 1126, endPoint y: 31, distance: 351.8
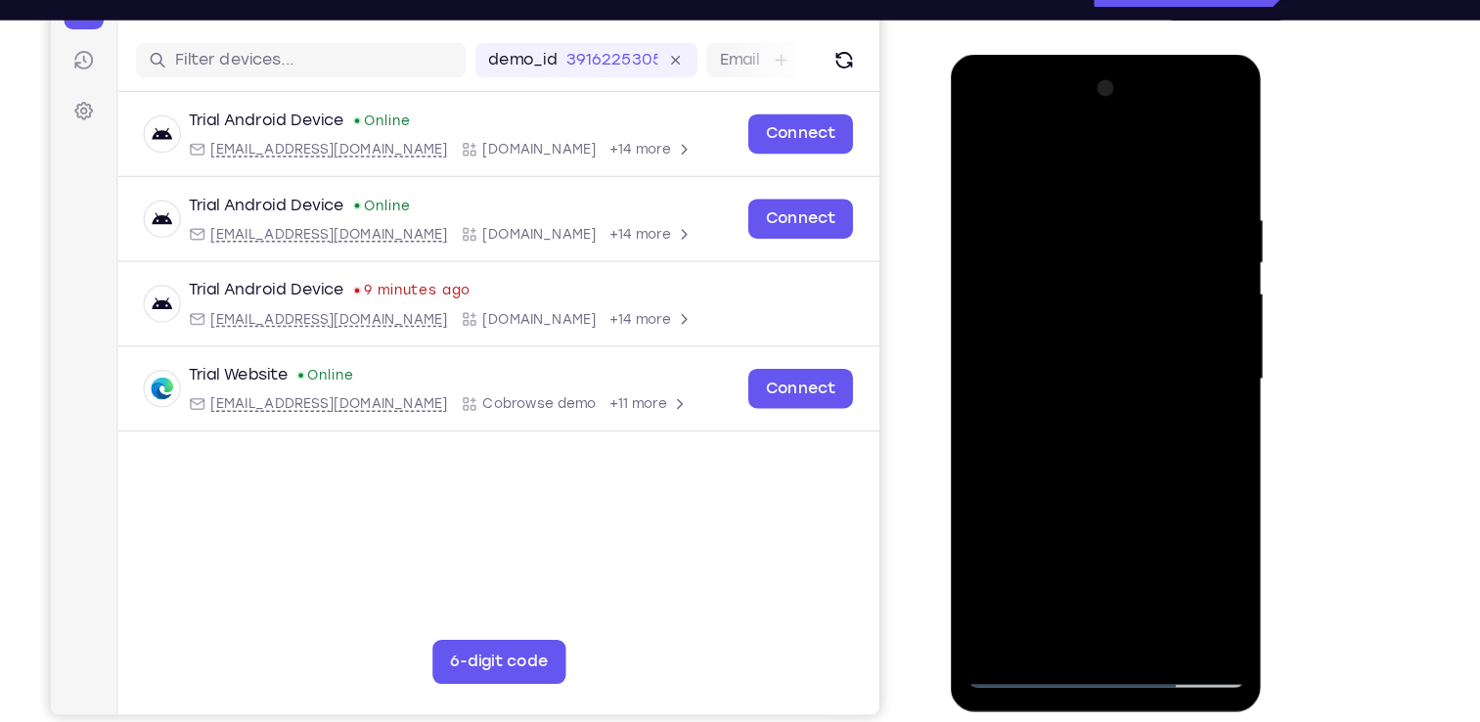
click at [1126, 54] on html "Online web based iOS Simulators and Android Emulators. Run iPhone, iPad, Mobile…" at bounding box center [1089, 347] width 279 height 587
drag, startPoint x: 1155, startPoint y: 420, endPoint x: 1157, endPoint y: 214, distance: 205.5
click at [1157, 214] on div at bounding box center [1088, 342] width 247 height 548
drag, startPoint x: 1152, startPoint y: 528, endPoint x: 1121, endPoint y: 81, distance: 448.2
click at [1121, 81] on div at bounding box center [1088, 342] width 247 height 548
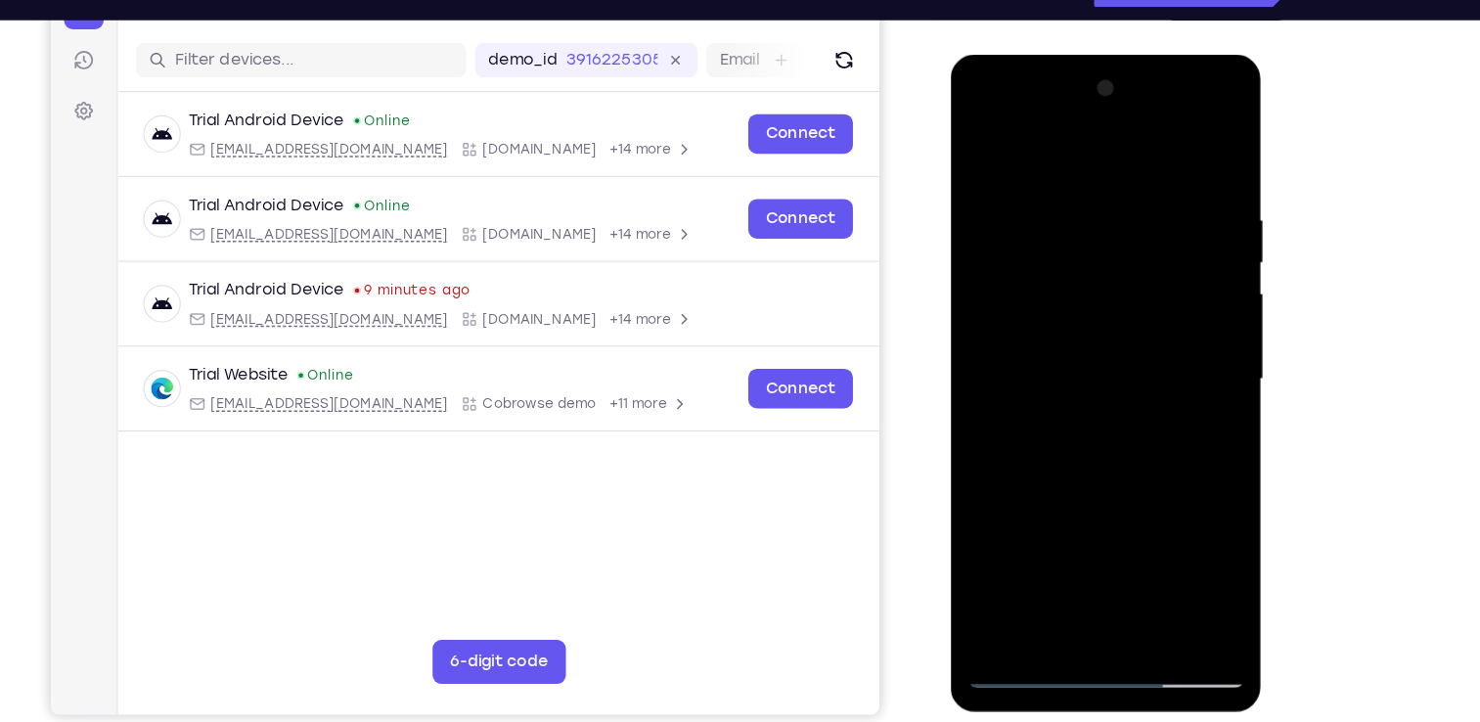
drag, startPoint x: 1107, startPoint y: 280, endPoint x: 1082, endPoint y: 168, distance: 114.2
click at [1082, 168] on div at bounding box center [1088, 342] width 247 height 548
click at [1008, 516] on div at bounding box center [1088, 342] width 247 height 548
drag, startPoint x: 1128, startPoint y: 516, endPoint x: 1152, endPoint y: 145, distance: 371.6
click at [1152, 145] on div at bounding box center [1088, 342] width 247 height 548
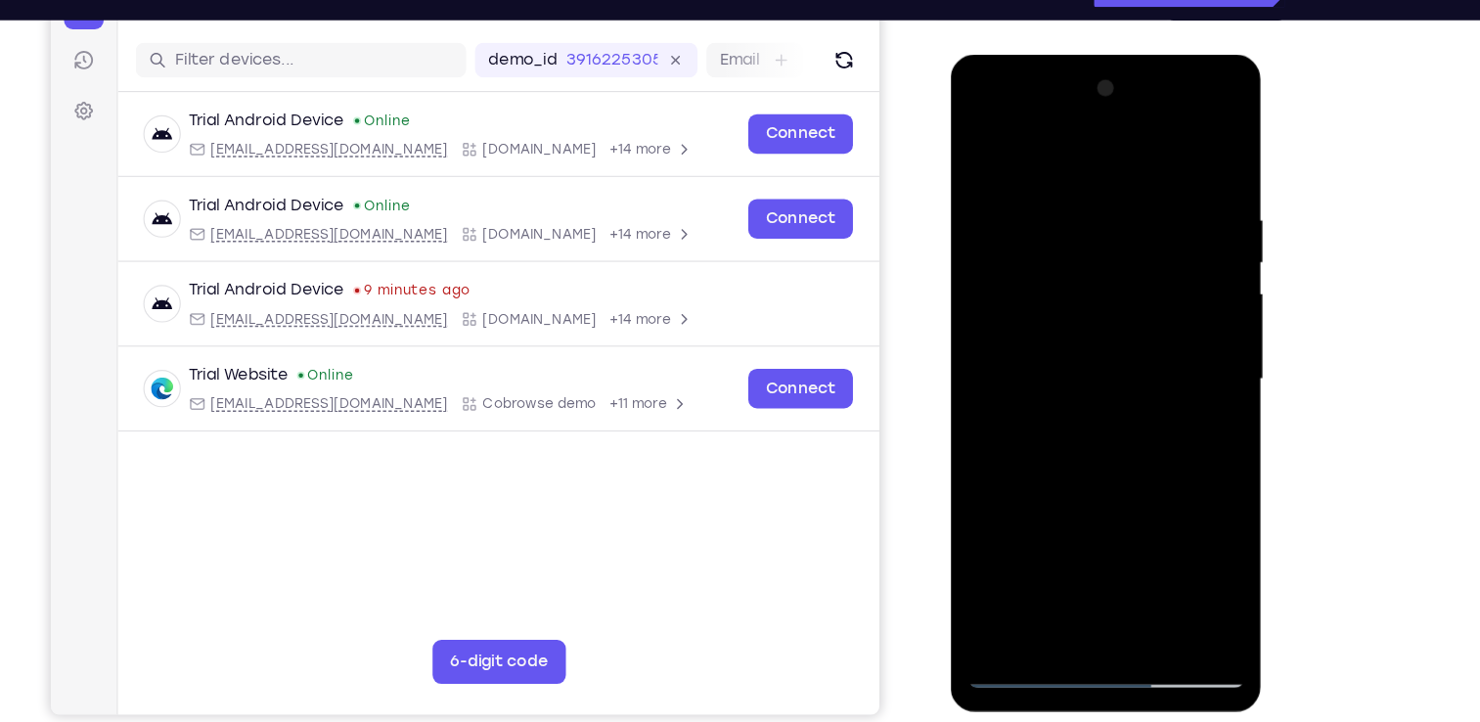
drag, startPoint x: 1096, startPoint y: 468, endPoint x: 1118, endPoint y: 156, distance: 313.0
click at [1118, 156] on div at bounding box center [1088, 342] width 247 height 548
drag, startPoint x: 1107, startPoint y: 463, endPoint x: 1083, endPoint y: 93, distance: 370.6
click at [1083, 93] on div at bounding box center [1088, 342] width 247 height 548
drag, startPoint x: 1095, startPoint y: 495, endPoint x: 1081, endPoint y: 195, distance: 300.7
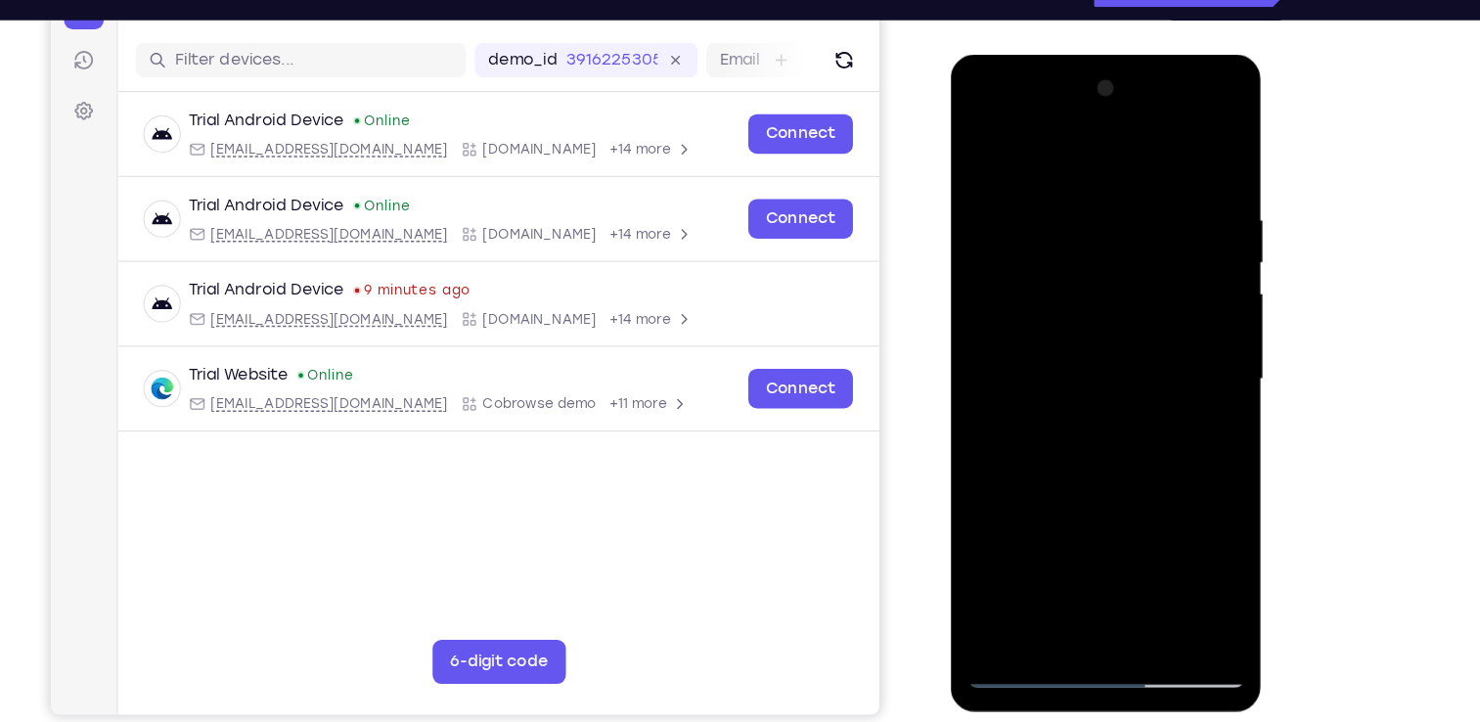
click at [1081, 195] on div at bounding box center [1088, 342] width 247 height 548
click at [1189, 319] on div at bounding box center [1088, 342] width 247 height 548
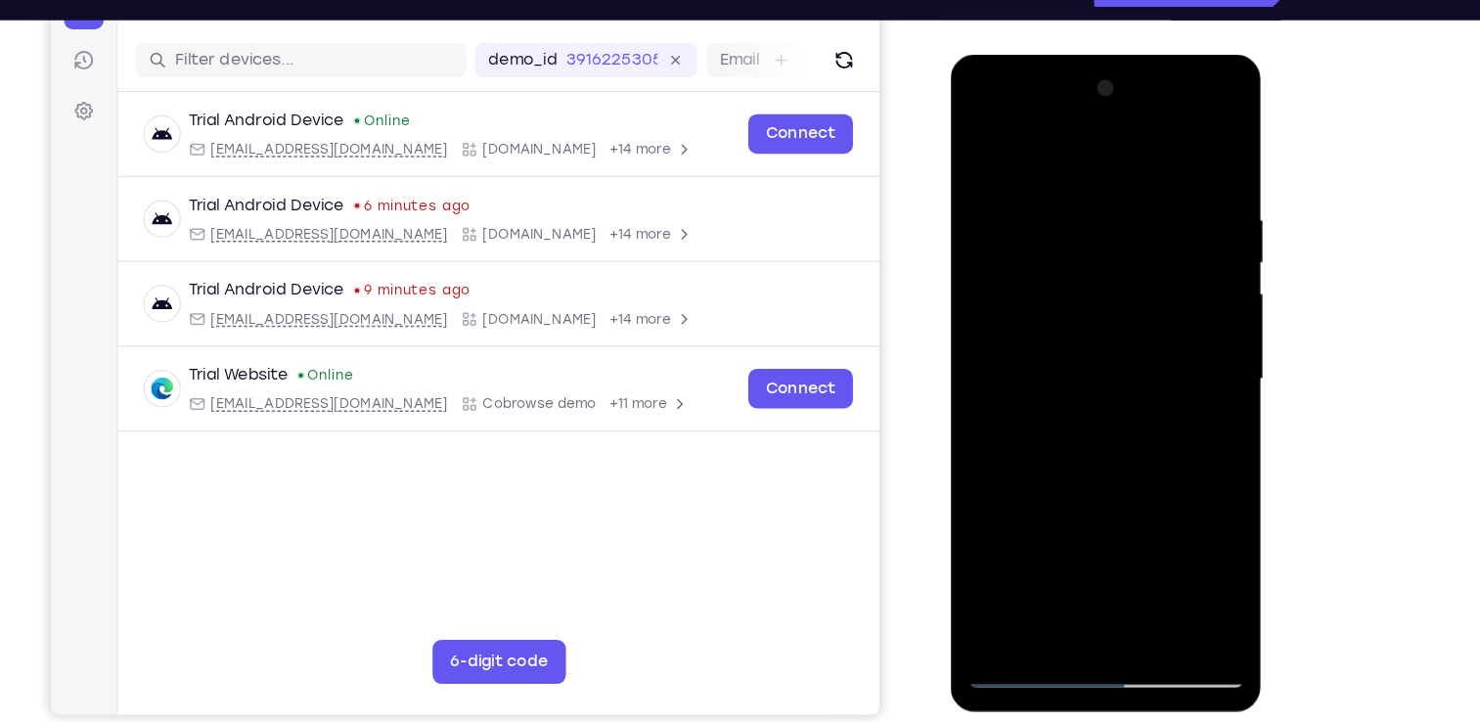
click at [1189, 319] on div at bounding box center [1088, 342] width 247 height 548
drag, startPoint x: 1115, startPoint y: 501, endPoint x: 1101, endPoint y: 132, distance: 369.1
click at [1101, 132] on div at bounding box center [1088, 342] width 247 height 548
drag, startPoint x: 1149, startPoint y: 465, endPoint x: 1140, endPoint y: 55, distance: 410.1
click at [1140, 55] on div at bounding box center [1088, 345] width 277 height 583
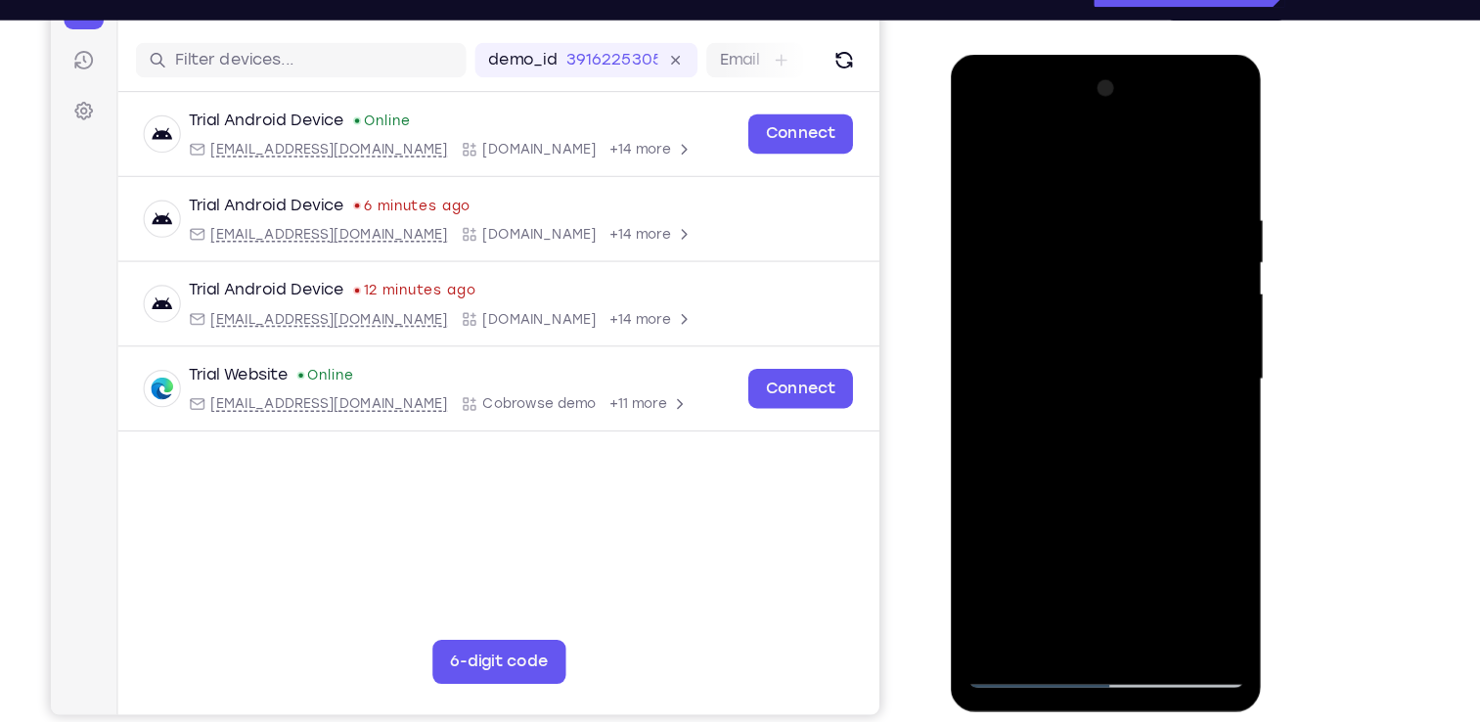
drag, startPoint x: 1143, startPoint y: 399, endPoint x: 1130, endPoint y: -23, distance: 421.9
click at [1130, 54] on html "Online web based iOS Simulators and Android Emulators. Run iPhone, iPad, Mobile…" at bounding box center [1089, 347] width 279 height 587
drag, startPoint x: 1109, startPoint y: 420, endPoint x: 1076, endPoint y: 58, distance: 363.5
click at [1076, 58] on div at bounding box center [1088, 345] width 277 height 583
drag, startPoint x: 1131, startPoint y: 489, endPoint x: 1102, endPoint y: 163, distance: 327.2
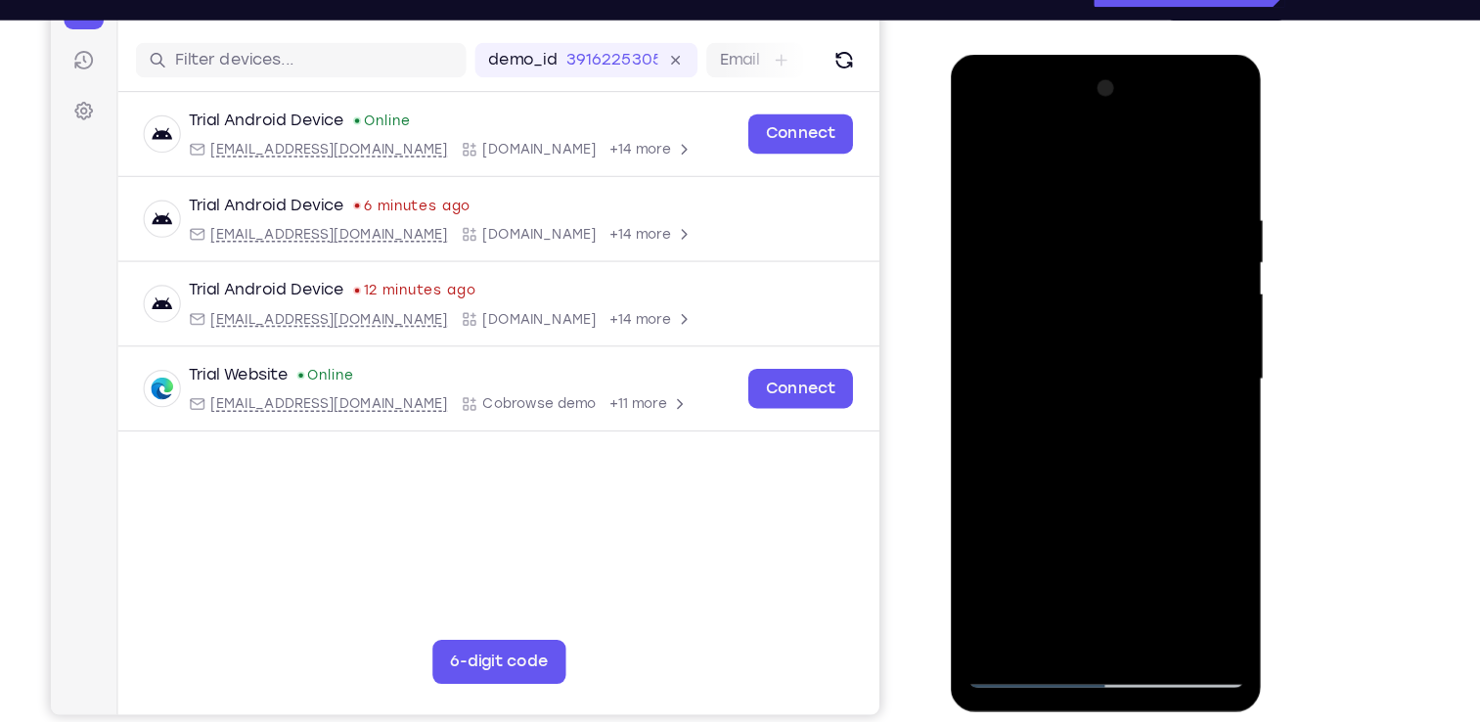
click at [1102, 163] on div at bounding box center [1088, 342] width 247 height 548
drag, startPoint x: 1132, startPoint y: 502, endPoint x: 1152, endPoint y: 394, distance: 109.4
click at [1152, 394] on div at bounding box center [1088, 342] width 247 height 548
click at [985, 510] on div at bounding box center [1088, 342] width 247 height 548
drag, startPoint x: 1080, startPoint y: 502, endPoint x: 1067, endPoint y: 283, distance: 219.6
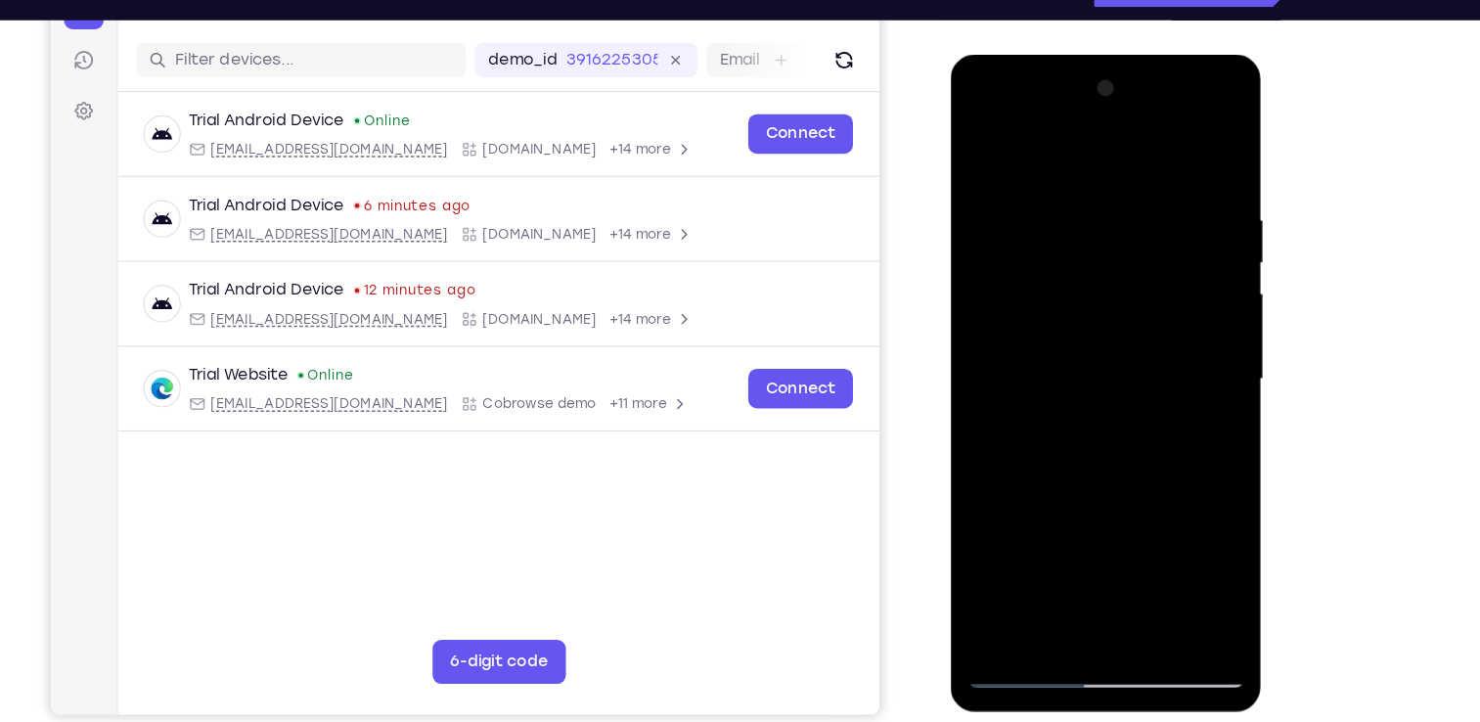
click at [1067, 283] on div at bounding box center [1088, 342] width 247 height 548
drag, startPoint x: 1144, startPoint y: 488, endPoint x: 1115, endPoint y: 426, distance: 68.8
click at [1115, 426] on div at bounding box center [1088, 342] width 247 height 548
drag, startPoint x: 1116, startPoint y: 474, endPoint x: 1129, endPoint y: 237, distance: 237.1
click at [1129, 237] on div at bounding box center [1088, 342] width 247 height 548
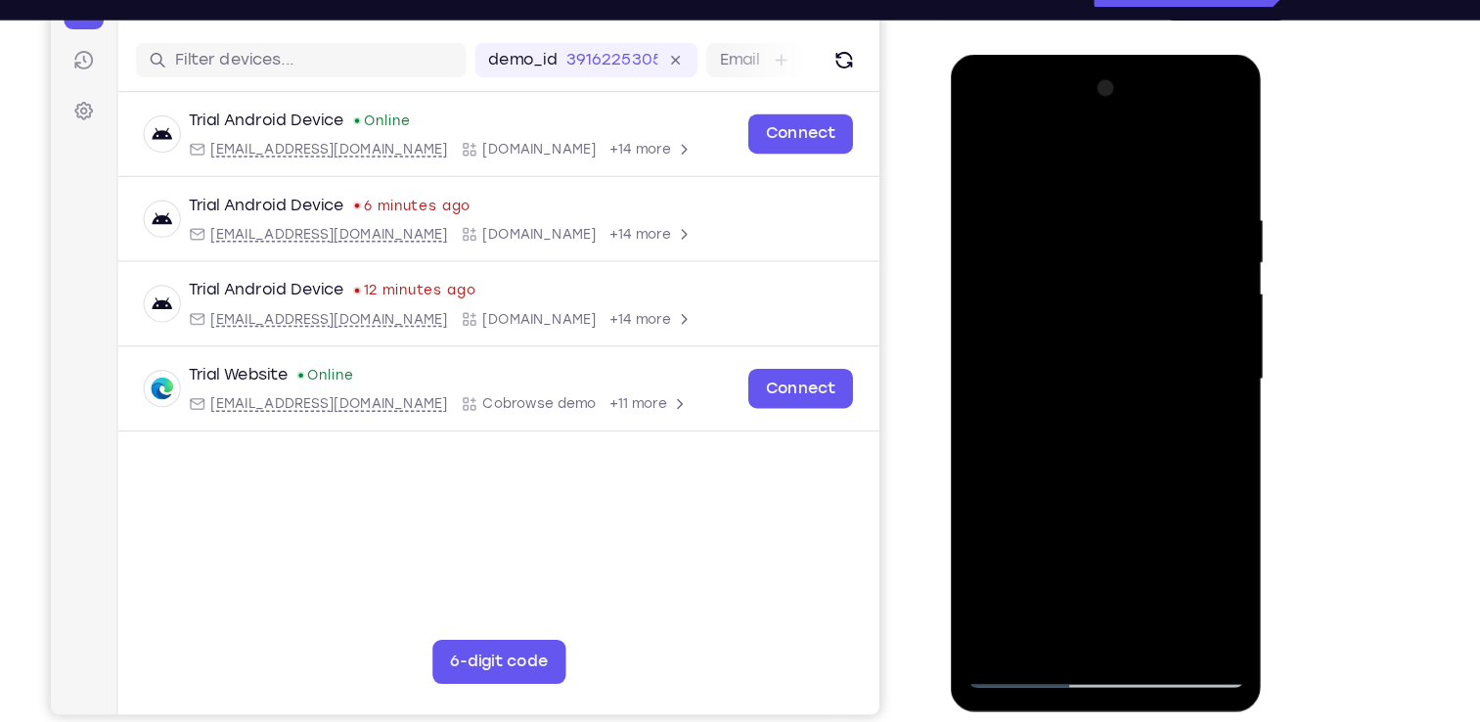
drag, startPoint x: 1118, startPoint y: 494, endPoint x: 1103, endPoint y: 87, distance: 407.4
click at [1103, 87] on div at bounding box center [1088, 342] width 247 height 548
drag, startPoint x: 1128, startPoint y: 313, endPoint x: 1123, endPoint y: 474, distance: 160.5
click at [1123, 474] on div at bounding box center [1088, 342] width 247 height 548
drag, startPoint x: 1116, startPoint y: 522, endPoint x: 1128, endPoint y: 142, distance: 379.8
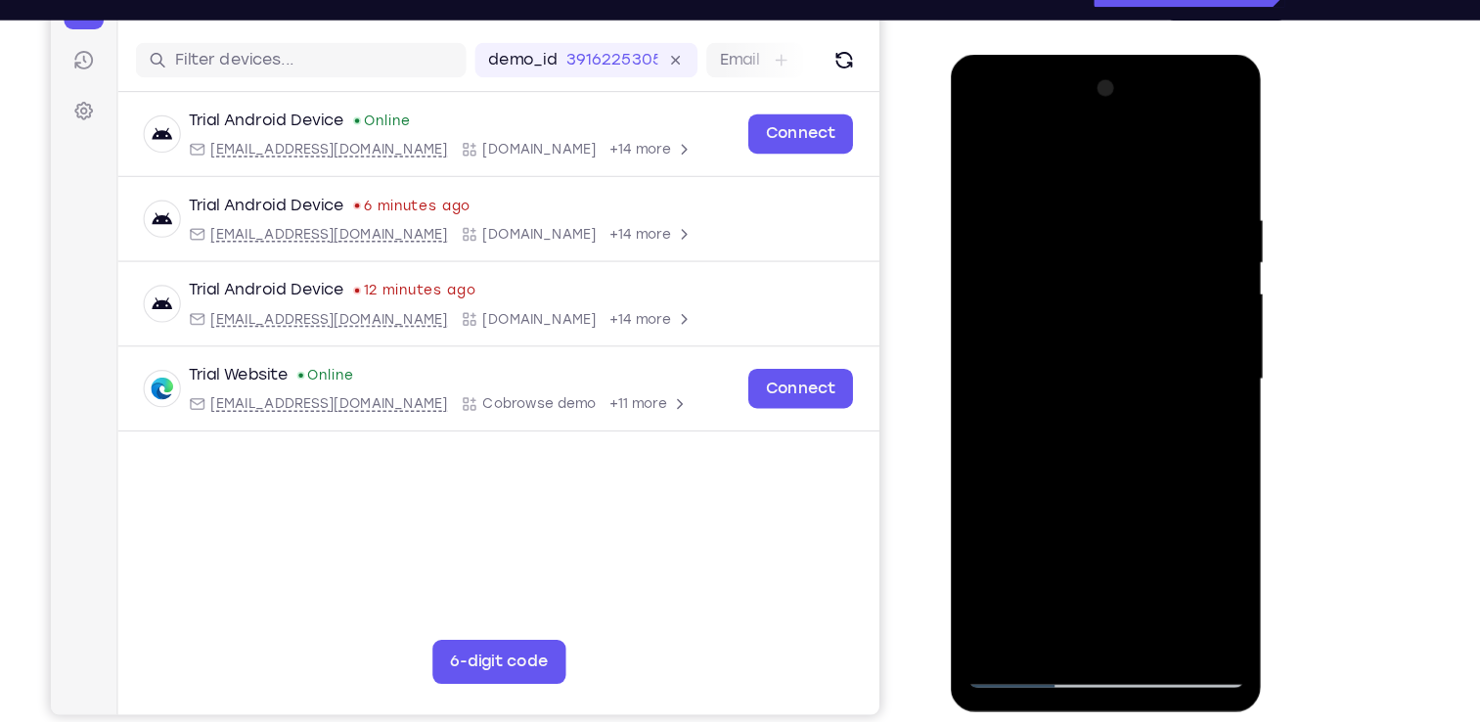
click at [1128, 142] on div at bounding box center [1088, 342] width 247 height 548
drag, startPoint x: 1138, startPoint y: 351, endPoint x: 1091, endPoint y: 177, distance: 180.4
click at [1091, 177] on div at bounding box center [1088, 342] width 247 height 548
click at [1093, 444] on div at bounding box center [1088, 342] width 247 height 548
drag, startPoint x: 1115, startPoint y: 517, endPoint x: 1086, endPoint y: 182, distance: 335.9
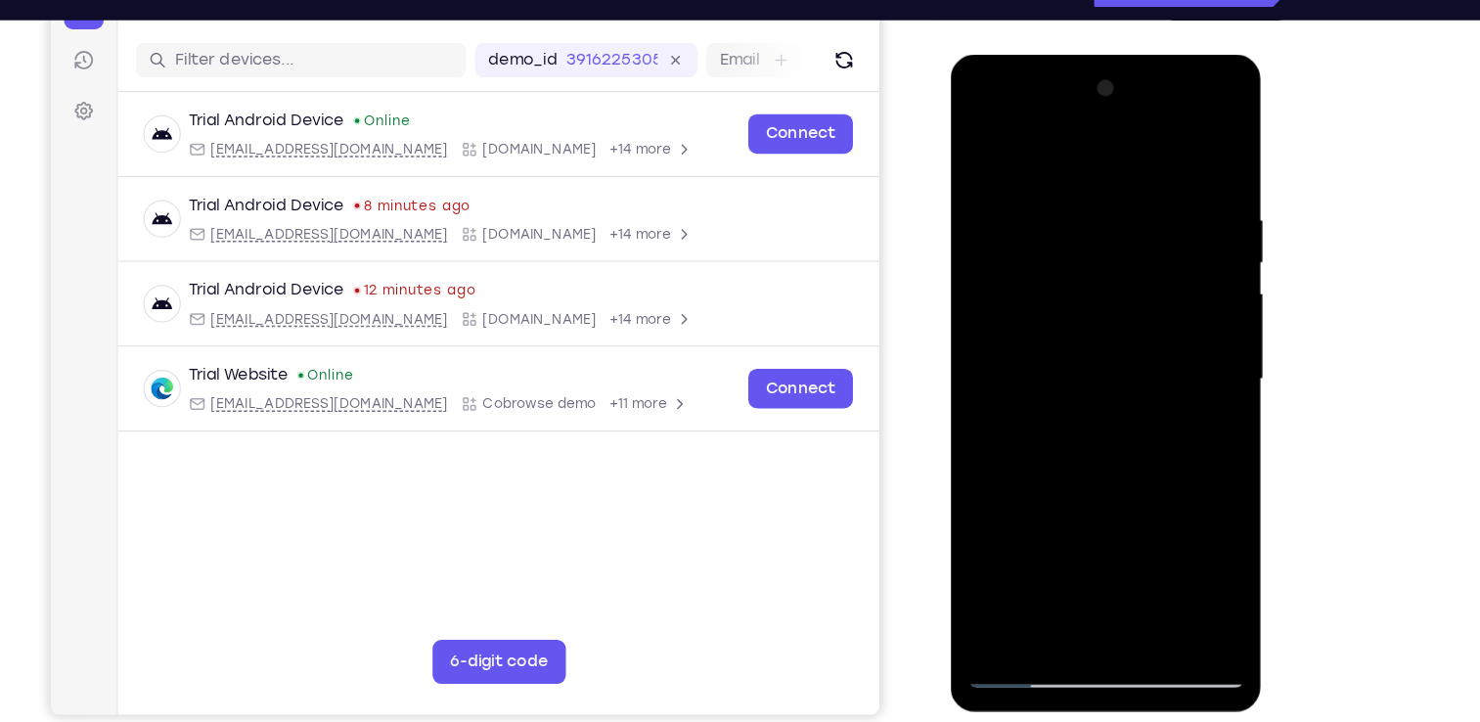
click at [1086, 182] on div at bounding box center [1088, 342] width 247 height 548
drag, startPoint x: 1118, startPoint y: 466, endPoint x: 1135, endPoint y: 70, distance: 395.7
click at [1135, 70] on div at bounding box center [1088, 342] width 247 height 548
drag, startPoint x: 1145, startPoint y: 519, endPoint x: 1135, endPoint y: 250, distance: 269.3
click at [1135, 250] on div at bounding box center [1088, 342] width 247 height 548
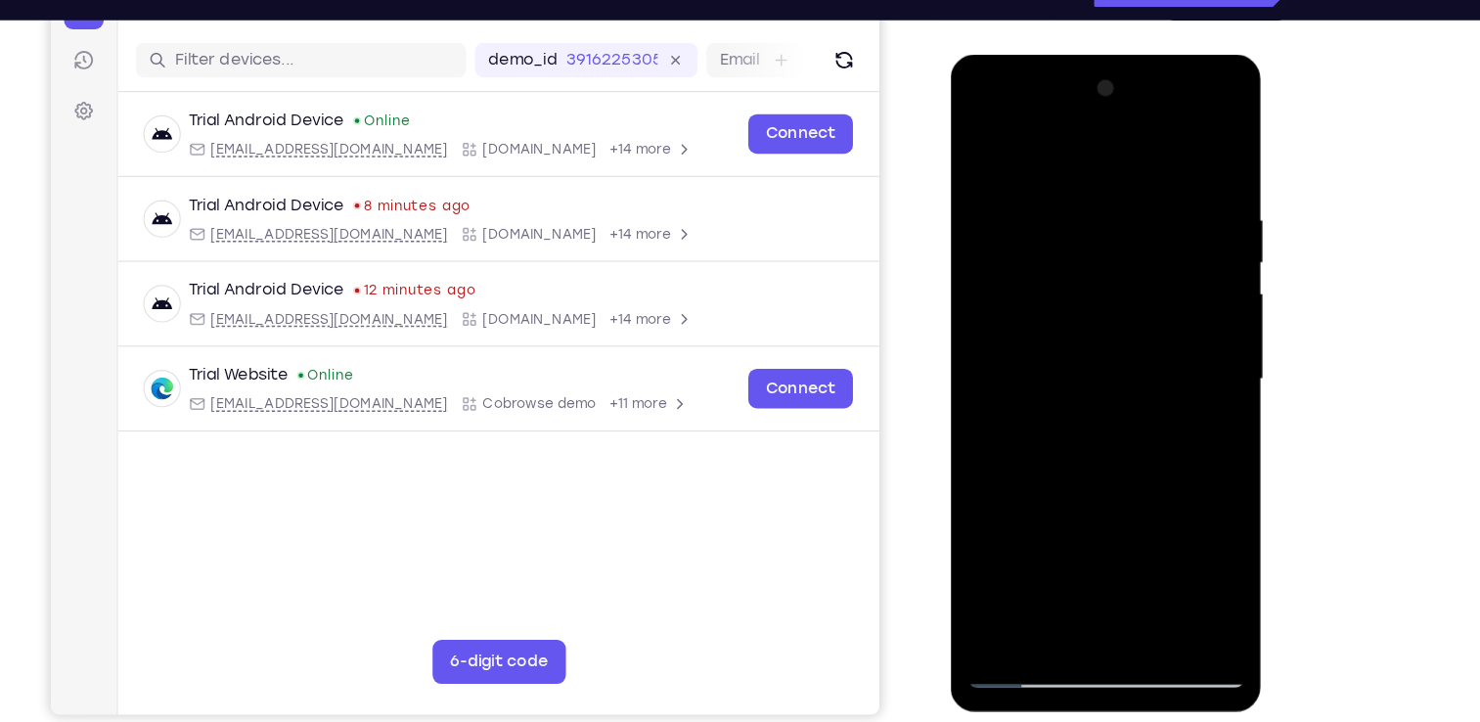
drag, startPoint x: 1130, startPoint y: 540, endPoint x: 1126, endPoint y: 264, distance: 276.0
click at [1126, 264] on div at bounding box center [1088, 342] width 247 height 548
drag, startPoint x: 1123, startPoint y: 485, endPoint x: 1102, endPoint y: 142, distance: 344.1
click at [1102, 142] on div at bounding box center [1088, 342] width 247 height 548
drag, startPoint x: 1140, startPoint y: 532, endPoint x: 1101, endPoint y: 172, distance: 362.2
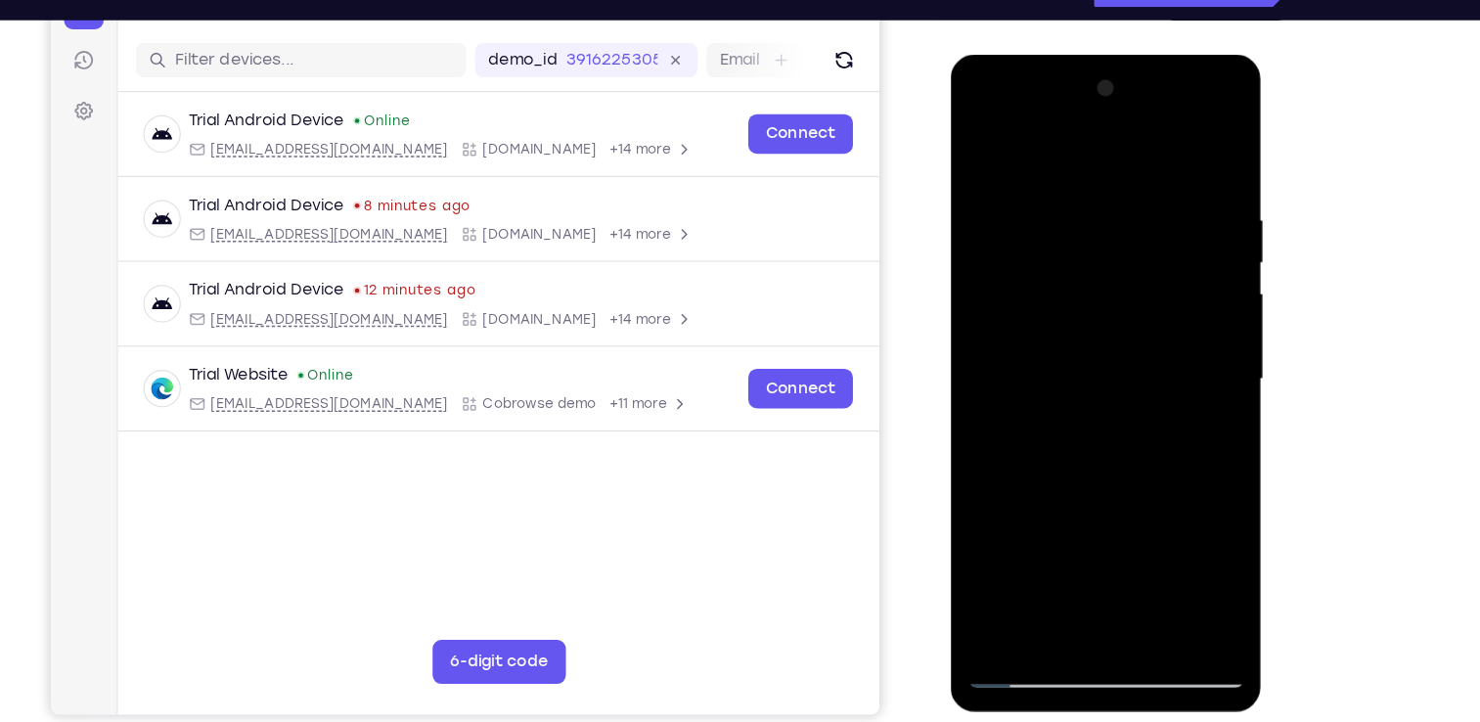
click at [1101, 172] on div at bounding box center [1088, 342] width 247 height 548
drag, startPoint x: 1148, startPoint y: 504, endPoint x: 1113, endPoint y: 156, distance: 350.1
click at [1113, 156] on div at bounding box center [1088, 342] width 247 height 548
click at [1133, 565] on div at bounding box center [1088, 342] width 247 height 548
click at [1088, 447] on div at bounding box center [1088, 342] width 247 height 548
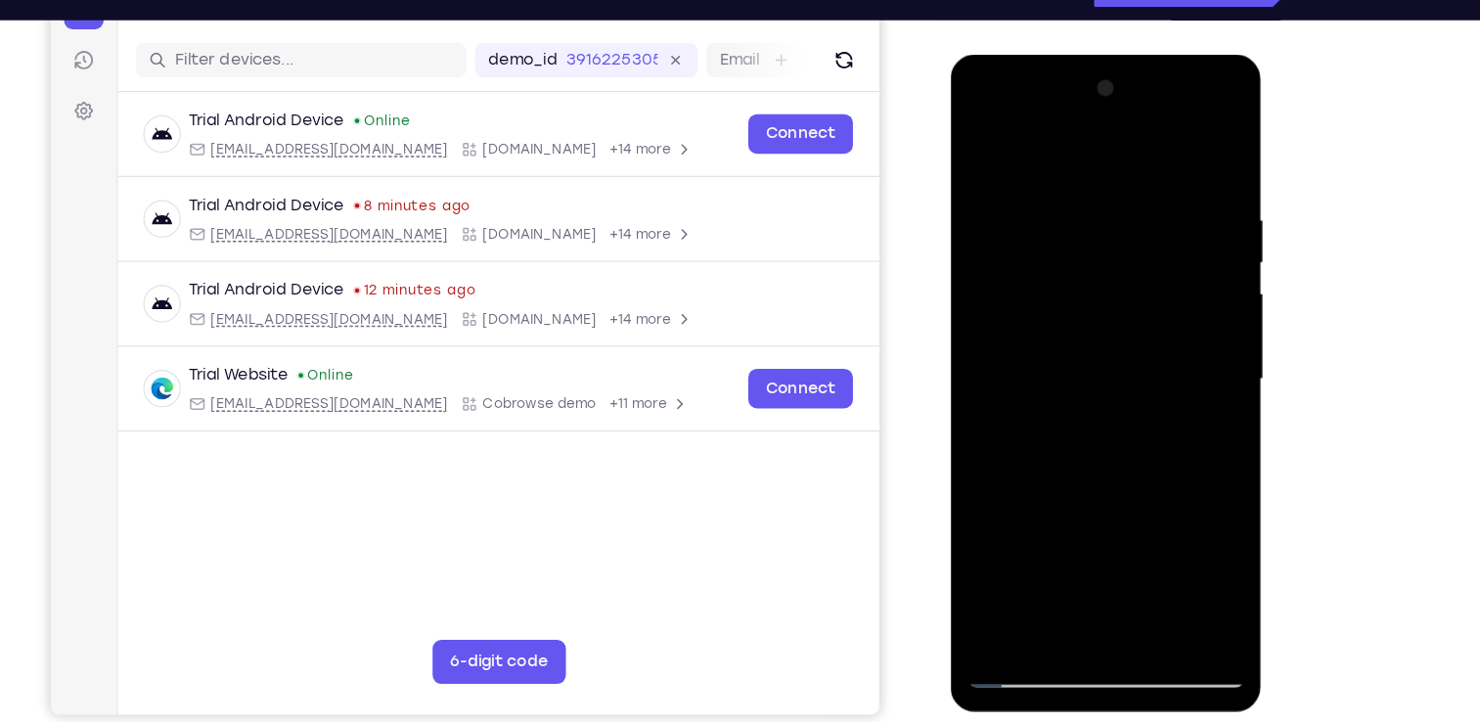
drag, startPoint x: 1098, startPoint y: 311, endPoint x: 1082, endPoint y: 614, distance: 303.7
click at [1082, 614] on div at bounding box center [1088, 342] width 247 height 548
click at [984, 142] on div at bounding box center [1088, 342] width 247 height 548
click at [1001, 563] on div at bounding box center [1088, 342] width 247 height 548
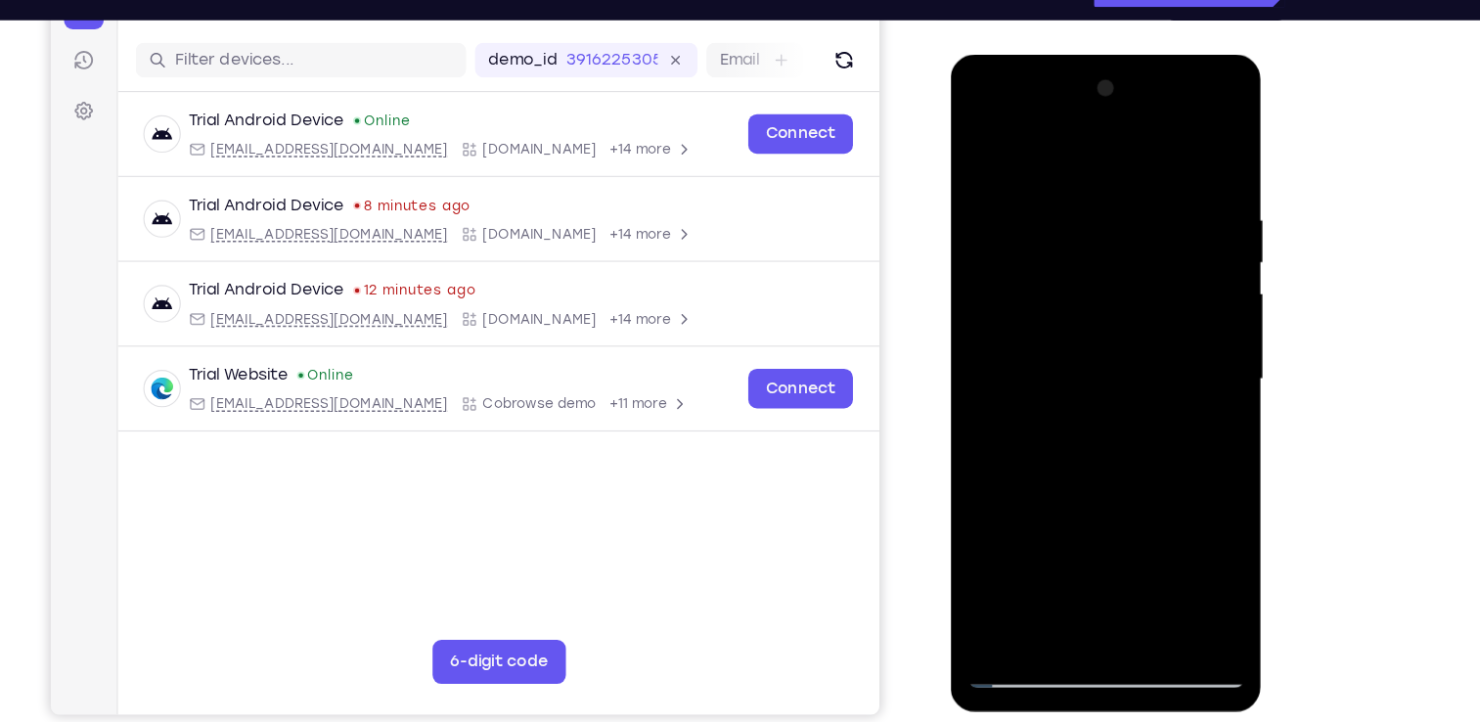
click at [1171, 563] on div at bounding box center [1088, 342] width 247 height 548
click at [970, 143] on div at bounding box center [1088, 342] width 247 height 548
click at [975, 149] on div at bounding box center [1088, 342] width 247 height 548
click at [1137, 205] on div at bounding box center [1088, 342] width 247 height 548
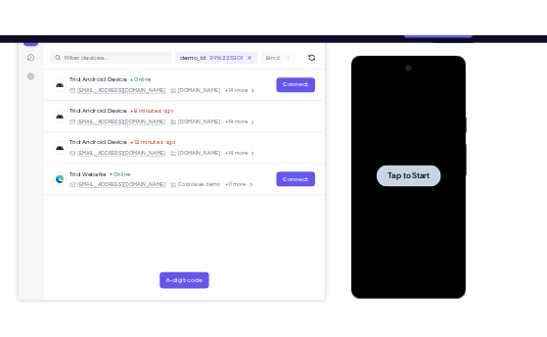
scroll to position [239, 0]
